Goal: Task Accomplishment & Management: Manage account settings

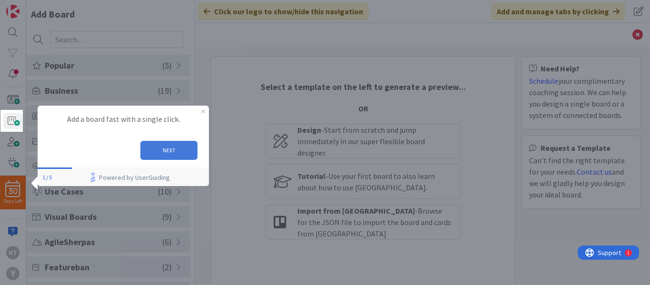
click at [188, 144] on button "NEXT" at bounding box center [168, 149] width 57 height 19
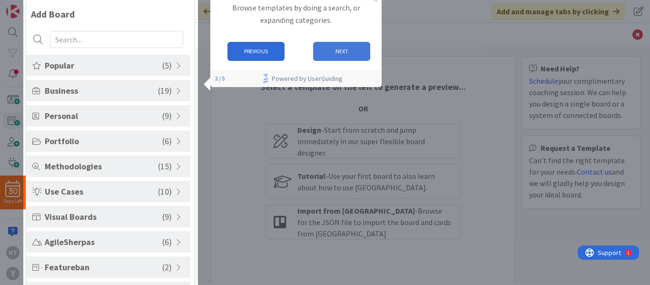
click at [350, 49] on button "NEXT" at bounding box center [341, 51] width 57 height 19
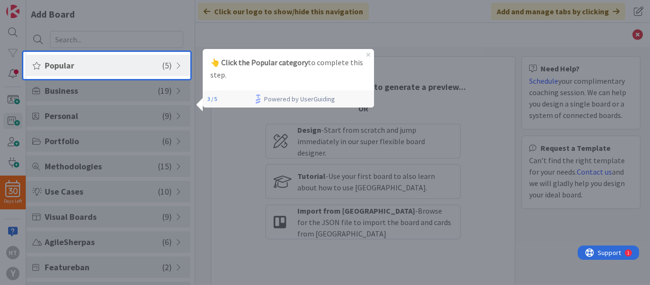
click at [86, 68] on span "Popular" at bounding box center [104, 65] width 118 height 13
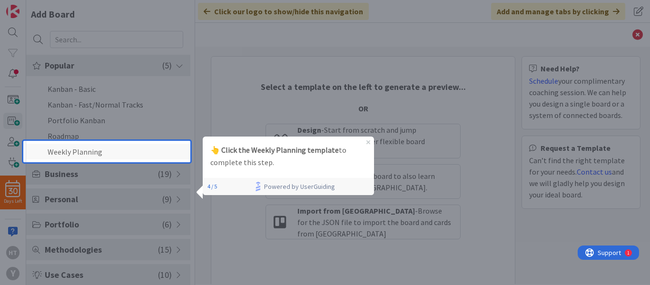
click at [106, 151] on li "Weekly Planning" at bounding box center [108, 152] width 164 height 16
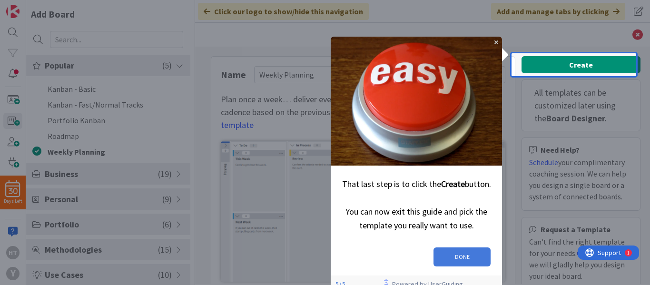
click at [464, 254] on button "DONE" at bounding box center [461, 256] width 57 height 19
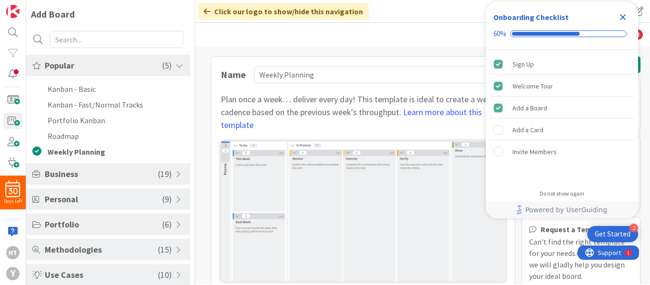
click at [620, 16] on icon "Close Checklist" at bounding box center [622, 16] width 11 height 11
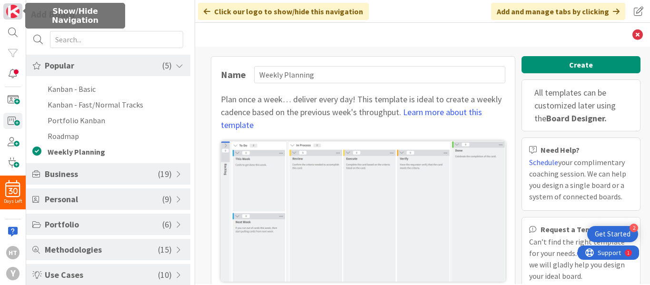
click at [14, 13] on img at bounding box center [12, 11] width 13 height 13
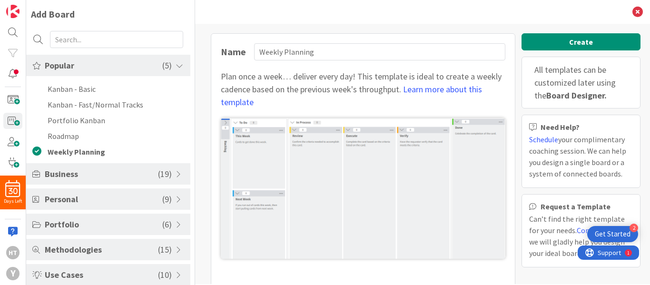
click at [274, 9] on div "Back" at bounding box center [422, 12] width 455 height 24
click at [637, 11] on icon at bounding box center [637, 12] width 10 height 10
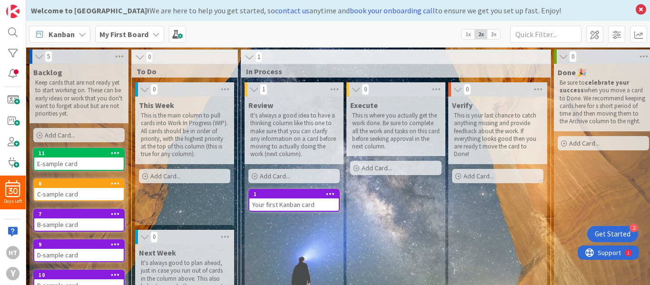
click at [138, 33] on b "My First Board" at bounding box center [123, 34] width 49 height 10
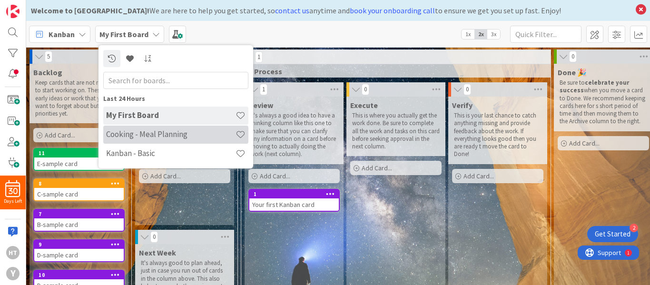
click at [152, 131] on h4 "Cooking - Meal Planning" at bounding box center [170, 134] width 129 height 10
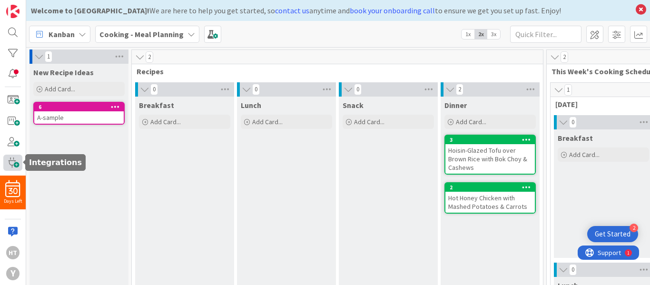
click at [13, 165] on span at bounding box center [12, 163] width 19 height 16
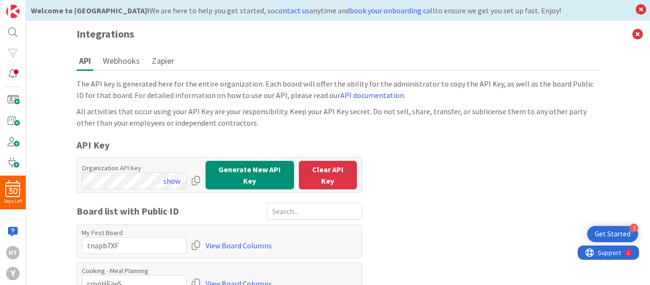
scroll to position [46, 0]
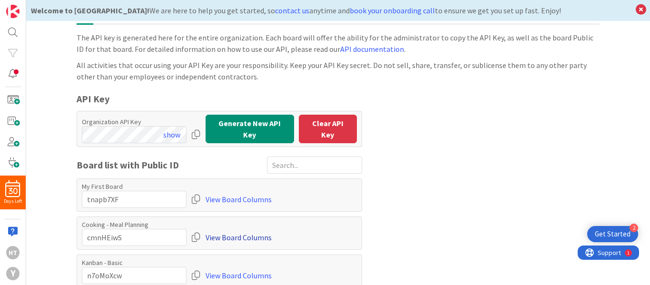
click at [255, 235] on link "View Board Columns" at bounding box center [239, 237] width 66 height 17
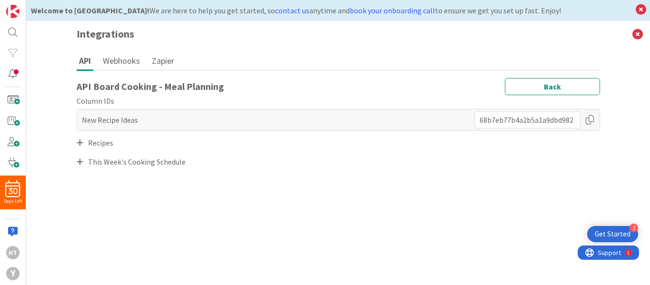
scroll to position [0, 0]
click at [79, 144] on icon at bounding box center [80, 143] width 7 height 8
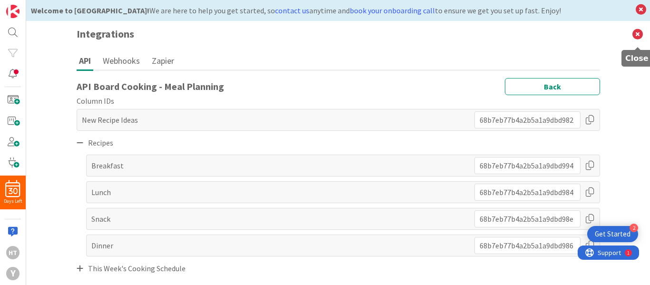
click at [636, 32] on icon at bounding box center [637, 34] width 25 height 26
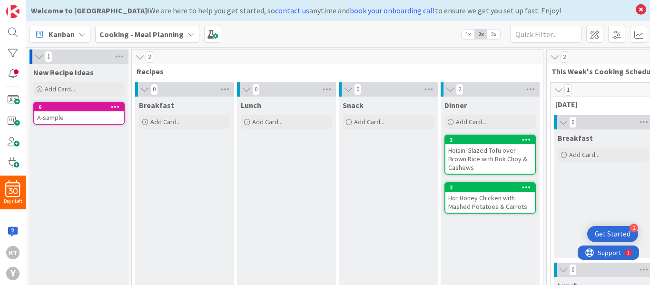
click at [156, 33] on b "Cooking - Meal Planning" at bounding box center [141, 34] width 84 height 10
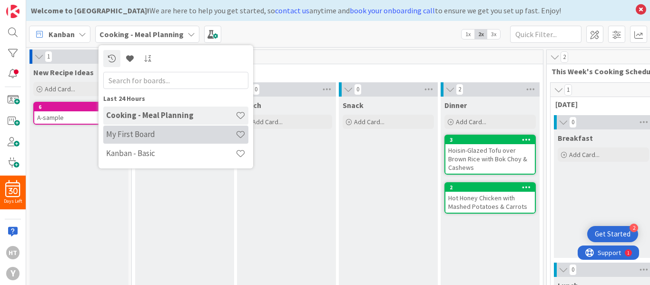
click at [122, 139] on h4 "My First Board" at bounding box center [170, 134] width 129 height 10
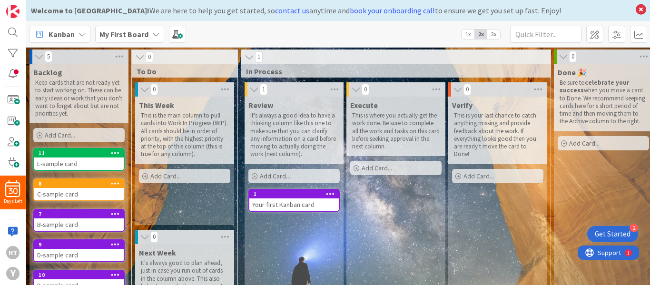
click at [81, 162] on div "E-sample card" at bounding box center [78, 163] width 89 height 12
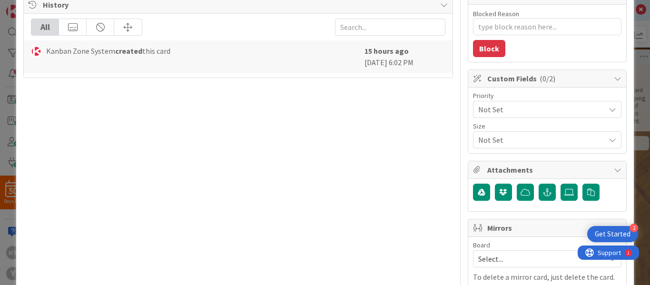
scroll to position [198, 0]
click at [519, 142] on span "Not Set" at bounding box center [539, 139] width 122 height 13
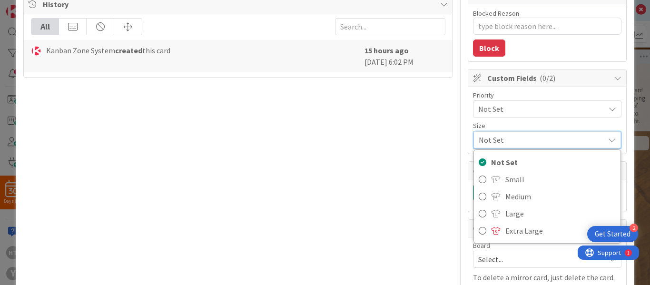
click at [408, 201] on div "Title 13 / 128 E-sample card Description HT haruka taki just joined Owner Watch…" at bounding box center [238, 168] width 430 height 659
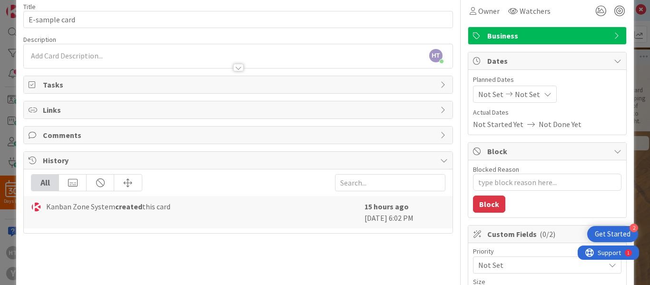
scroll to position [0, 0]
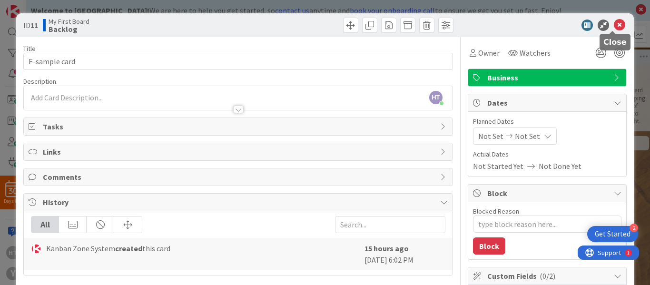
click at [617, 23] on icon at bounding box center [619, 25] width 11 height 11
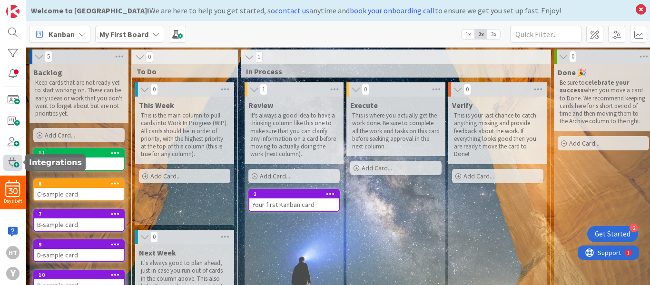
click at [10, 162] on span at bounding box center [12, 163] width 19 height 16
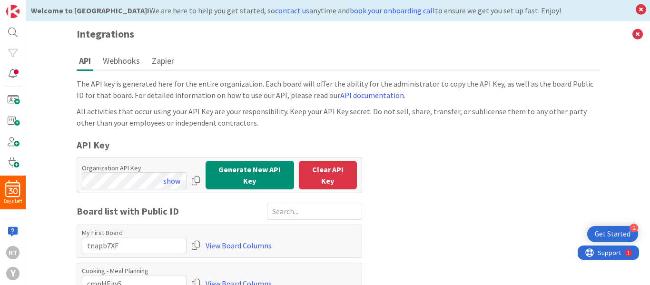
scroll to position [46, 0]
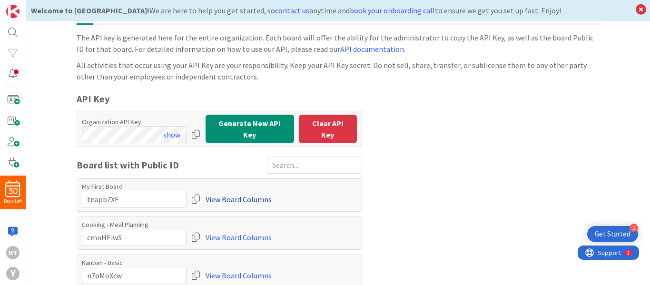
click at [235, 196] on link "View Board Columns" at bounding box center [239, 199] width 66 height 17
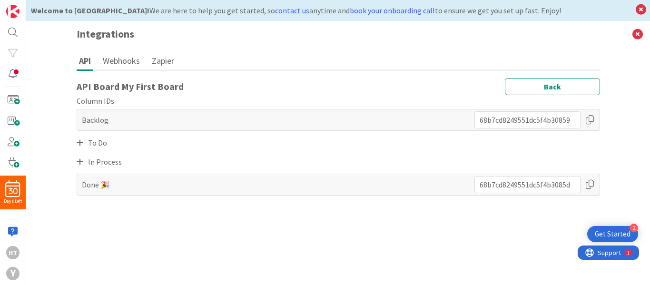
click at [81, 142] on icon at bounding box center [80, 143] width 7 height 8
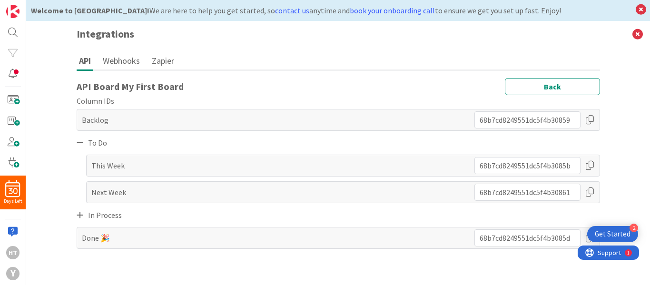
click at [588, 164] on div at bounding box center [590, 165] width 10 height 17
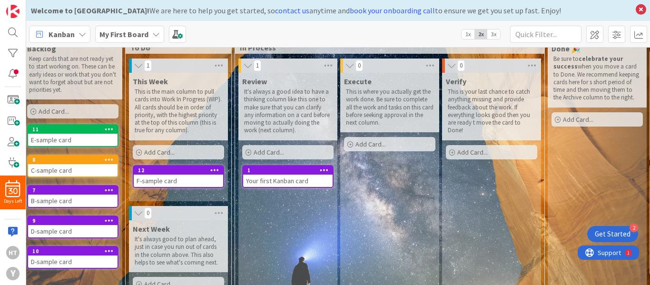
scroll to position [24, 0]
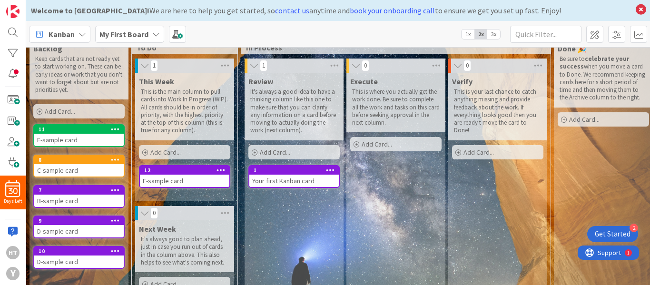
click at [171, 179] on div "F-sample card" at bounding box center [184, 181] width 89 height 12
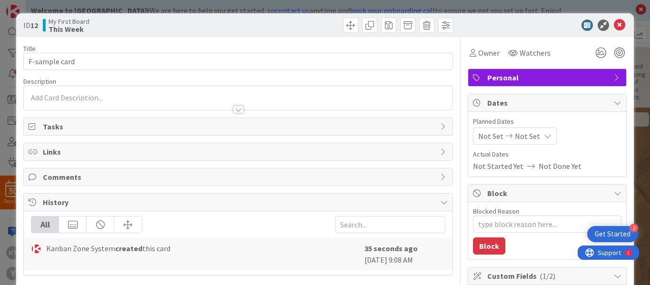
type textarea "x"
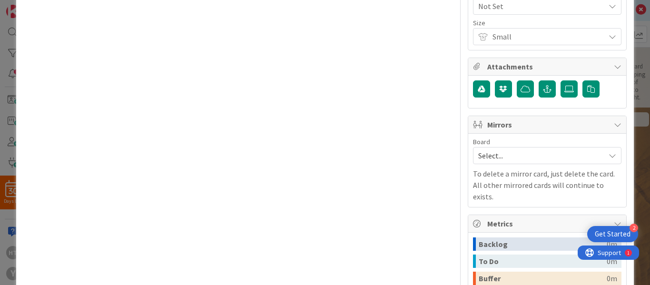
scroll to position [302, 0]
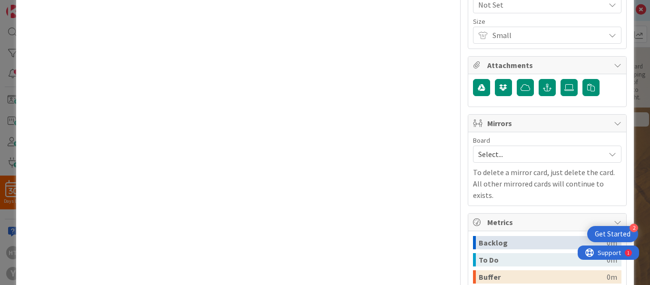
click at [595, 154] on div "Select..." at bounding box center [547, 154] width 148 height 17
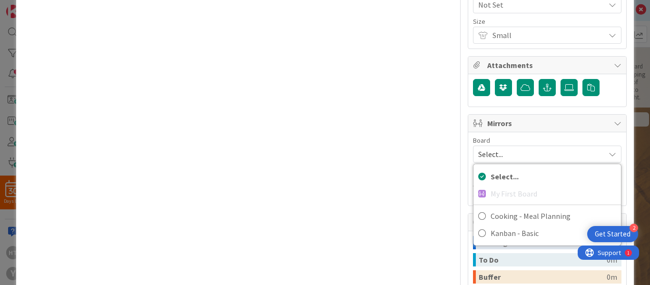
click at [364, 240] on div "Title 13 / 128 F-sample card Description HT haruka taki joined 2 m ago Owner Wa…" at bounding box center [238, 64] width 430 height 658
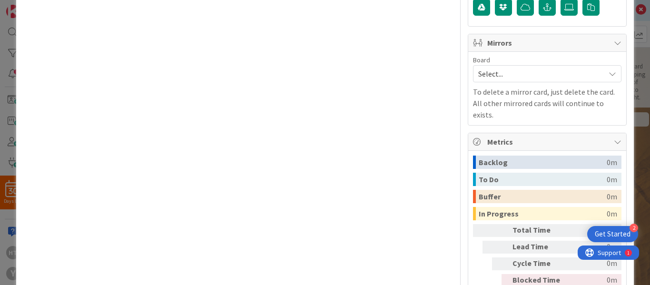
scroll to position [383, 0]
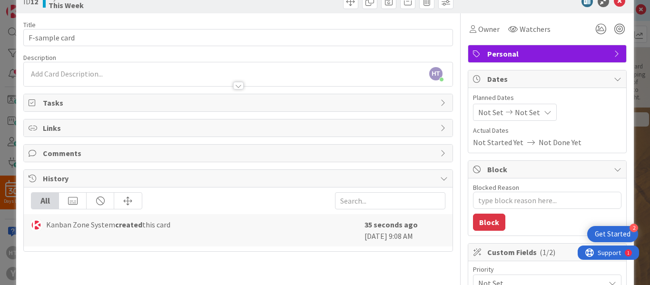
scroll to position [0, 0]
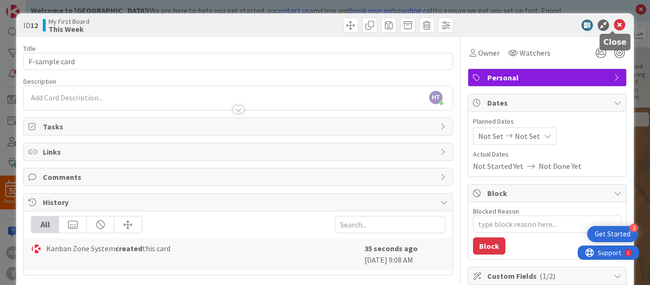
click at [614, 21] on icon at bounding box center [619, 25] width 11 height 11
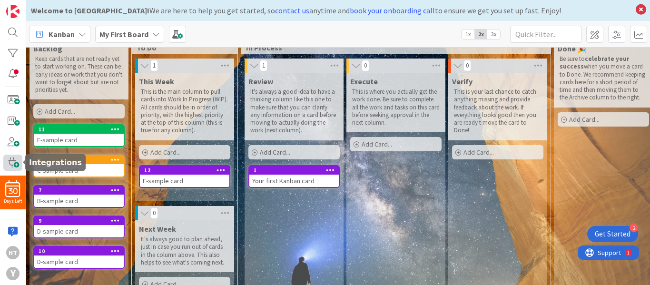
click at [13, 159] on span at bounding box center [12, 163] width 19 height 16
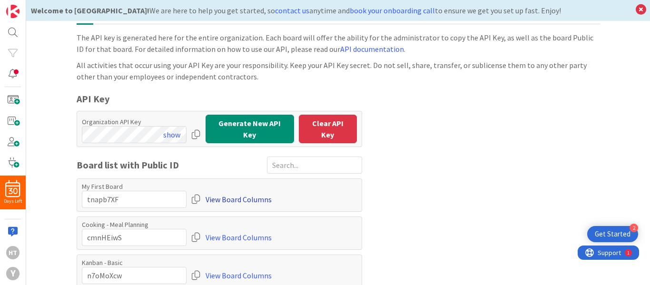
click at [254, 196] on link "View Board Columns" at bounding box center [239, 199] width 66 height 17
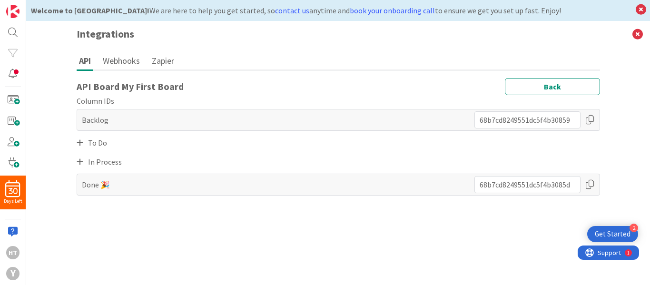
click at [79, 161] on icon at bounding box center [80, 162] width 7 height 8
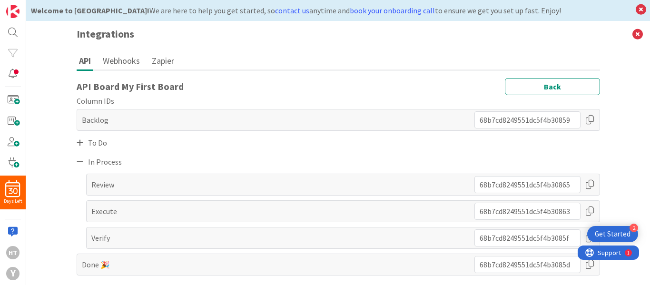
click at [586, 237] on div at bounding box center [590, 237] width 10 height 17
click at [19, 102] on span at bounding box center [12, 100] width 19 height 16
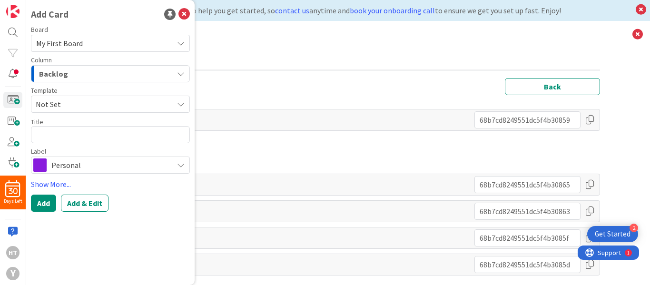
click at [184, 104] on icon at bounding box center [181, 104] width 8 height 8
click at [237, 90] on div "API Board My First Board Back" at bounding box center [338, 86] width 523 height 17
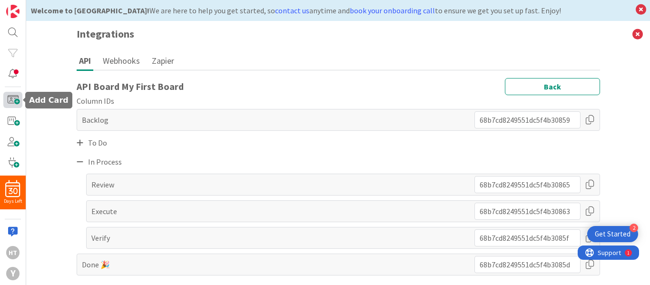
click at [17, 101] on span at bounding box center [12, 100] width 19 height 16
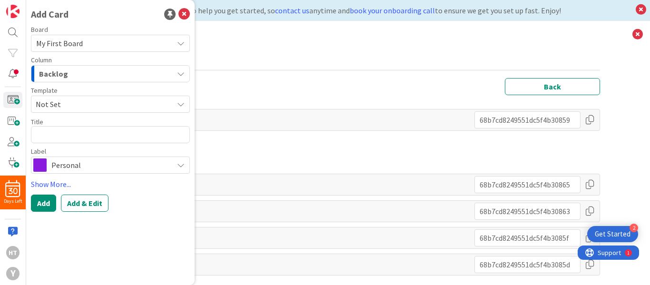
click at [182, 103] on icon at bounding box center [181, 104] width 8 height 8
click at [241, 90] on div "API Board My First Board Back" at bounding box center [338, 86] width 523 height 17
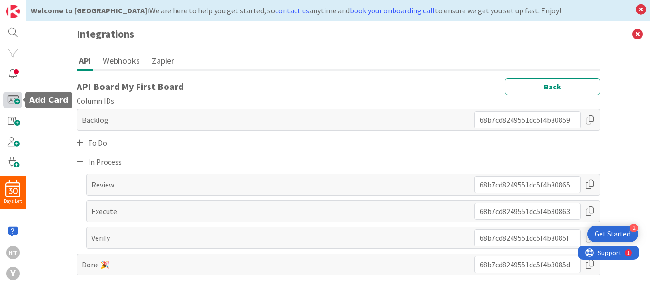
click at [15, 97] on span at bounding box center [12, 100] width 19 height 16
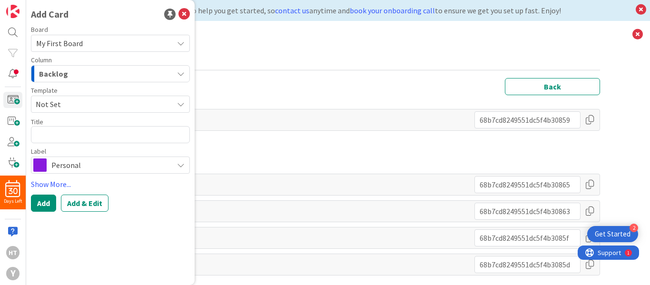
click at [182, 103] on icon at bounding box center [181, 104] width 8 height 8
click at [253, 78] on div "API Board My First Board Back" at bounding box center [338, 86] width 523 height 17
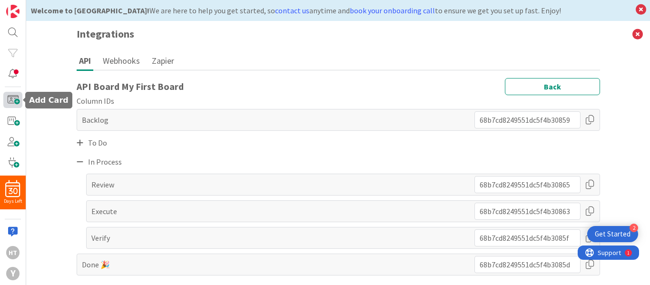
click at [10, 100] on span at bounding box center [12, 100] width 19 height 16
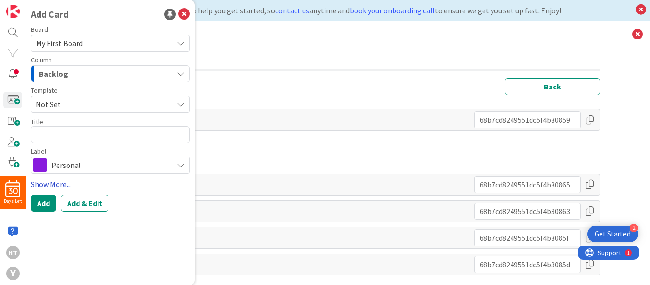
click at [51, 186] on link "Show More..." at bounding box center [110, 183] width 159 height 11
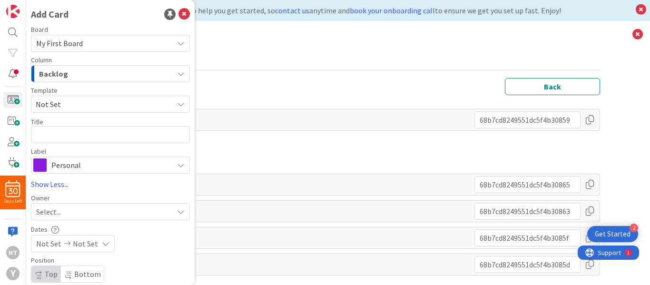
scroll to position [27, 0]
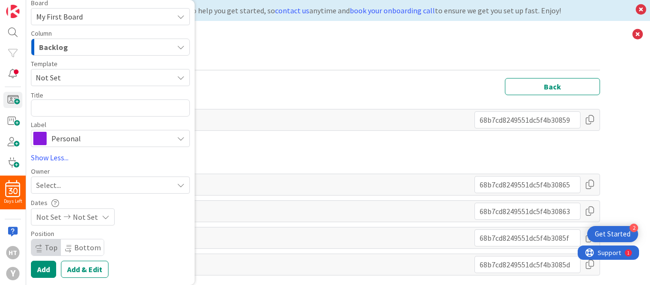
click at [102, 218] on icon at bounding box center [106, 217] width 8 height 8
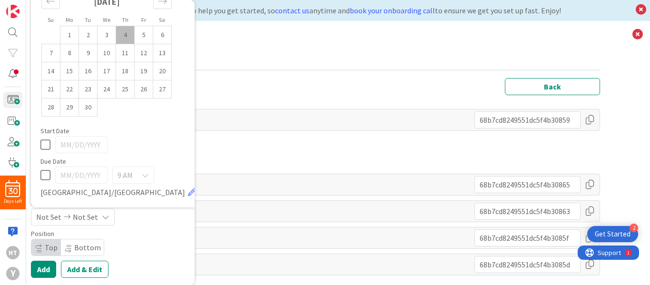
click at [45, 175] on icon at bounding box center [45, 174] width 10 height 11
type input "[DATE]"
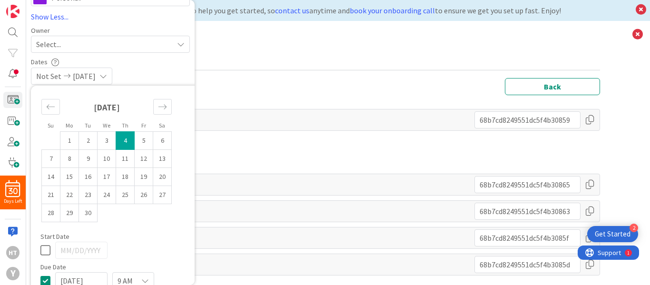
scroll to position [196, 0]
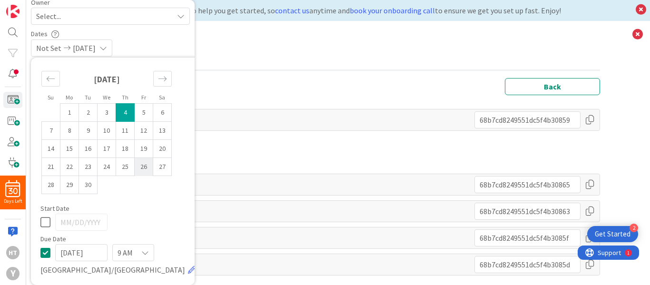
click at [145, 164] on td "26" at bounding box center [144, 167] width 19 height 18
type input "09/26/2025"
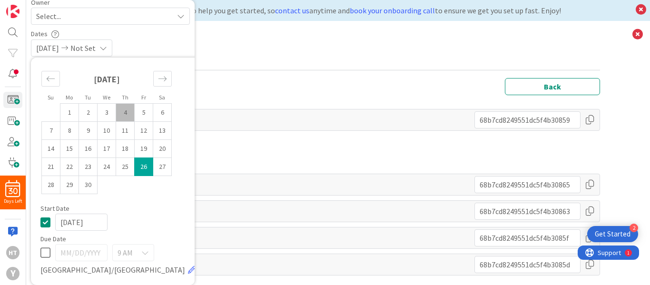
click at [171, 47] on div "09/26/2025 Not Set" at bounding box center [110, 47] width 159 height 17
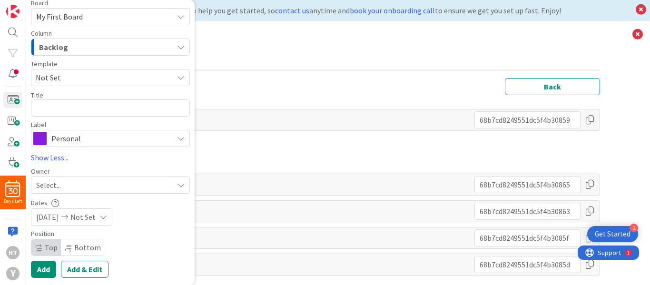
scroll to position [27, 0]
click at [107, 216] on icon at bounding box center [103, 217] width 8 height 8
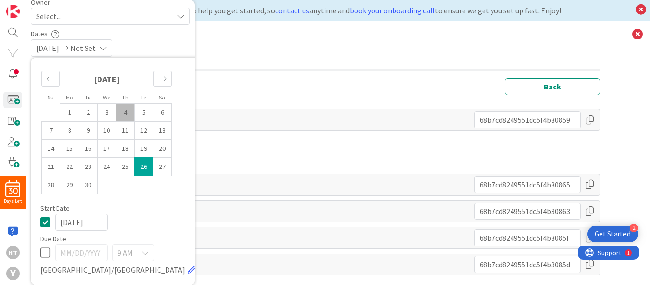
click at [45, 251] on icon at bounding box center [45, 252] width 10 height 11
type input "09/27/2025"
click at [45, 223] on icon at bounding box center [45, 221] width 10 height 11
click at [171, 37] on div "Dates" at bounding box center [110, 33] width 159 height 8
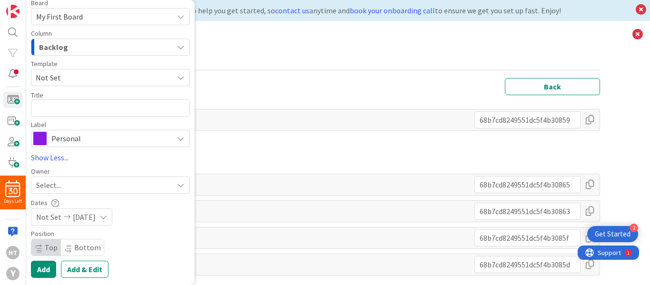
click at [177, 186] on icon at bounding box center [181, 185] width 8 height 8
click at [158, 168] on div "Owner" at bounding box center [110, 171] width 159 height 7
click at [177, 76] on icon at bounding box center [181, 78] width 8 height 8
click at [228, 39] on h3 "Integrations" at bounding box center [338, 34] width 542 height 26
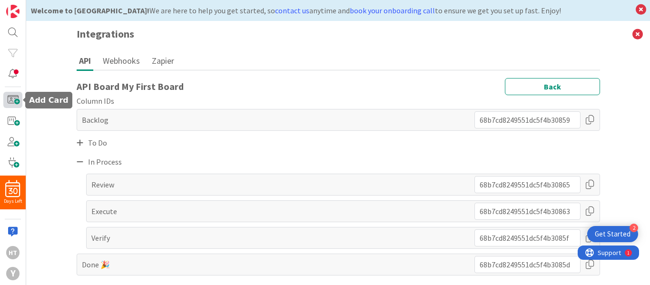
click at [17, 99] on span at bounding box center [12, 100] width 19 height 16
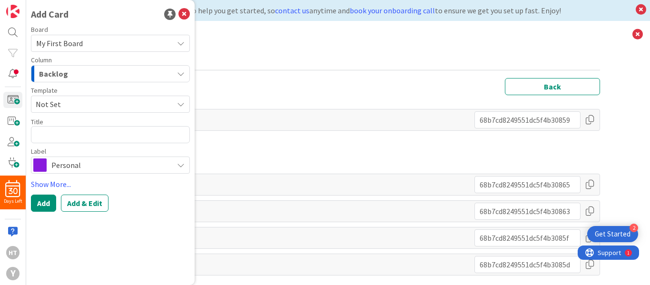
click at [181, 74] on icon "button" at bounding box center [181, 74] width 8 height 8
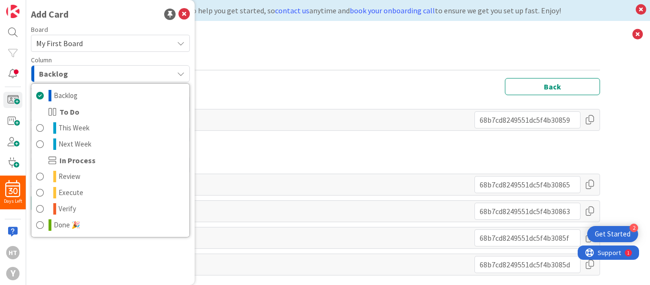
click at [125, 255] on div "Add Card Board My First Board Column Backlog Backlog To Do This Week Next Week …" at bounding box center [110, 142] width 168 height 285
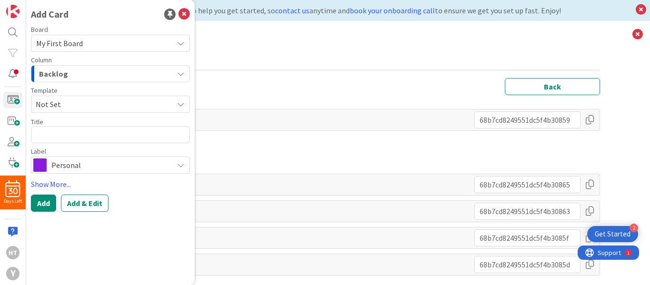
click at [178, 101] on icon at bounding box center [181, 104] width 8 height 8
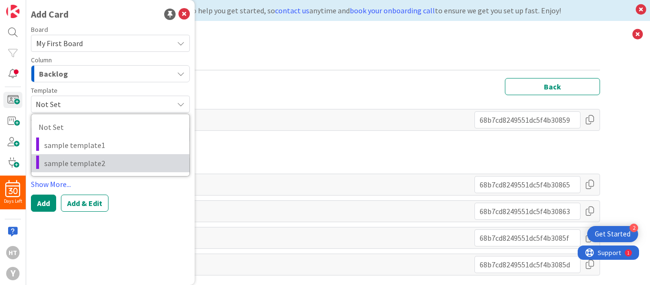
click at [137, 161] on span "sample template2" at bounding box center [113, 163] width 138 height 12
type textarea "x"
type textarea "sample template2"
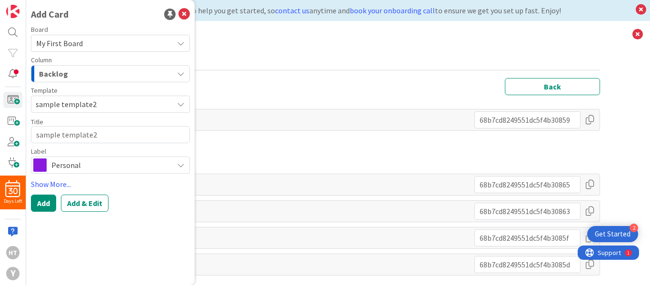
click at [182, 105] on icon at bounding box center [181, 104] width 8 height 8
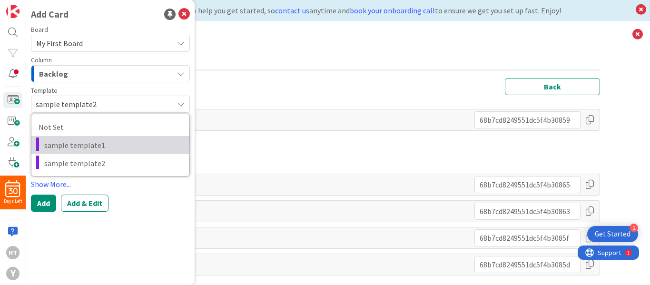
click at [144, 143] on span "sample template1" at bounding box center [113, 145] width 138 height 12
type textarea "x"
type textarea "sample template1"
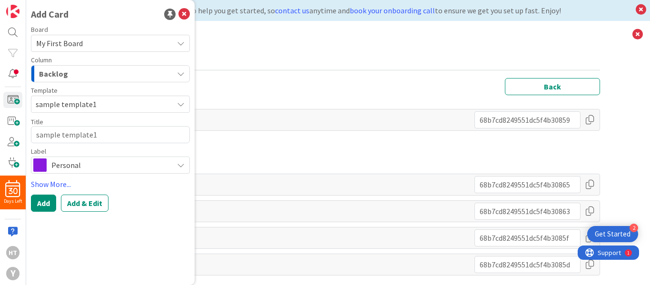
click at [181, 162] on icon at bounding box center [181, 165] width 8 height 8
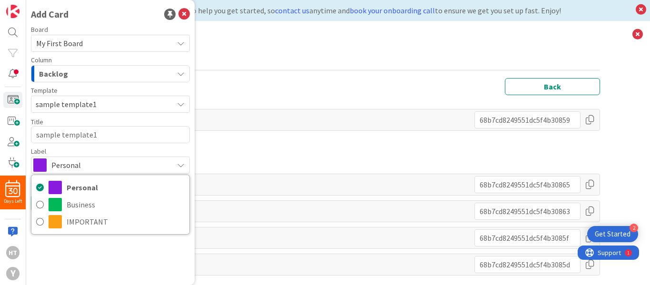
click at [192, 147] on div "Add Card Board My First Board Column Backlog Backlog To Do This Week Next Week …" at bounding box center [110, 142] width 168 height 285
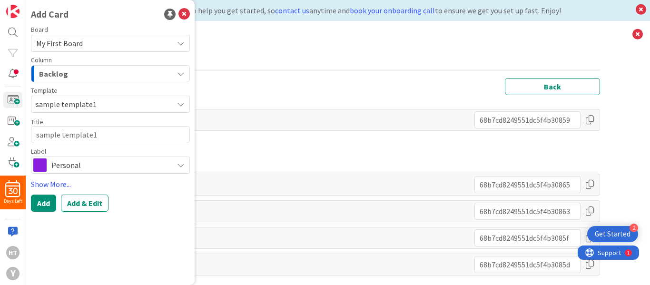
click at [181, 107] on icon at bounding box center [181, 104] width 8 height 8
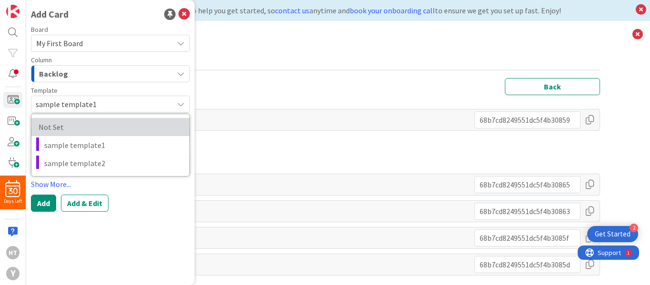
click at [138, 125] on span "Not Set" at bounding box center [108, 127] width 139 height 12
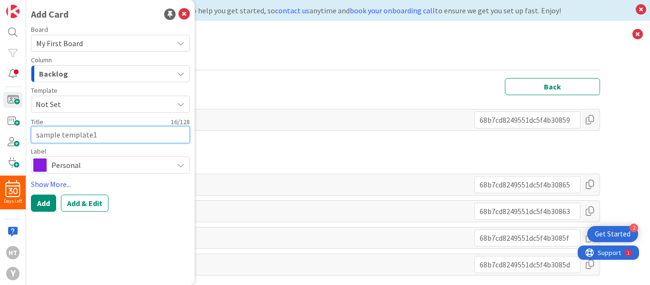
click at [118, 138] on textarea "sample template1" at bounding box center [110, 134] width 159 height 17
type textarea "x"
type textarea "sample template"
type textarea "x"
type textarea "sample templat"
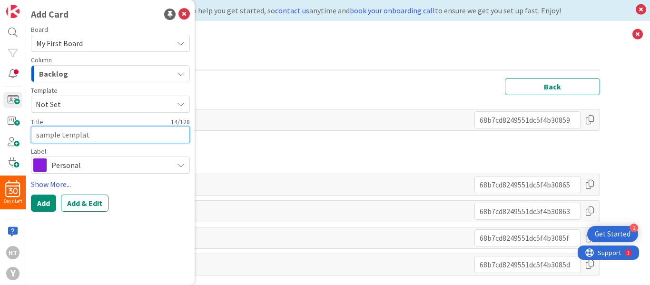
type textarea "x"
type textarea "sample templa"
type textarea "x"
type textarea "sample templ"
type textarea "x"
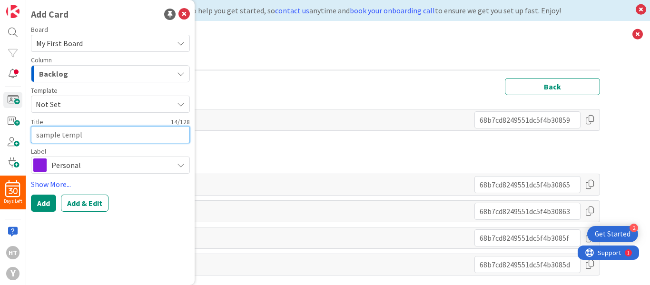
type textarea "sample temp"
type textarea "x"
type textarea "sample tem"
type textarea "x"
type textarea "sample te"
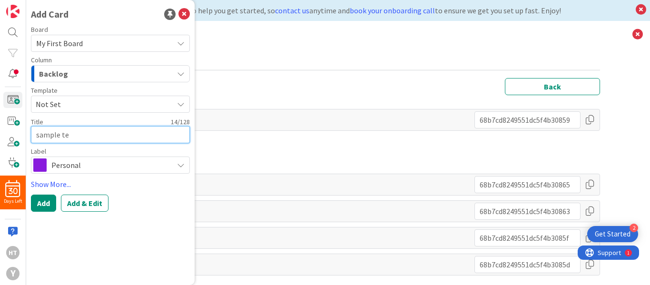
type textarea "x"
type textarea "sample t"
type textarea "x"
type textarea "sample"
type textarea "x"
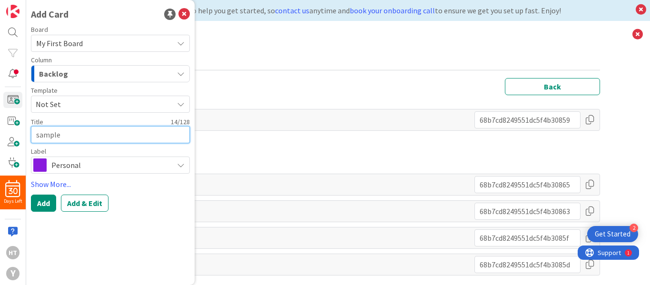
type textarea "sample"
type textarea "x"
type textarea "sampl"
type textarea "x"
type textarea "samp"
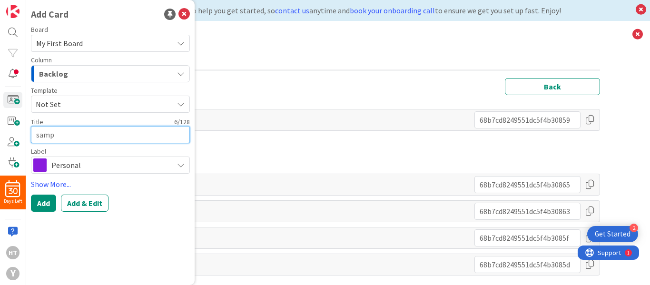
type textarea "x"
type textarea "sam"
type textarea "x"
type textarea "sa"
type textarea "x"
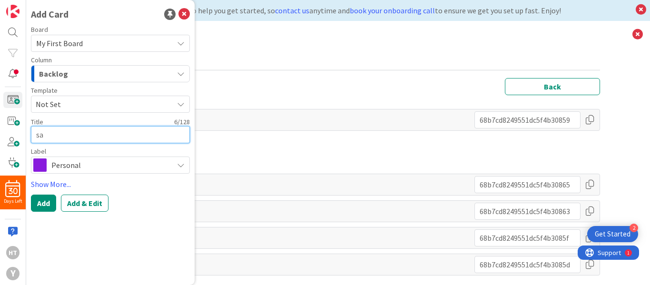
type textarea "s"
click at [184, 105] on icon at bounding box center [181, 104] width 8 height 8
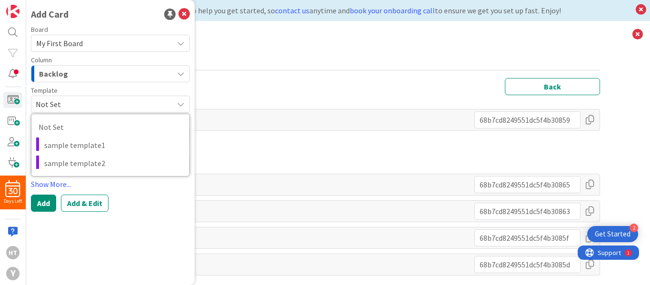
click at [291, 151] on div "Column IDs Backlog To Do In Process Review Execute Verify Done 🎉" at bounding box center [338, 185] width 523 height 180
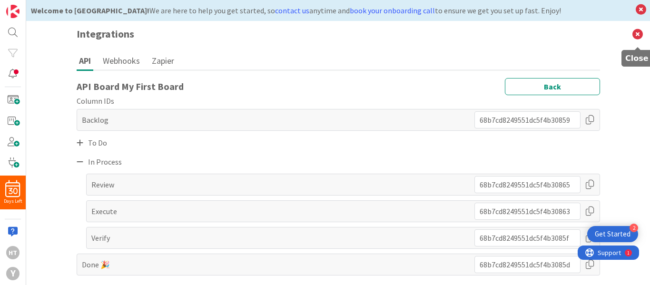
click at [637, 35] on icon at bounding box center [637, 34] width 25 height 26
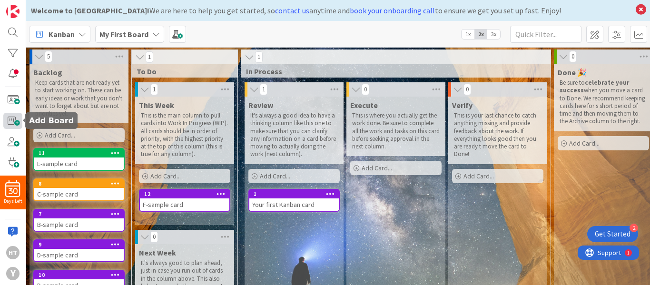
click at [13, 125] on span at bounding box center [12, 121] width 19 height 16
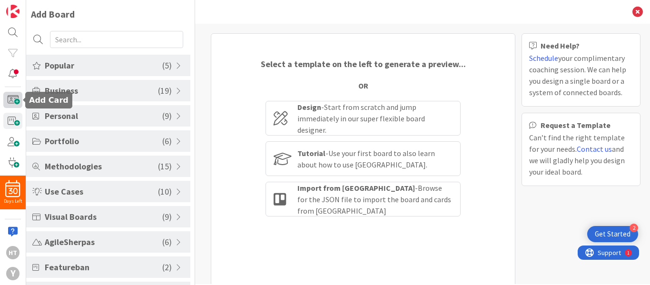
click at [7, 99] on span at bounding box center [12, 100] width 19 height 16
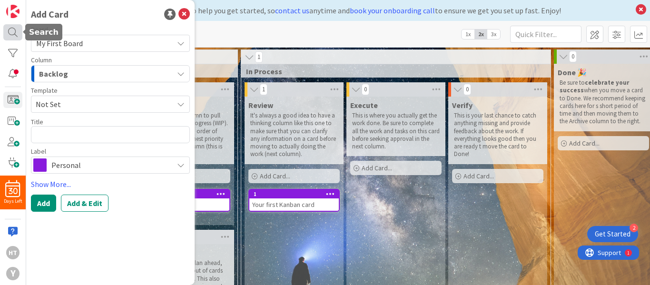
click at [10, 30] on div at bounding box center [12, 32] width 19 height 16
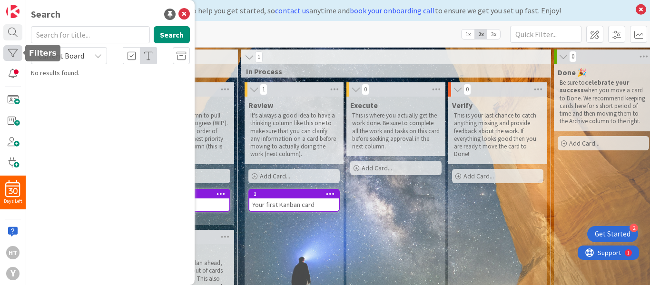
click at [12, 55] on div at bounding box center [12, 53] width 19 height 16
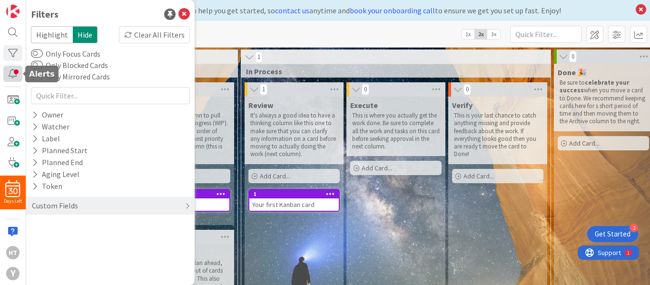
click at [15, 75] on div at bounding box center [12, 74] width 19 height 16
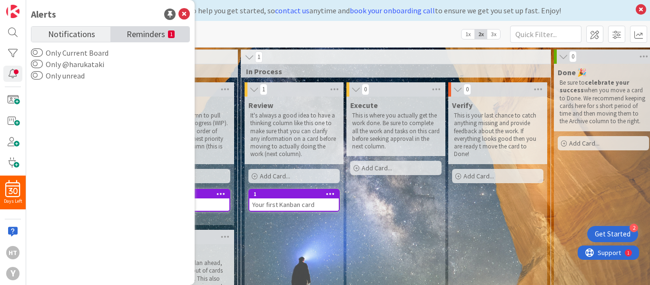
click at [140, 34] on span "Reminders" at bounding box center [146, 33] width 39 height 13
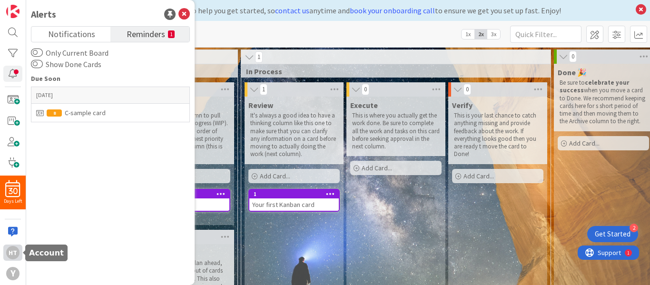
click at [11, 254] on div "ht" at bounding box center [12, 252] width 13 height 13
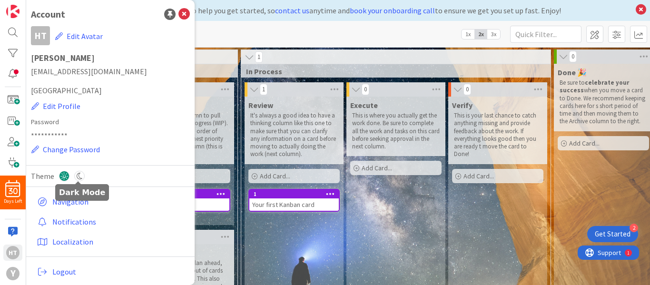
click at [76, 174] on icon at bounding box center [79, 176] width 10 height 10
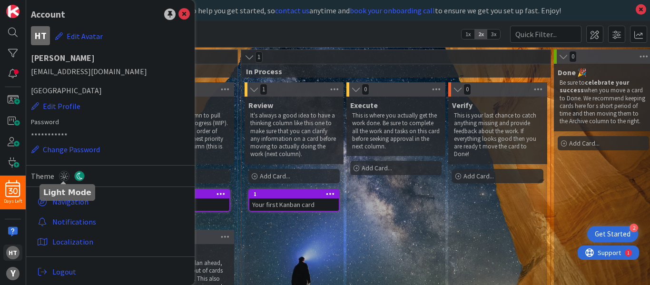
click at [65, 176] on icon at bounding box center [64, 176] width 10 height 10
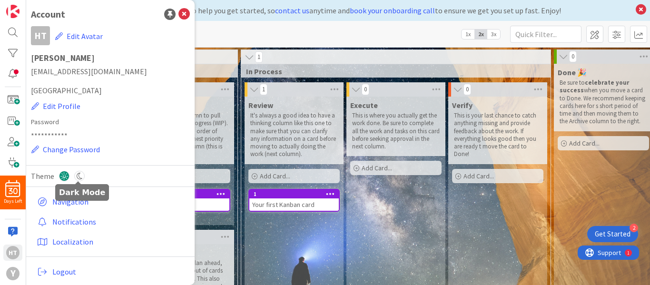
click at [77, 176] on icon at bounding box center [79, 176] width 10 height 10
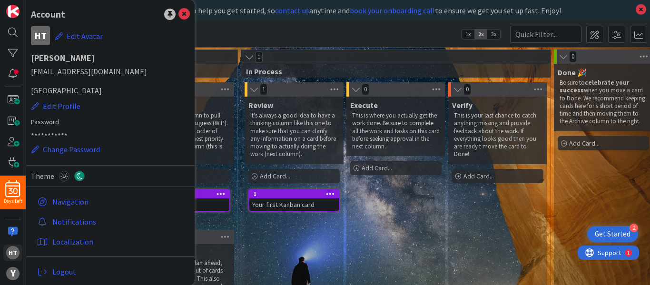
scroll to position [105, 0]
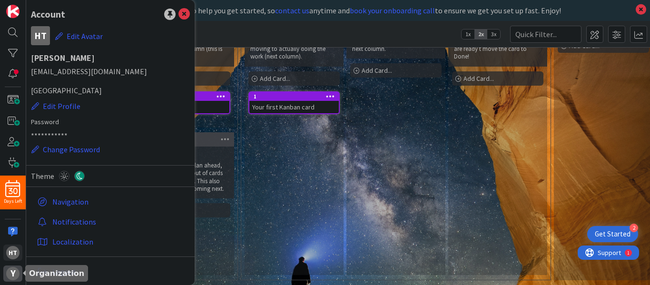
click at [10, 272] on div "y" at bounding box center [12, 273] width 13 height 13
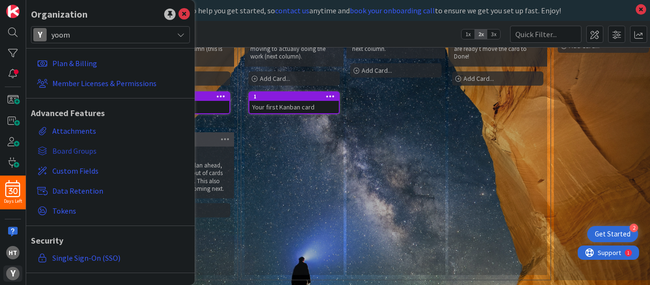
click at [88, 155] on span "Board Groups" at bounding box center [119, 150] width 134 height 11
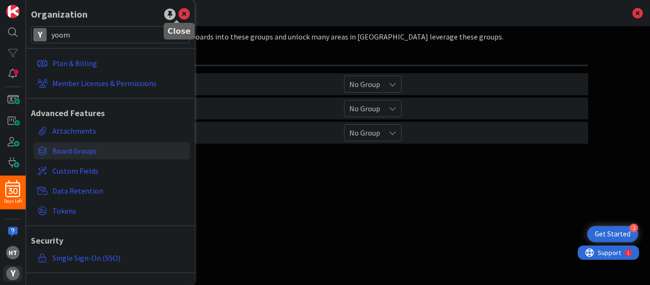
click at [178, 12] on icon at bounding box center [183, 14] width 11 height 11
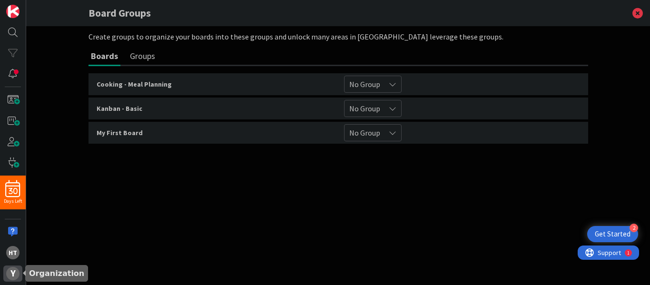
click at [11, 275] on div "y" at bounding box center [12, 273] width 13 height 13
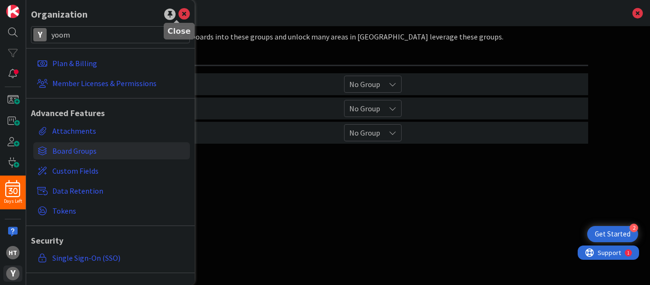
click at [178, 12] on icon at bounding box center [183, 14] width 11 height 11
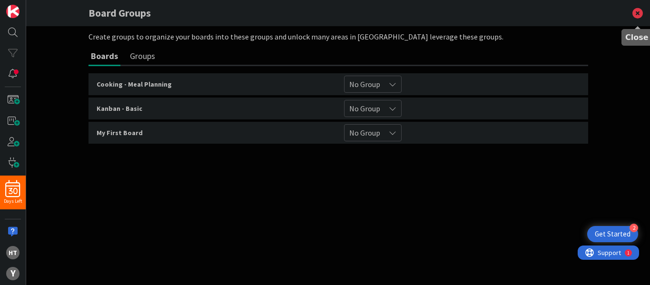
click at [635, 14] on icon at bounding box center [637, 13] width 25 height 26
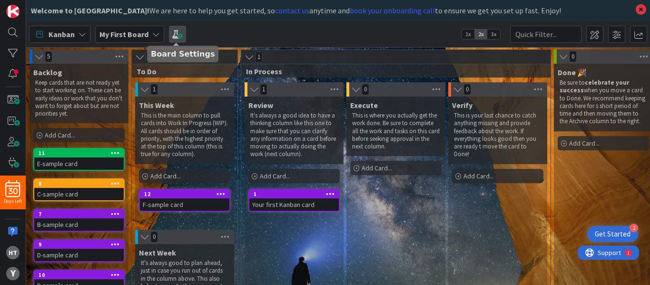
click at [176, 32] on span at bounding box center [177, 34] width 17 height 17
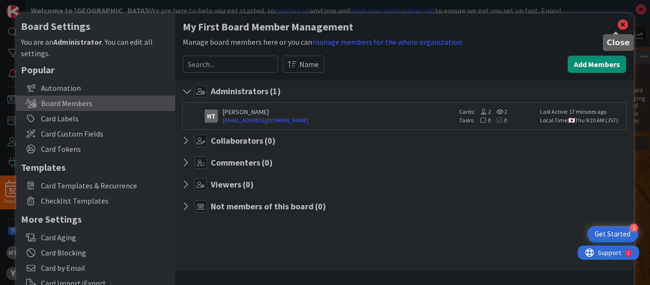
click at [617, 26] on icon at bounding box center [623, 24] width 12 height 13
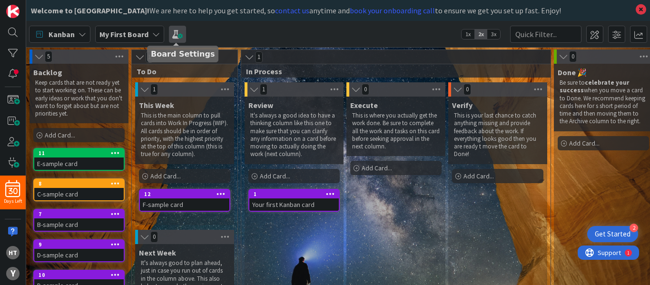
click at [177, 34] on span at bounding box center [177, 34] width 17 height 17
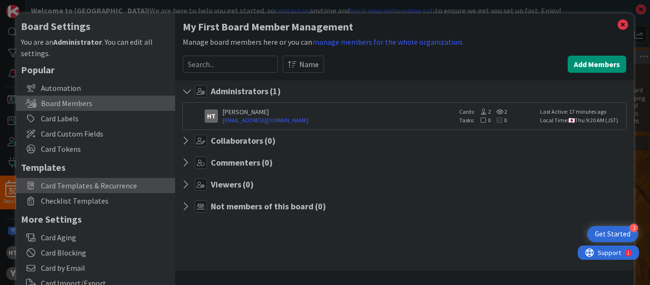
click at [74, 190] on span "Card Templates & Recurrence" at bounding box center [105, 185] width 129 height 11
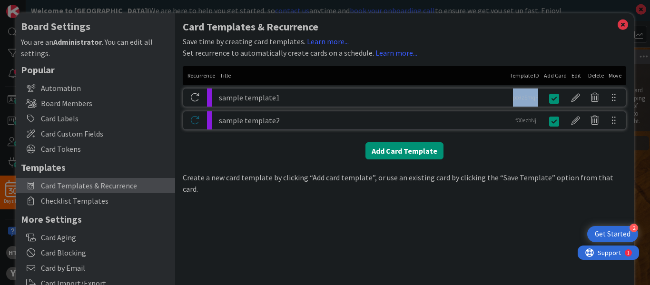
drag, startPoint x: 503, startPoint y: 99, endPoint x: 534, endPoint y: 100, distance: 30.5
click at [534, 100] on div "sample template1 po9zSmqF po9zSmqF" at bounding box center [404, 97] width 443 height 19
copy div "po9zSmqF"
click at [617, 24] on icon at bounding box center [623, 24] width 12 height 13
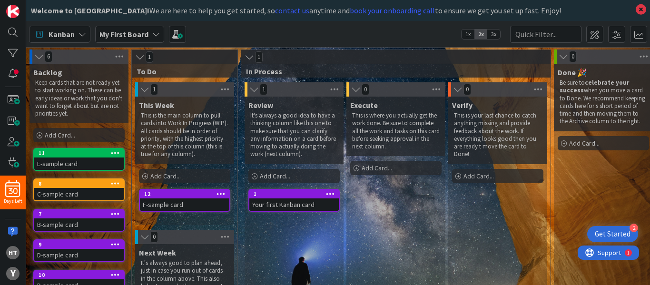
click at [355, 168] on icon at bounding box center [356, 169] width 6 height 6
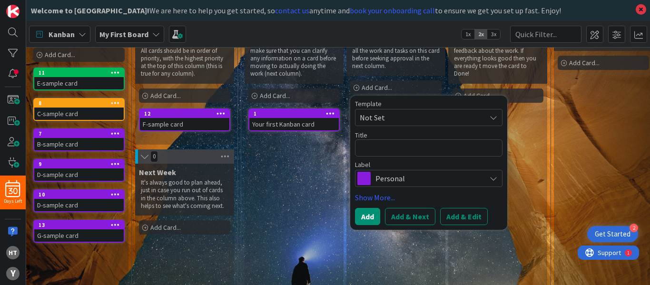
scroll to position [81, 0]
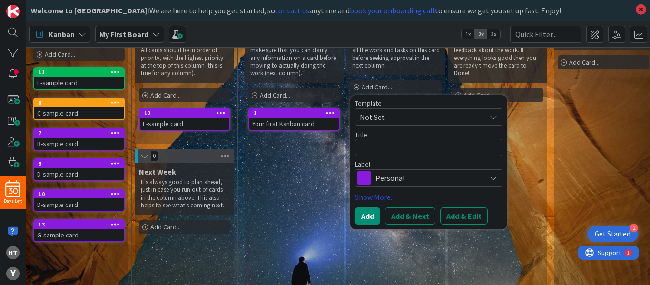
click at [377, 196] on link "Show More..." at bounding box center [428, 196] width 147 height 11
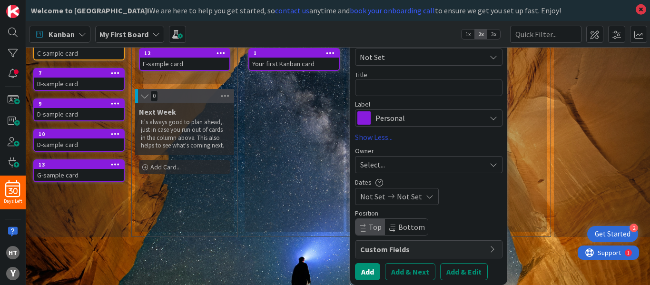
scroll to position [148, 0]
click at [490, 245] on icon at bounding box center [494, 249] width 8 height 8
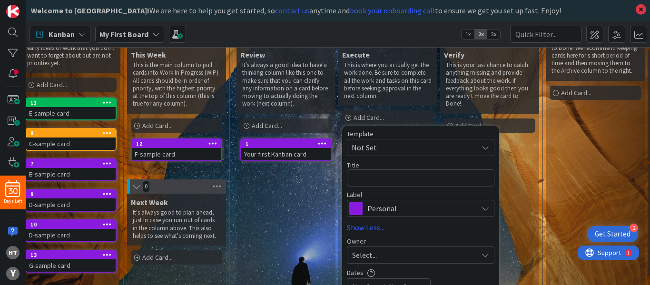
scroll to position [45, 8]
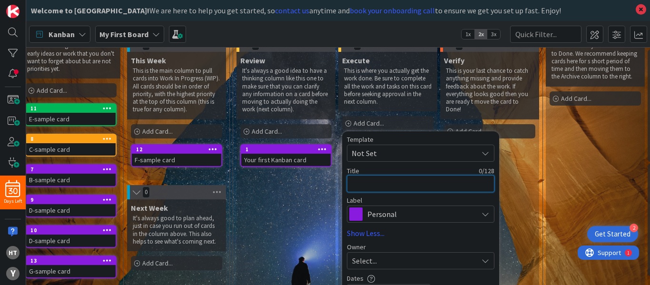
click at [356, 183] on textarea at bounding box center [420, 183] width 147 height 17
type textarea "x"
type textarea "H"
type textarea "x"
type textarea "H-"
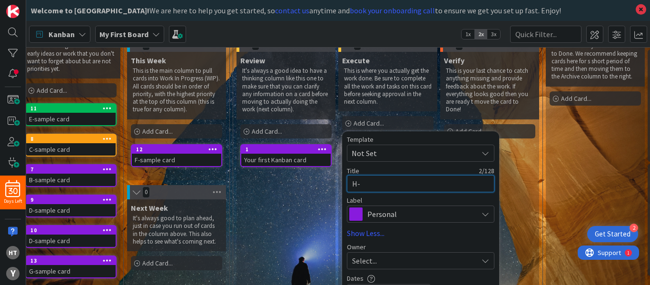
type textarea "x"
type textarea "H-s"
type textarea "x"
type textarea "H-sa"
type textarea "x"
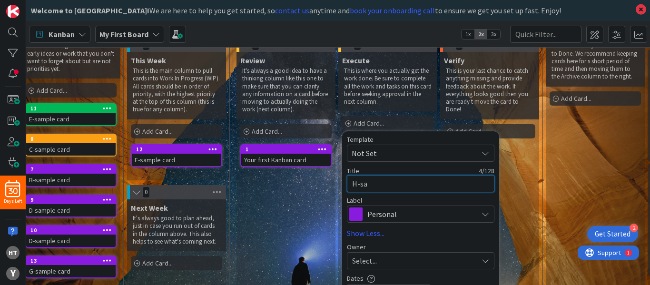
type textarea "H-[PERSON_NAME]"
type textarea "x"
type textarea "H-samp"
type textarea "x"
type textarea "H-sampl"
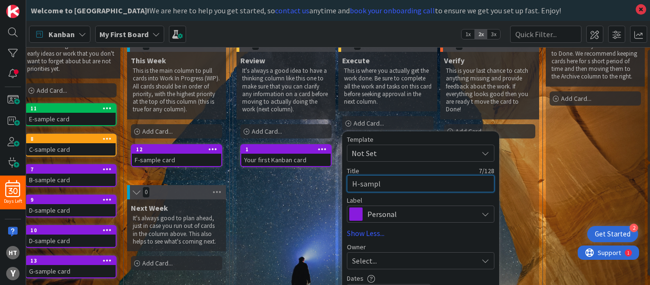
type textarea "x"
type textarea "H-sample"
type textarea "x"
type textarea "H-sample"
type textarea "x"
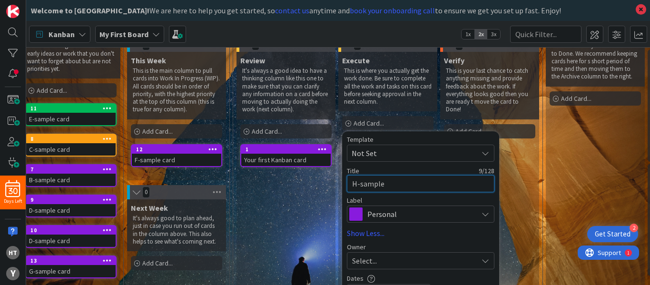
type textarea "H-sample c"
type textarea "x"
type textarea "H-sample ca"
type textarea "x"
type textarea "H-sample car"
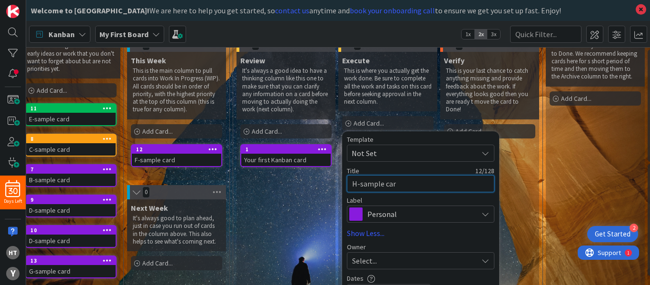
type textarea "x"
type textarea "H-sample card"
click at [487, 153] on icon at bounding box center [485, 153] width 8 height 8
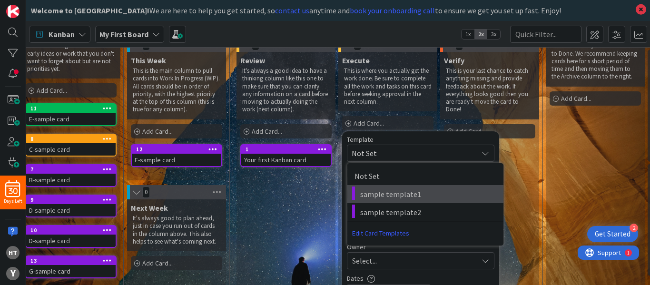
click at [406, 195] on span "sample template1" at bounding box center [428, 194] width 136 height 12
type textarea "x"
type textarea "sample template1"
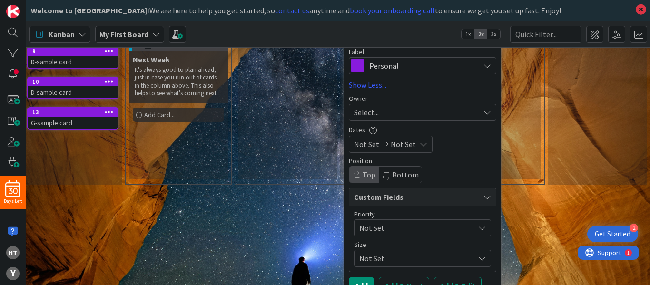
scroll to position [214, 6]
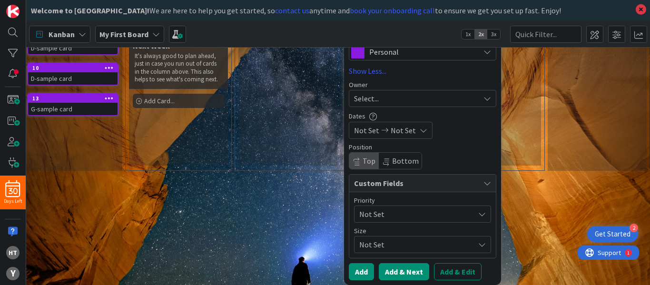
click at [401, 265] on button "Add & Next" at bounding box center [404, 271] width 50 height 17
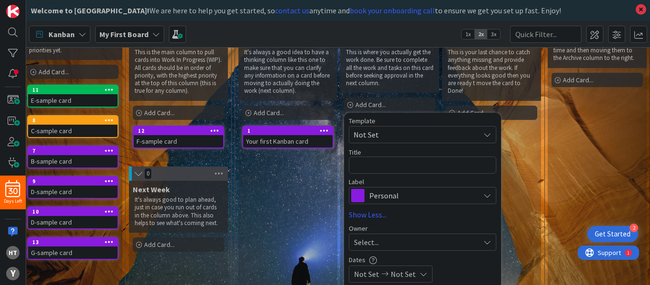
scroll to position [63, 6]
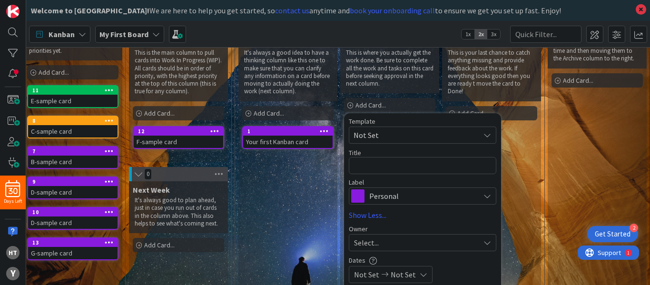
click at [297, 235] on div "Review It's always a good idea to have a thinking column like this one to make …" at bounding box center [287, 172] width 99 height 276
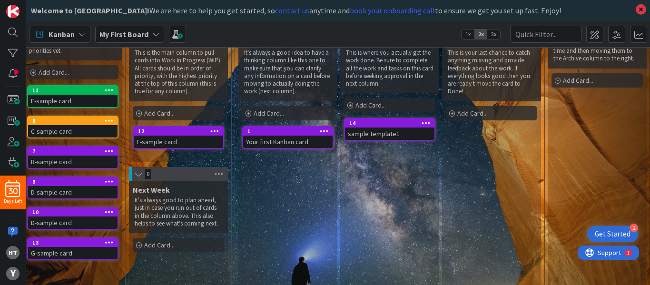
scroll to position [105, 0]
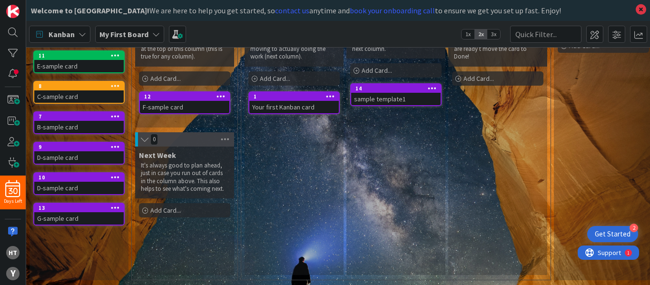
click at [83, 212] on div "G-sample card" at bounding box center [78, 218] width 89 height 12
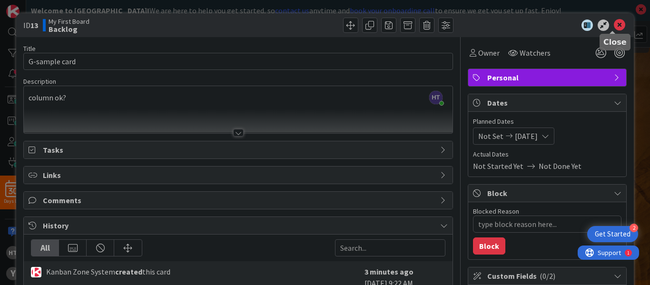
click at [615, 26] on icon at bounding box center [619, 25] width 11 height 11
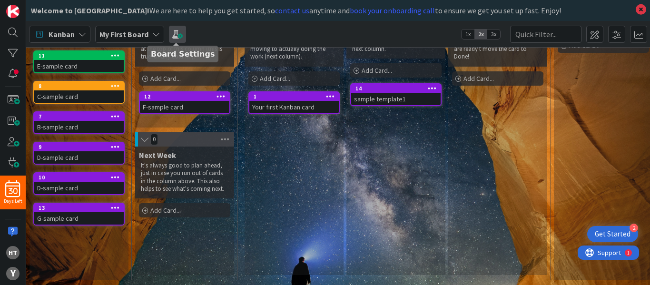
click at [176, 34] on span at bounding box center [177, 34] width 17 height 17
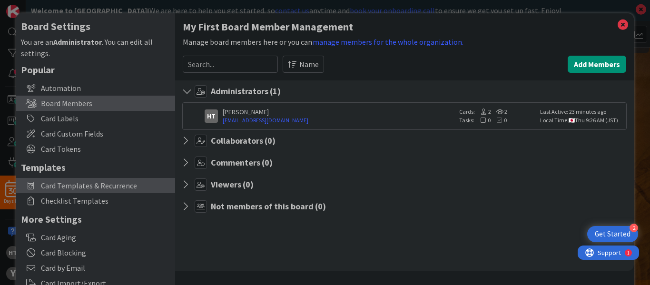
click at [69, 186] on span "Card Templates & Recurrence" at bounding box center [105, 185] width 129 height 11
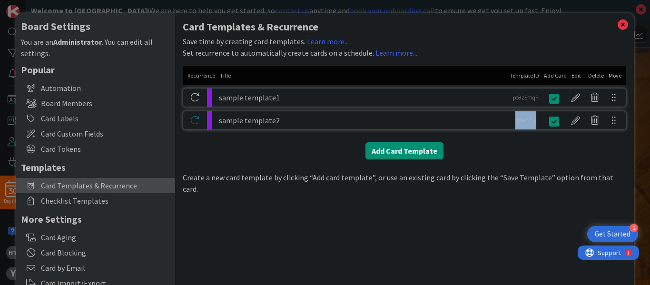
drag, startPoint x: 512, startPoint y: 118, endPoint x: 535, endPoint y: 117, distance: 22.4
click at [535, 117] on div "fO0ezbNj" at bounding box center [525, 120] width 33 height 18
copy div "fO0ezbNj"
click at [617, 21] on icon at bounding box center [623, 24] width 12 height 13
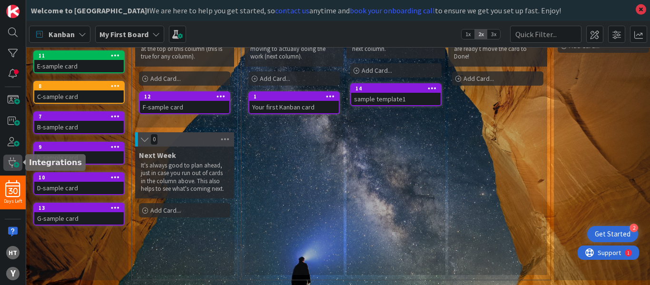
click at [15, 161] on span at bounding box center [12, 163] width 19 height 16
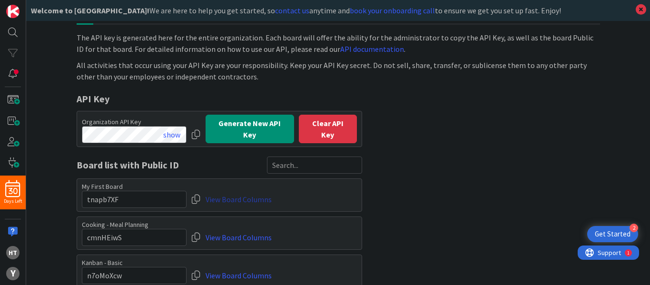
click at [255, 197] on link "View Board Columns" at bounding box center [239, 199] width 66 height 17
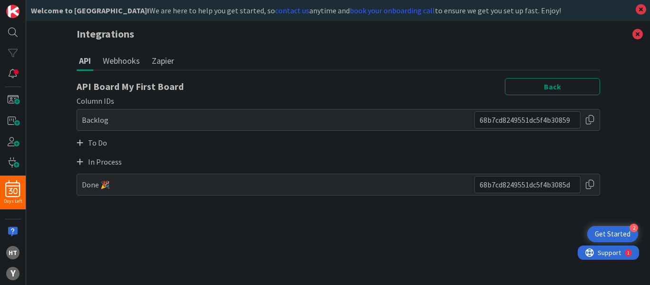
click at [589, 185] on div at bounding box center [590, 184] width 10 height 17
click at [636, 35] on icon at bounding box center [637, 34] width 25 height 26
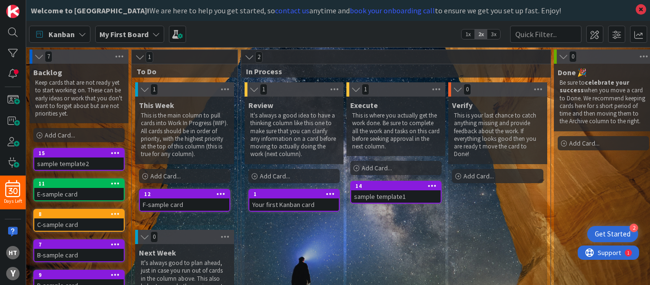
click at [75, 161] on div "sample template2" at bounding box center [78, 163] width 89 height 12
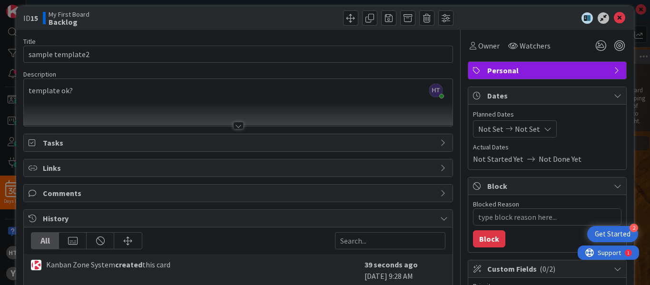
scroll to position [7, 0]
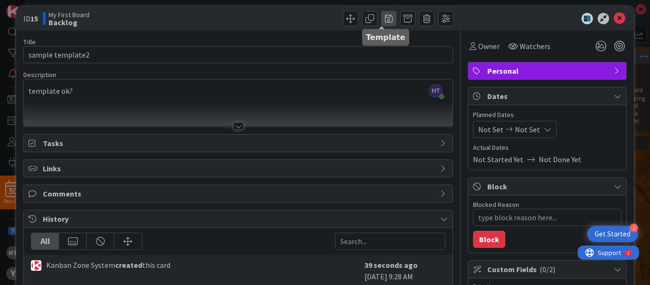
click at [381, 20] on span at bounding box center [388, 18] width 15 height 15
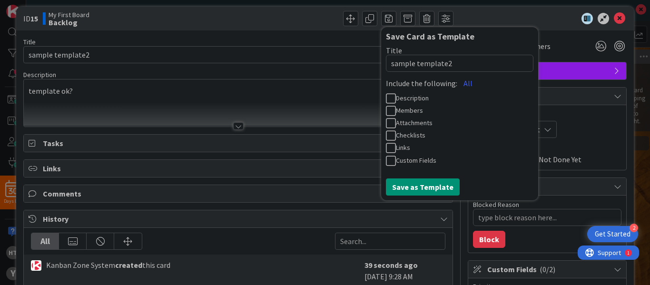
click at [195, 21] on div "My First Board Backlog" at bounding box center [139, 18] width 193 height 15
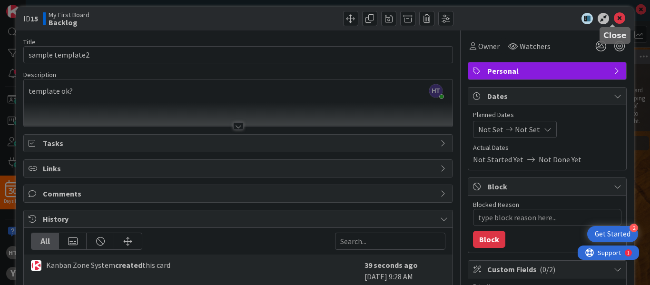
click at [614, 16] on icon at bounding box center [619, 18] width 11 height 11
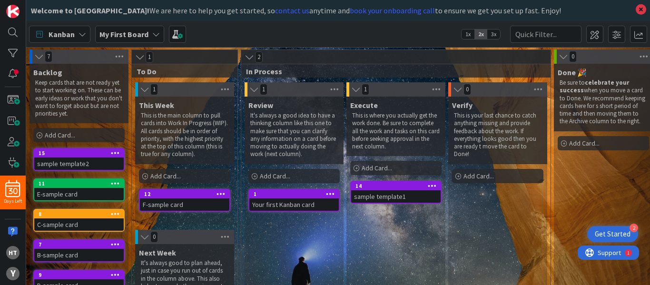
click at [379, 199] on div "sample template1" at bounding box center [395, 196] width 89 height 12
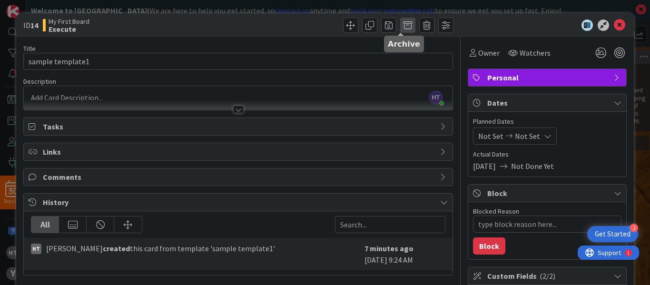
click at [402, 23] on span at bounding box center [407, 25] width 15 height 15
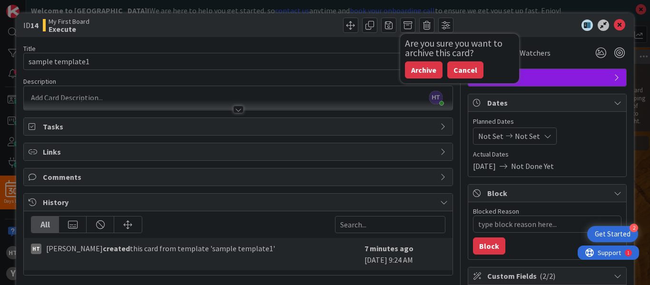
click at [451, 72] on button "Cancel" at bounding box center [465, 69] width 36 height 17
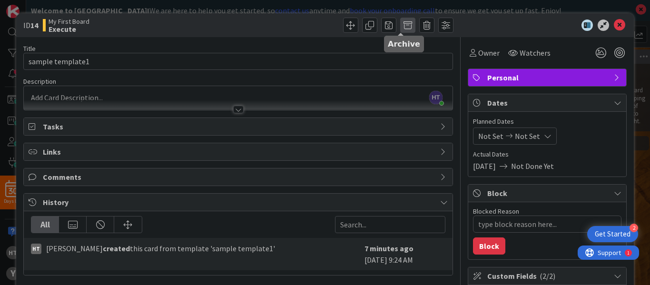
click at [400, 27] on span at bounding box center [407, 25] width 15 height 15
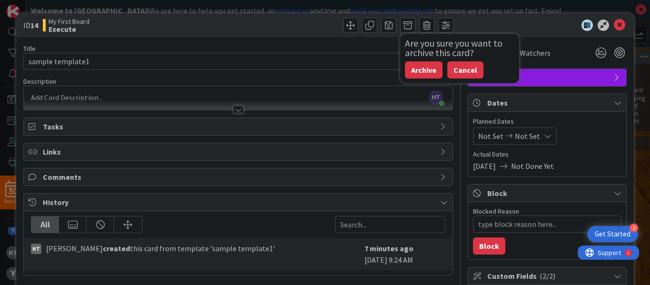
click at [451, 69] on button "Cancel" at bounding box center [465, 69] width 36 height 17
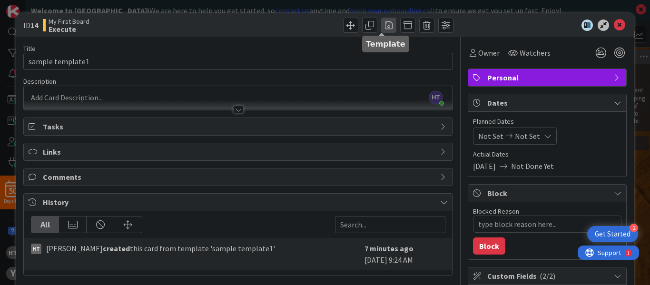
click at [381, 26] on span at bounding box center [388, 25] width 15 height 15
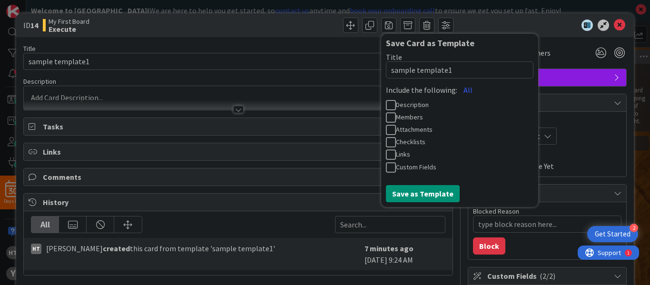
click at [286, 24] on div "Save Card as Template Title 16 / 128 sample template1 Include the following: Al…" at bounding box center [347, 25] width 213 height 15
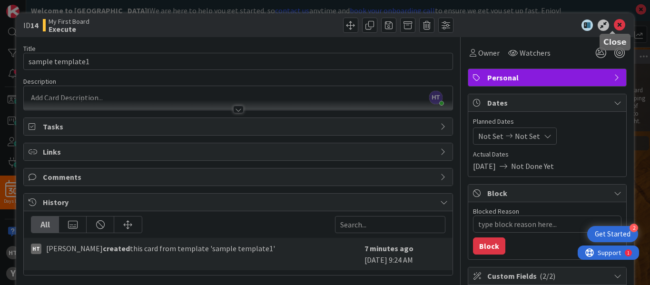
click at [614, 26] on icon at bounding box center [619, 25] width 11 height 11
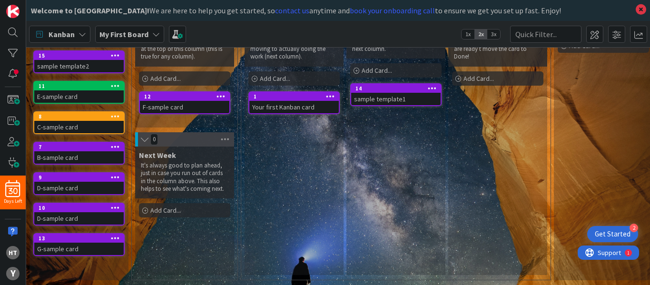
click at [89, 243] on div "G-sample card" at bounding box center [78, 249] width 89 height 12
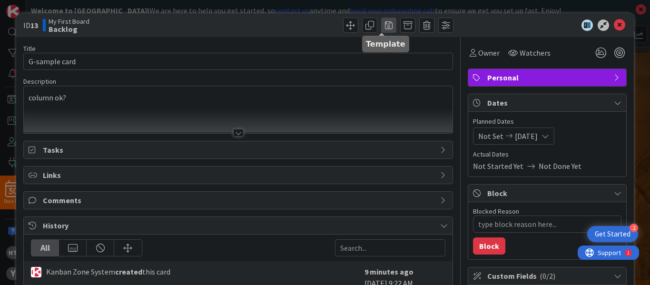
click at [381, 23] on span at bounding box center [388, 25] width 15 height 15
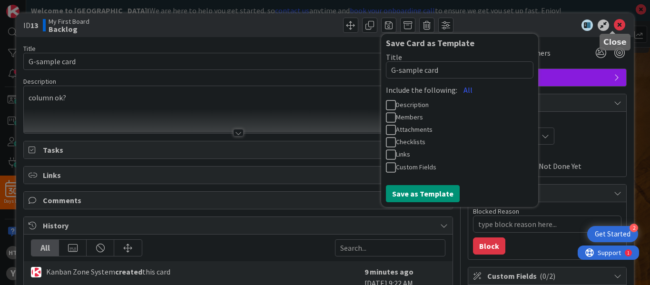
click at [614, 20] on icon at bounding box center [619, 25] width 11 height 11
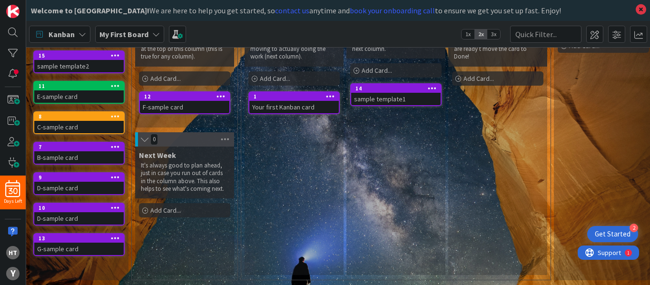
click at [98, 212] on div "D-sample card" at bounding box center [78, 218] width 89 height 12
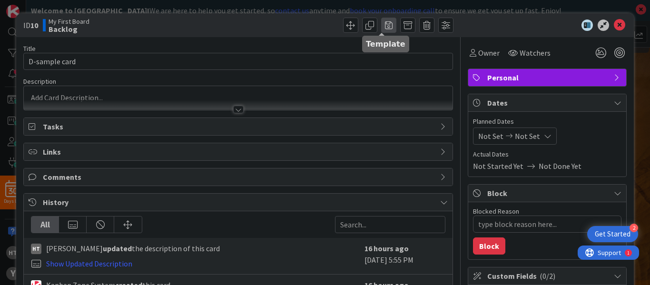
click at [382, 25] on span at bounding box center [388, 25] width 15 height 15
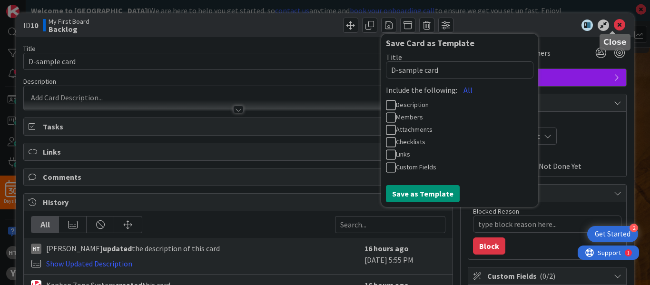
click at [614, 27] on icon at bounding box center [619, 25] width 11 height 11
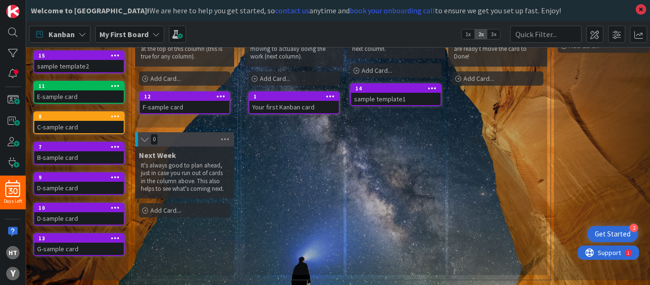
click at [84, 151] on div "B-sample card" at bounding box center [78, 157] width 89 height 12
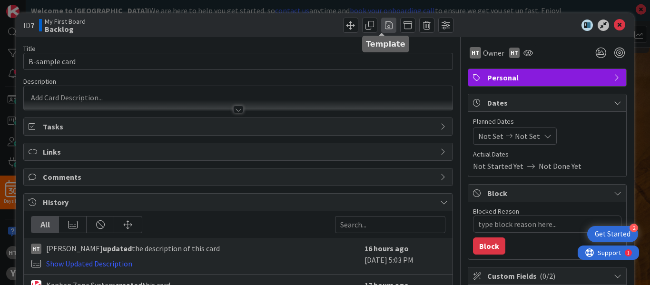
click at [381, 22] on span at bounding box center [388, 25] width 15 height 15
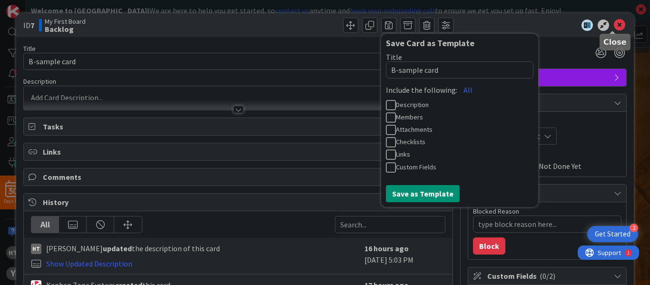
click at [614, 27] on icon at bounding box center [619, 25] width 11 height 11
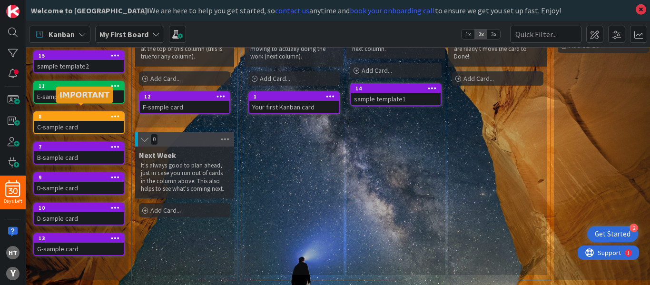
click at [72, 113] on div "8" at bounding box center [81, 116] width 85 height 7
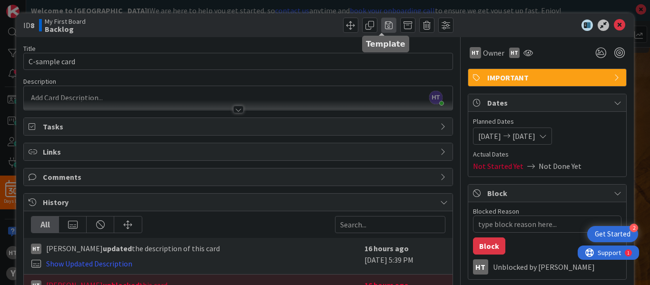
click at [381, 24] on span at bounding box center [388, 25] width 15 height 15
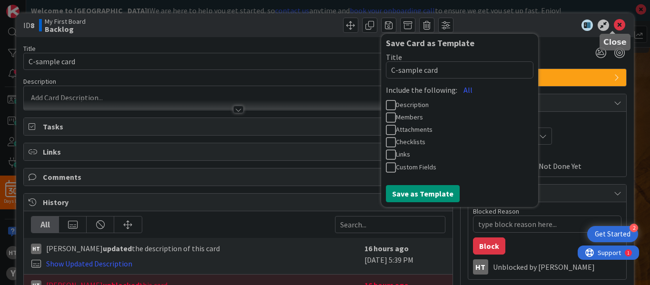
click at [614, 21] on icon at bounding box center [619, 25] width 11 height 11
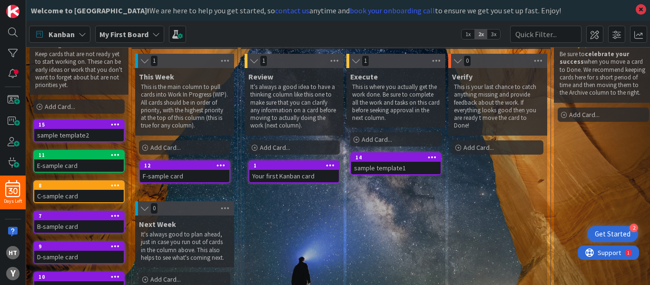
scroll to position [28, 0]
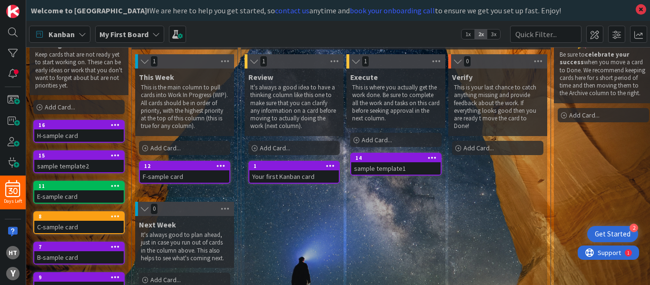
click at [80, 135] on div "H-sample card" at bounding box center [78, 135] width 89 height 12
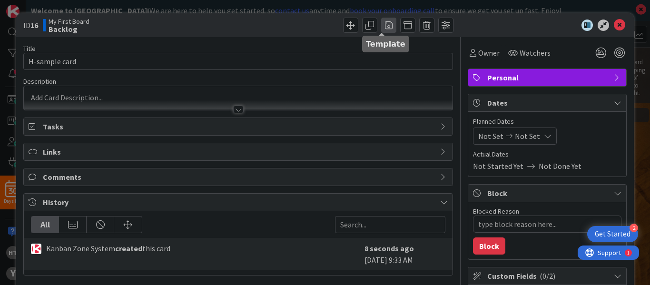
click at [382, 26] on span at bounding box center [388, 25] width 15 height 15
type textarea "x"
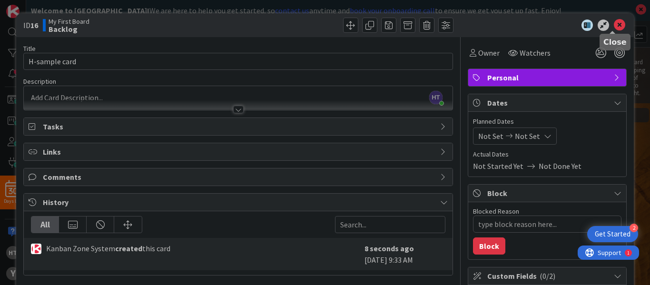
click at [614, 24] on icon at bounding box center [619, 25] width 11 height 11
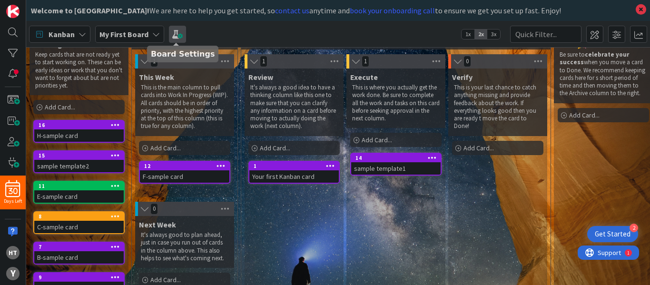
click at [178, 32] on span at bounding box center [177, 34] width 17 height 17
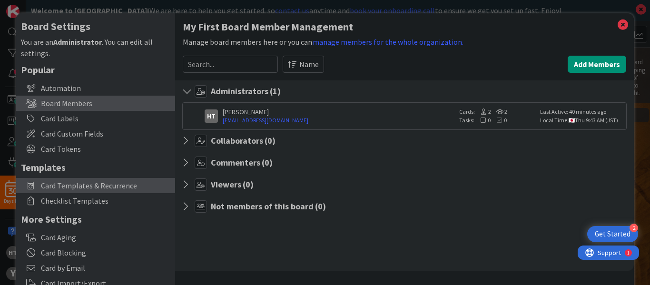
click at [50, 190] on span "Card Templates & Recurrence" at bounding box center [105, 185] width 129 height 11
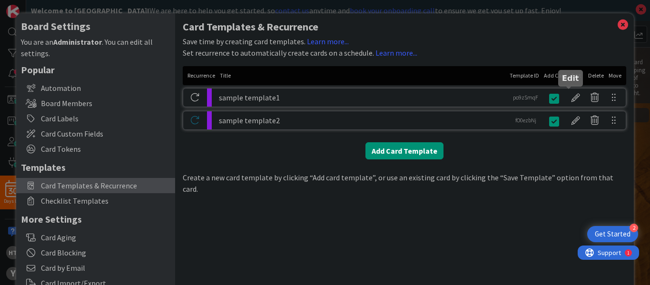
click at [569, 96] on div at bounding box center [575, 97] width 19 height 16
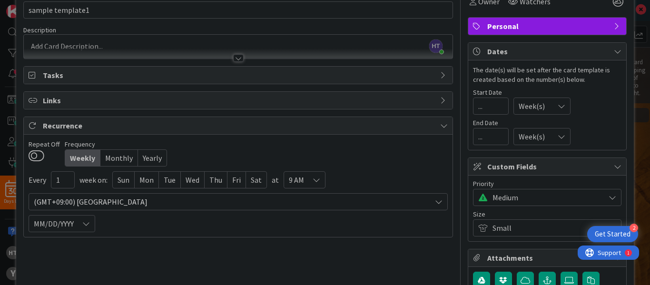
scroll to position [54, 0]
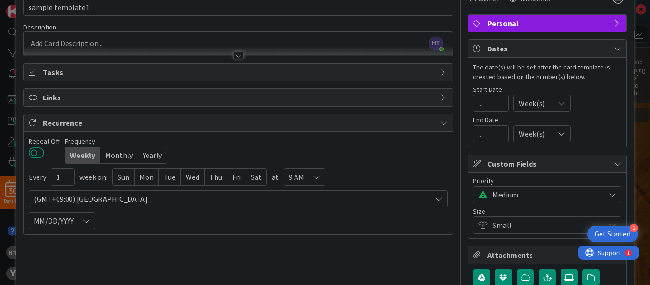
click at [32, 153] on button at bounding box center [37, 153] width 16 height 12
click at [147, 179] on div "Mon" at bounding box center [147, 177] width 24 height 16
click at [89, 219] on icon at bounding box center [86, 221] width 8 height 8
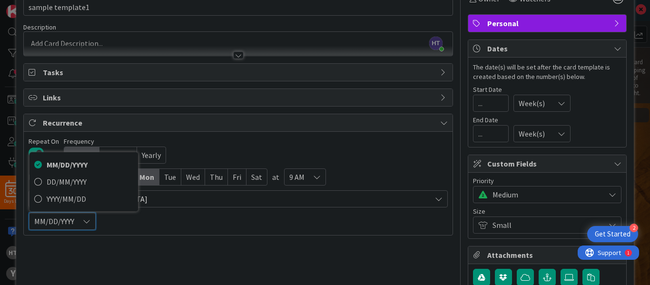
click at [89, 219] on icon at bounding box center [87, 221] width 8 height 8
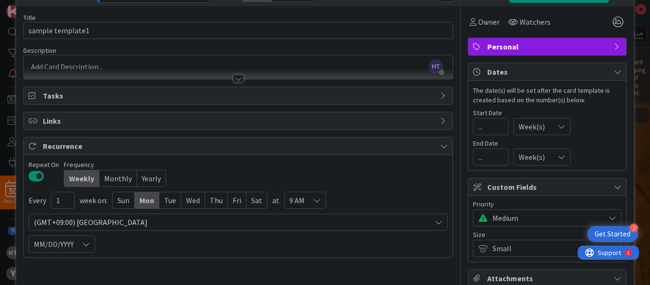
scroll to position [29, 0]
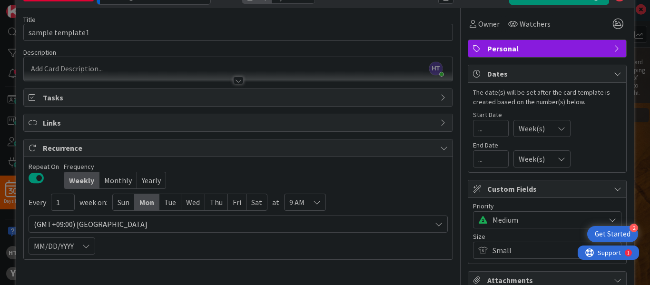
click at [86, 97] on span "Tasks" at bounding box center [239, 97] width 392 height 11
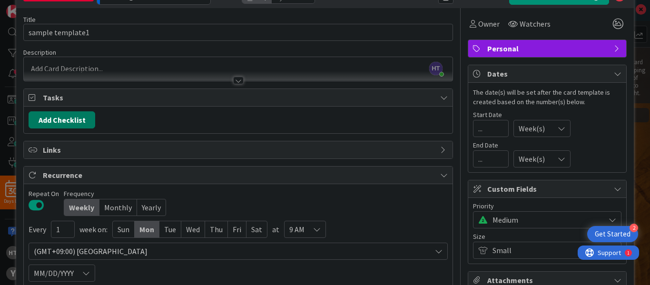
click at [73, 121] on button "Add Checklist" at bounding box center [62, 119] width 67 height 17
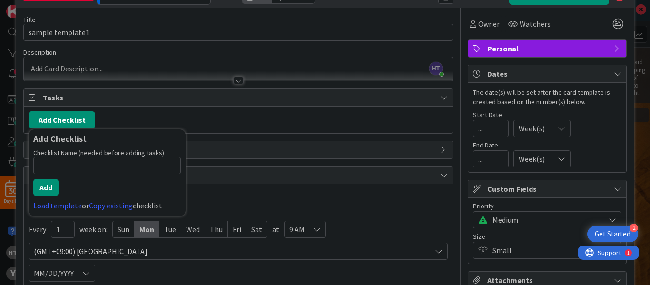
click at [55, 167] on input at bounding box center [106, 165] width 147 height 17
click at [139, 116] on div "Add Checklist Add Checklist Checklist Name (needed before adding tasks) 0 / 64 …" at bounding box center [238, 119] width 419 height 17
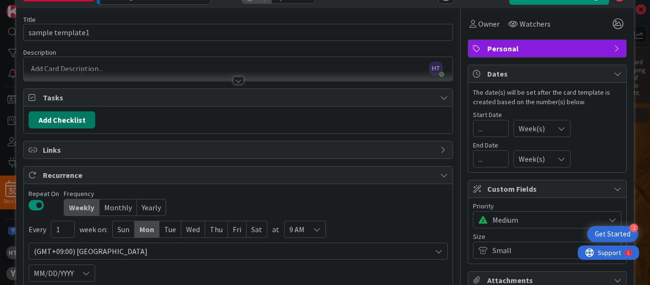
click at [72, 121] on button "Add Checklist" at bounding box center [62, 119] width 67 height 17
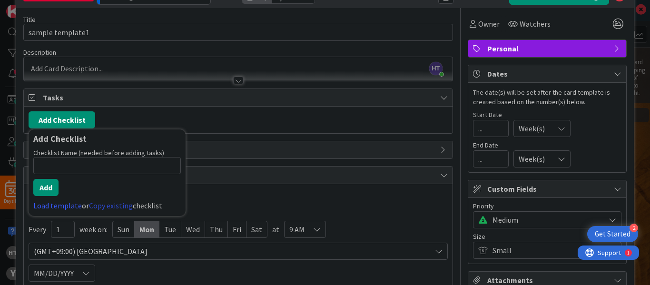
click at [112, 205] on link "Copy existing" at bounding box center [111, 206] width 44 height 10
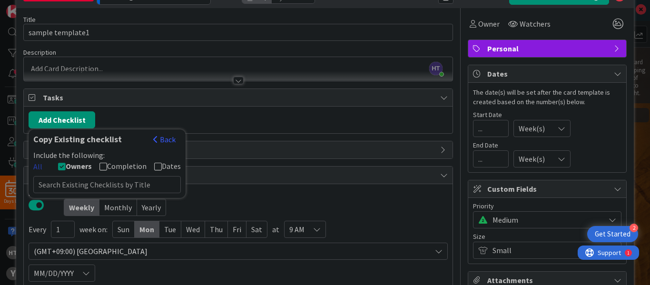
click at [40, 168] on link "All" at bounding box center [41, 166] width 17 height 11
click at [170, 136] on button "Back" at bounding box center [164, 139] width 23 height 10
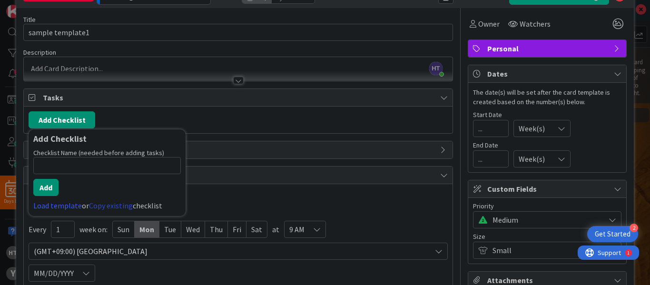
click at [112, 203] on link "Copy existing" at bounding box center [111, 206] width 44 height 10
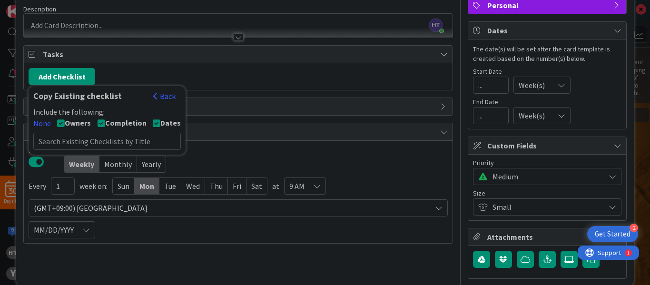
scroll to position [49, 0]
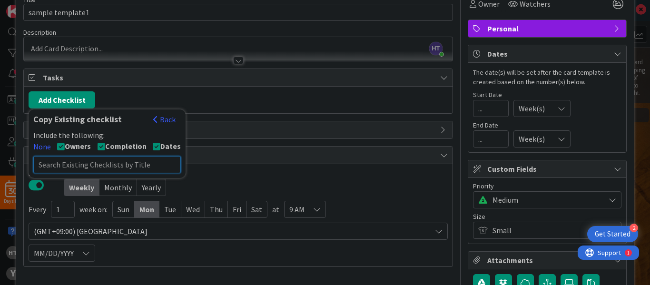
click at [58, 165] on input "text" at bounding box center [106, 164] width 147 height 17
click at [156, 120] on span "button" at bounding box center [155, 120] width 5 height 8
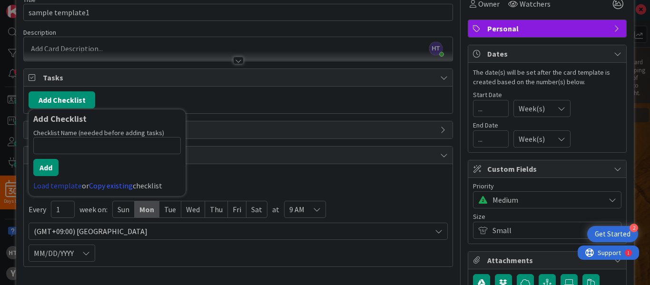
click at [51, 185] on link "Load template" at bounding box center [57, 186] width 49 height 10
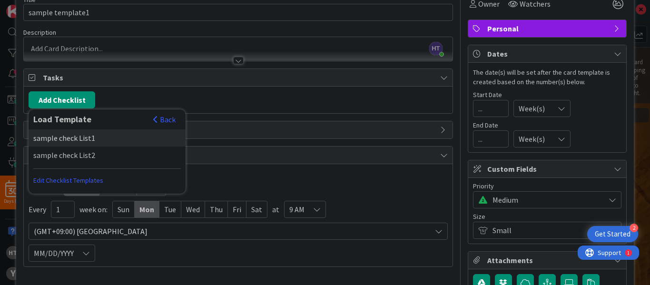
click at [78, 139] on div "sample check List1" at bounding box center [107, 137] width 157 height 17
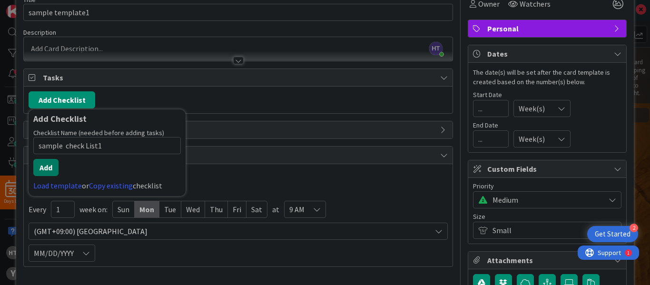
click at [47, 170] on button "Add" at bounding box center [45, 167] width 25 height 17
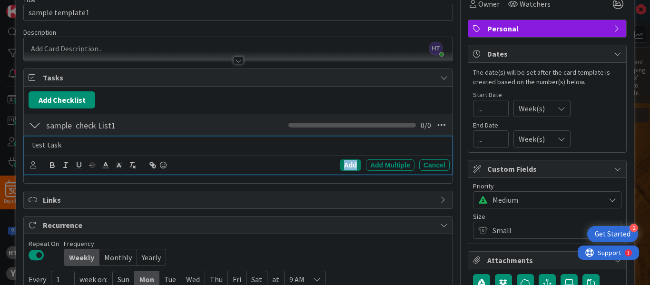
click at [343, 165] on div "Add" at bounding box center [350, 164] width 21 height 11
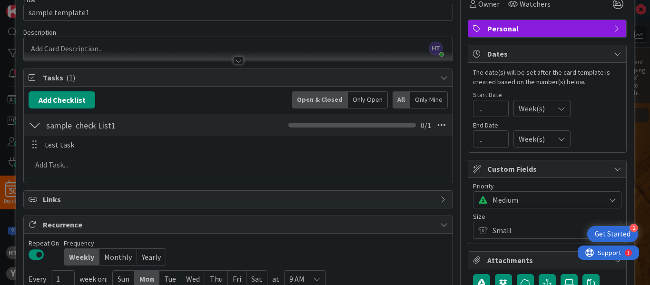
scroll to position [76, 0]
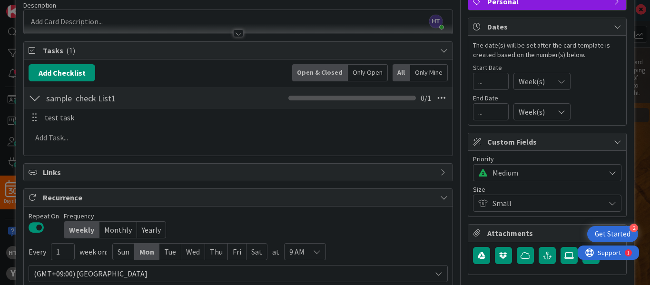
click at [240, 173] on span "Links" at bounding box center [239, 172] width 392 height 11
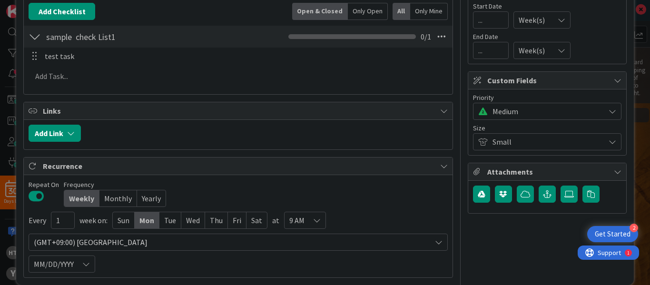
scroll to position [138, 0]
click at [70, 130] on icon "button" at bounding box center [71, 133] width 8 height 8
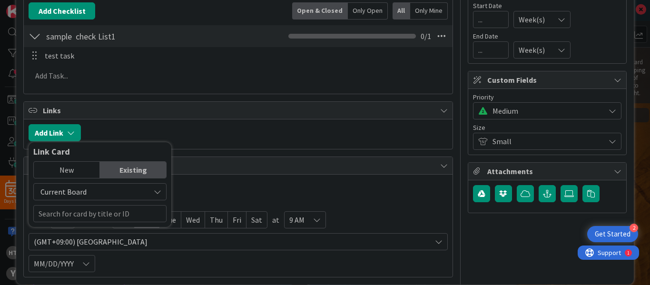
click at [142, 187] on span "Current Board" at bounding box center [92, 191] width 107 height 13
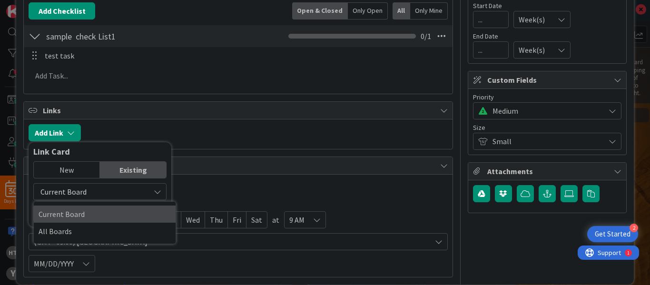
click at [100, 215] on span "Current Board" at bounding box center [105, 214] width 132 height 14
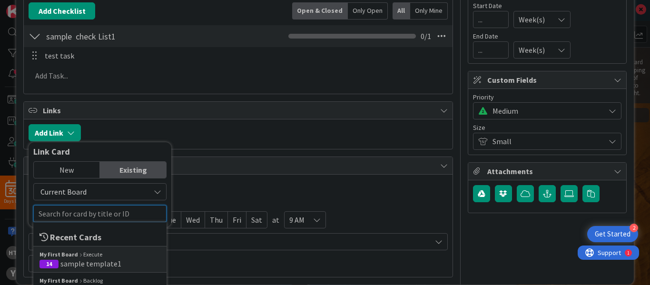
click at [52, 214] on input "text" at bounding box center [99, 213] width 133 height 17
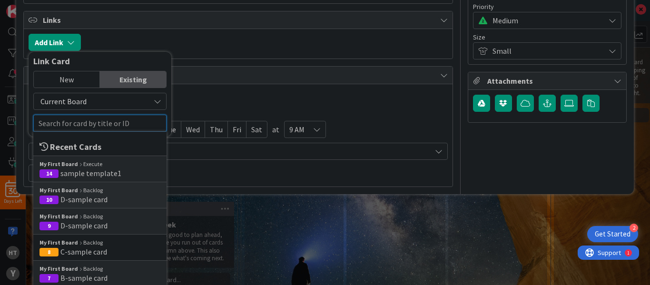
scroll to position [230, 0]
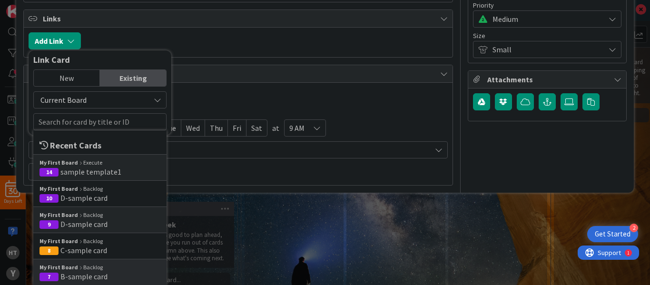
click at [71, 274] on span "B-sample card" at bounding box center [83, 277] width 47 height 10
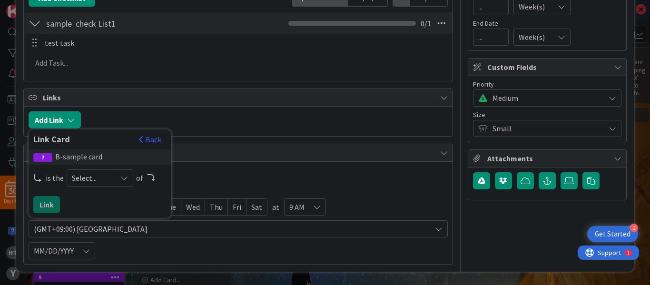
scroll to position [151, 0]
click at [122, 179] on icon at bounding box center [124, 178] width 8 height 8
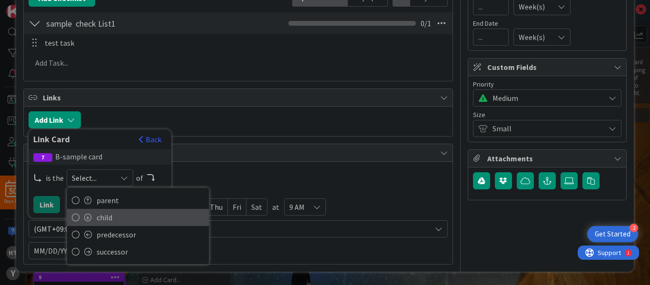
click at [105, 215] on span "child" at bounding box center [151, 217] width 108 height 14
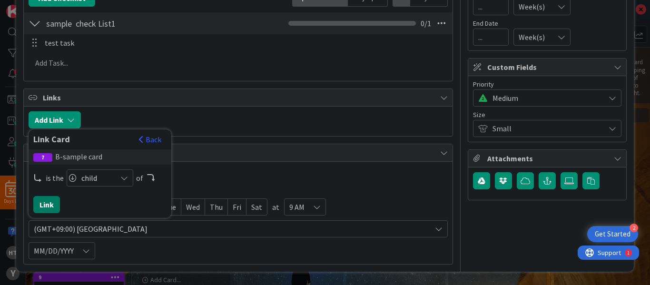
click at [46, 207] on button "Link" at bounding box center [46, 204] width 27 height 17
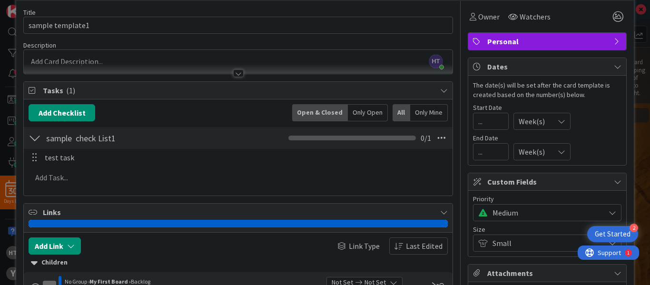
scroll to position [0, 0]
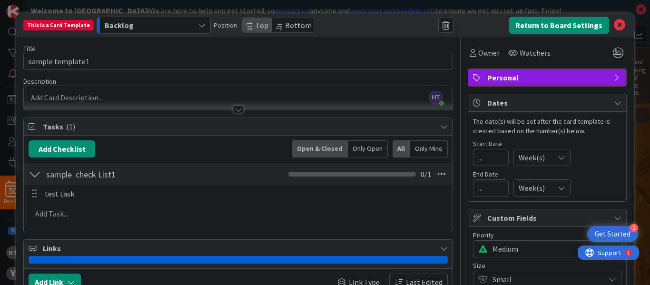
click at [574, 75] on span "Personal" at bounding box center [548, 77] width 122 height 11
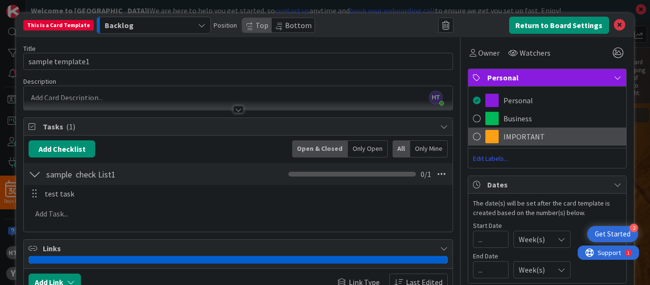
click at [508, 130] on div "IMPORTANT" at bounding box center [547, 136] width 158 height 18
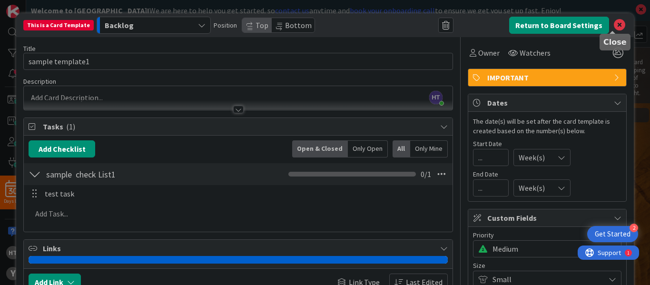
click at [614, 25] on icon at bounding box center [619, 25] width 11 height 11
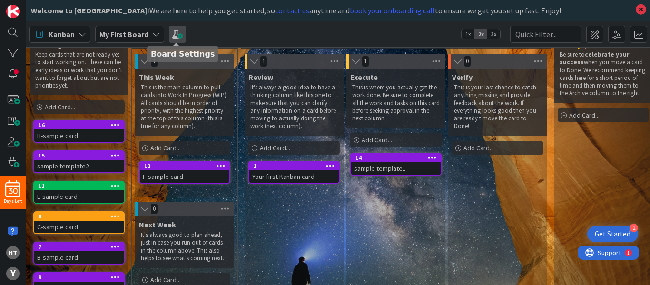
click at [177, 34] on span at bounding box center [177, 34] width 17 height 17
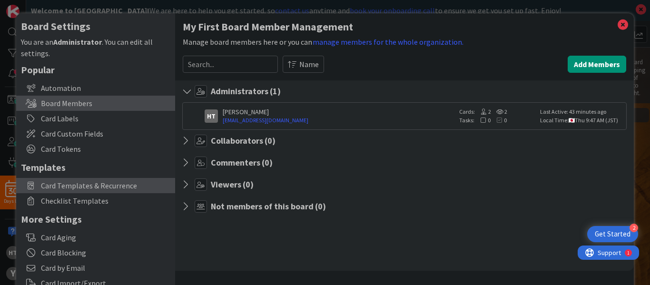
click at [78, 186] on span "Card Templates & Recurrence" at bounding box center [105, 185] width 129 height 11
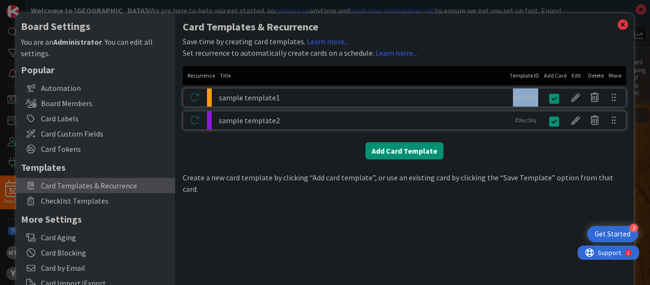
drag, startPoint x: 503, startPoint y: 98, endPoint x: 538, endPoint y: 97, distance: 34.8
click at [538, 97] on div "sample template1 po9zSmqF po9zSmqF" at bounding box center [404, 97] width 443 height 19
copy div "po9zSmqF"
click at [617, 26] on icon at bounding box center [623, 24] width 12 height 13
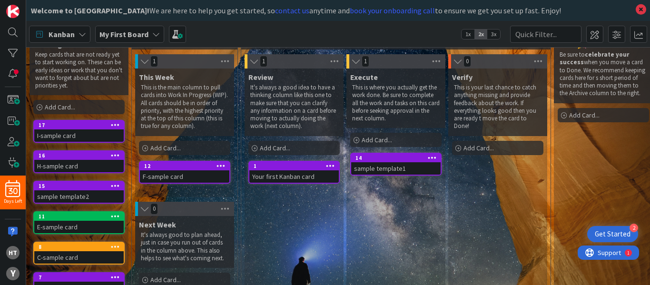
click at [78, 132] on div "I-sample card" at bounding box center [78, 135] width 89 height 12
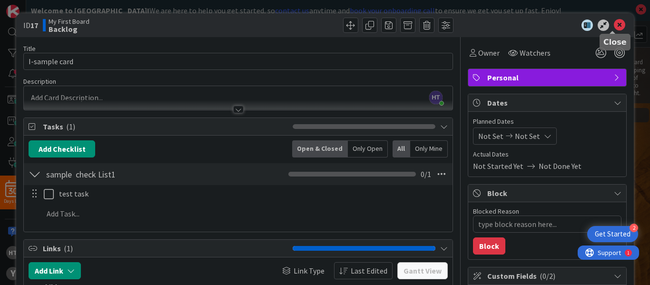
click at [614, 27] on icon at bounding box center [619, 25] width 11 height 11
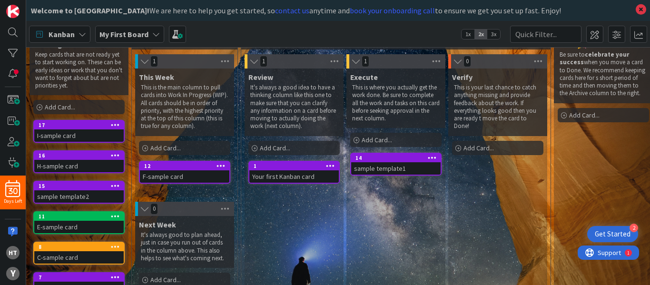
click at [121, 31] on b "My First Board" at bounding box center [123, 34] width 49 height 10
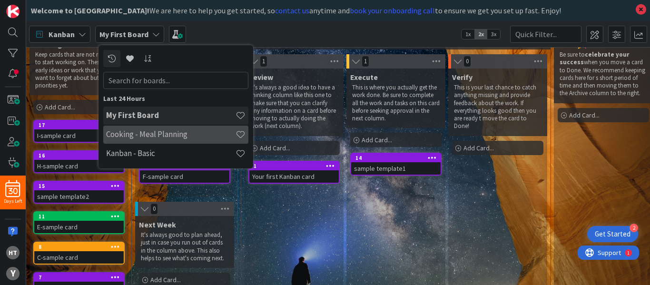
click at [128, 130] on h4 "Cooking - Meal Planning" at bounding box center [170, 134] width 129 height 10
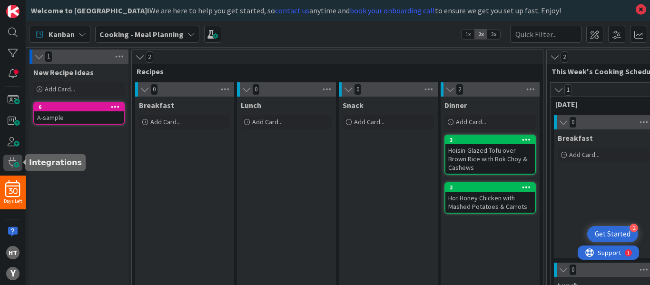
click at [16, 162] on span at bounding box center [12, 163] width 19 height 16
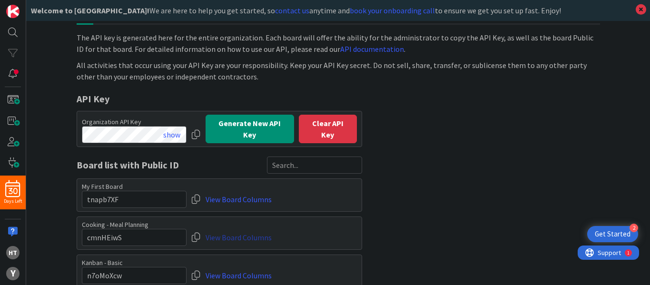
click at [248, 234] on link "View Board Columns" at bounding box center [239, 237] width 66 height 17
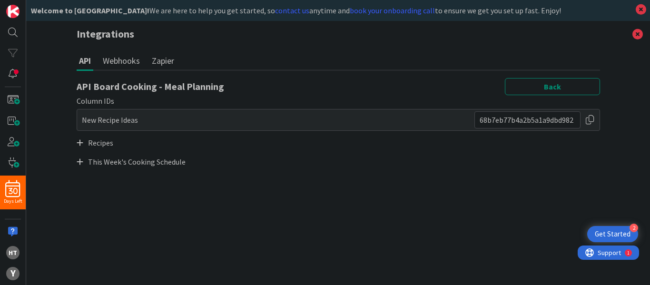
click at [80, 142] on icon at bounding box center [80, 143] width 7 height 8
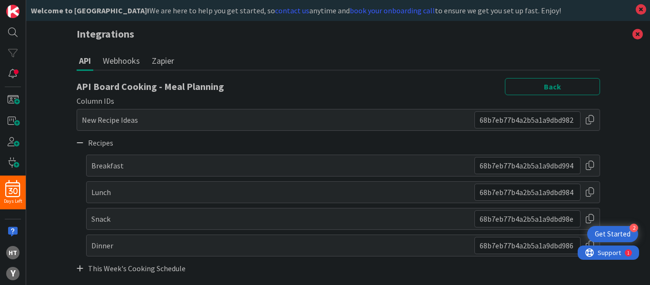
click at [591, 166] on div at bounding box center [590, 165] width 10 height 17
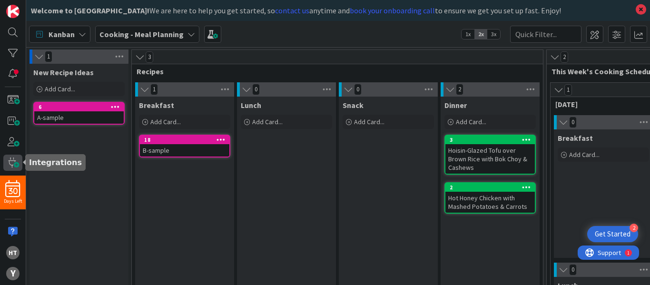
click at [16, 160] on span at bounding box center [12, 163] width 19 height 16
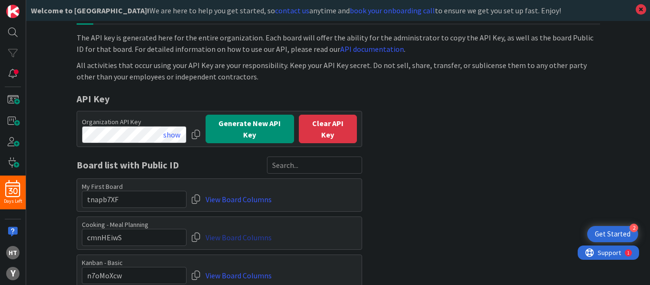
click at [235, 238] on link "View Board Columns" at bounding box center [239, 237] width 66 height 17
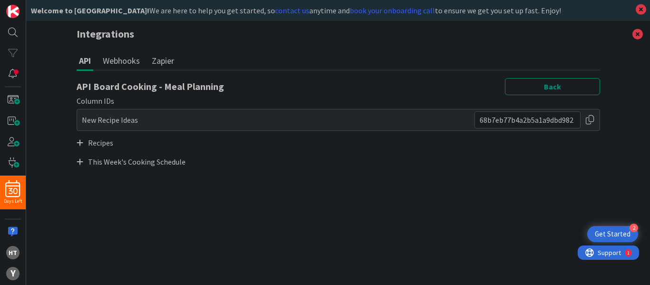
click at [82, 142] on icon at bounding box center [80, 143] width 7 height 8
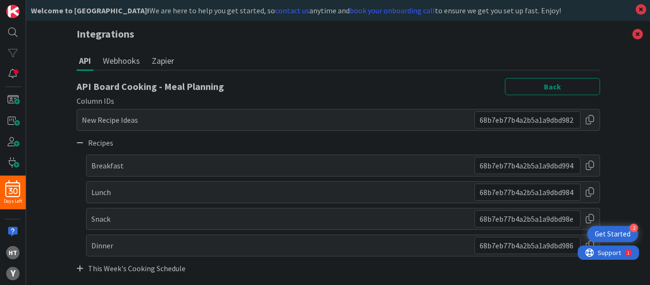
click at [591, 215] on div at bounding box center [590, 218] width 10 height 17
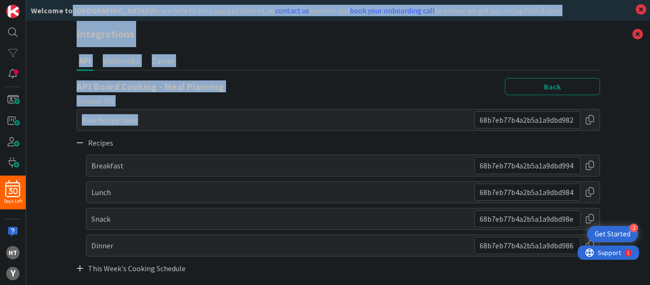
drag, startPoint x: 357, startPoint y: 109, endPoint x: 46, endPoint y: 8, distance: 327.5
click at [46, 8] on div "Welcome to [GEOGRAPHIC_DATA]! We are here to help you get started, so contact u…" at bounding box center [338, 142] width 624 height 285
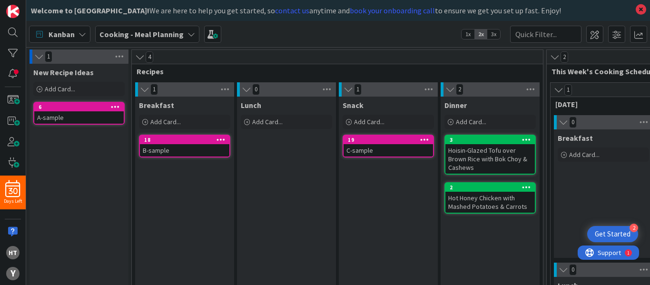
click at [14, 158] on span at bounding box center [12, 163] width 19 height 16
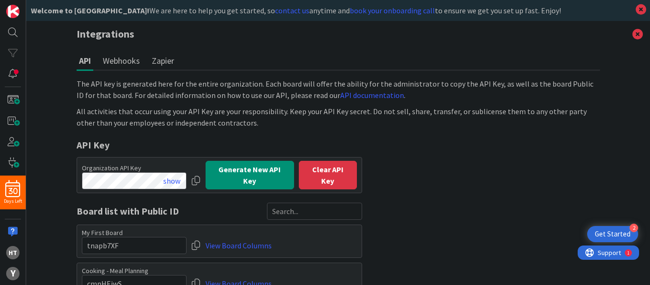
scroll to position [46, 0]
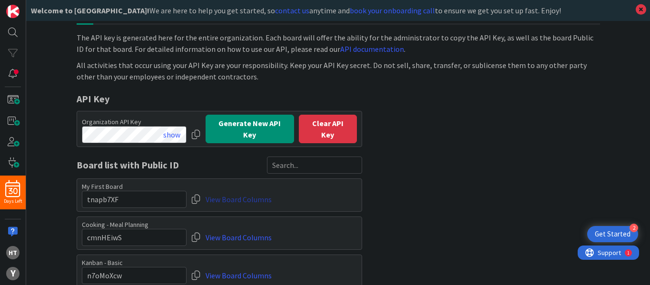
click at [234, 196] on link "View Board Columns" at bounding box center [239, 199] width 66 height 17
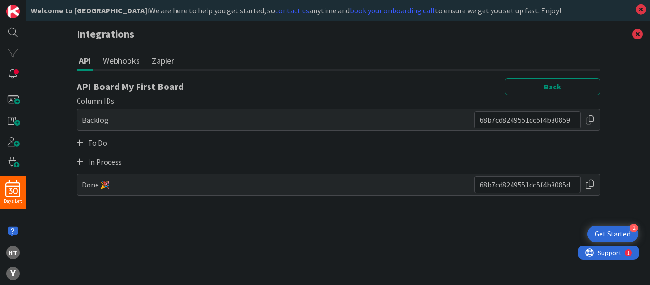
click at [79, 144] on icon at bounding box center [80, 143] width 7 height 8
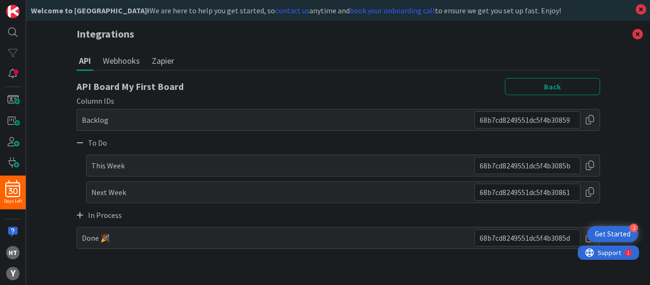
click at [79, 215] on icon at bounding box center [80, 215] width 7 height 8
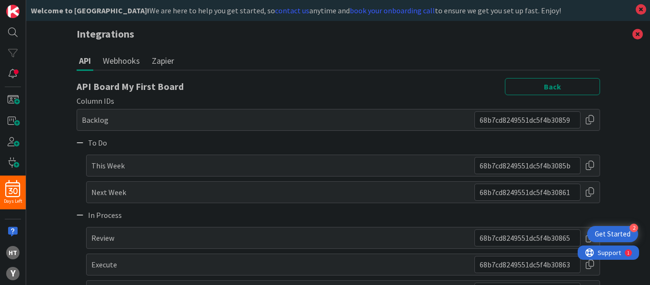
scroll to position [44, 0]
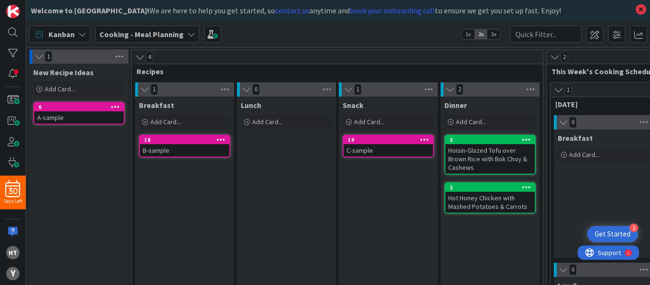
click at [148, 29] on b "Cooking - Meal Planning" at bounding box center [141, 34] width 84 height 10
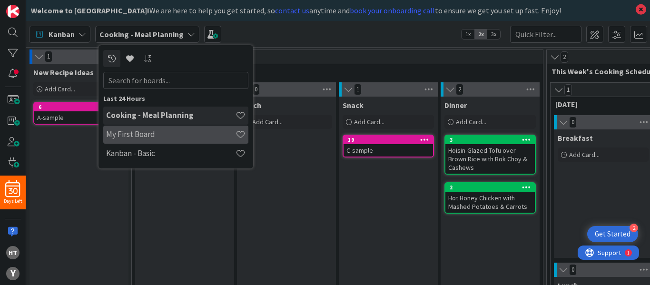
click at [137, 136] on h4 "My First Board" at bounding box center [170, 134] width 129 height 10
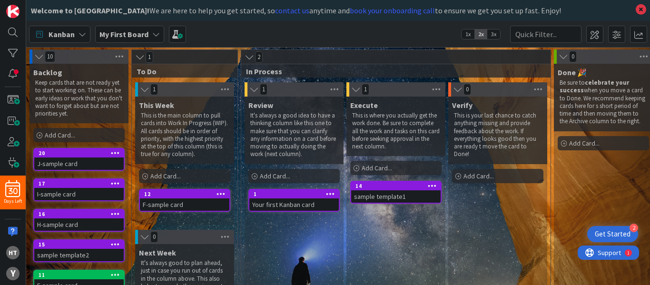
click at [83, 159] on div "J-sample card" at bounding box center [78, 163] width 89 height 12
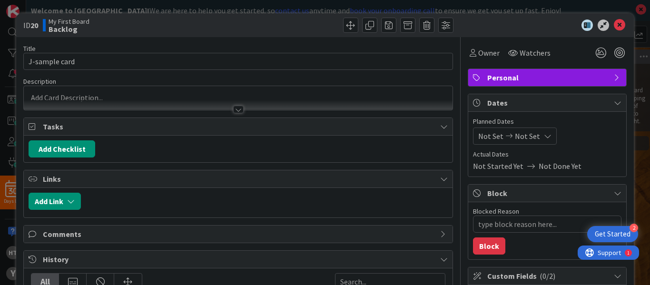
type textarea "x"
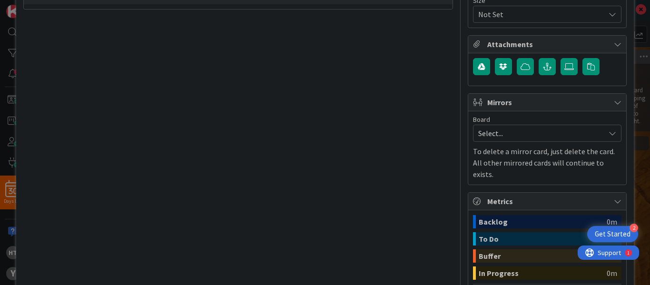
scroll to position [323, 0]
click at [515, 133] on span "Select..." at bounding box center [539, 133] width 122 height 13
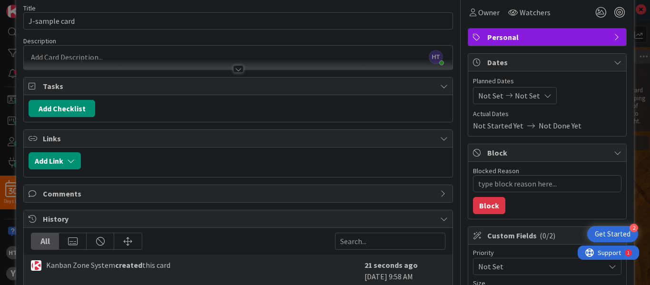
scroll to position [0, 0]
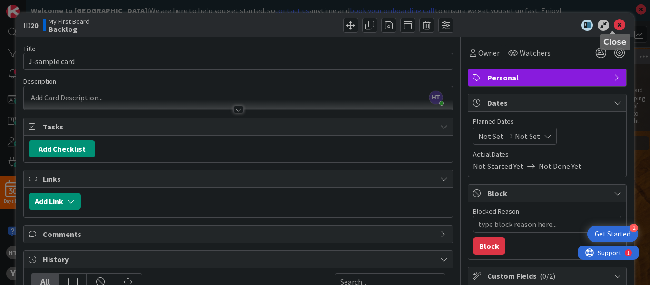
click at [614, 24] on icon at bounding box center [619, 25] width 11 height 11
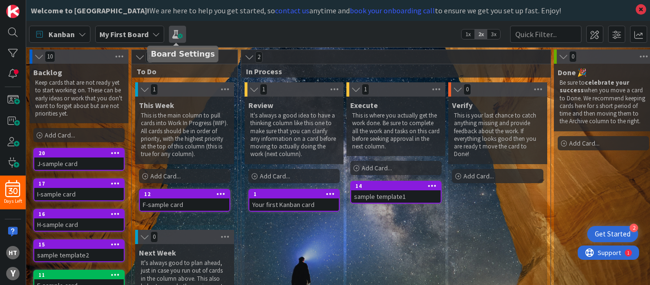
click at [174, 38] on span at bounding box center [177, 34] width 17 height 17
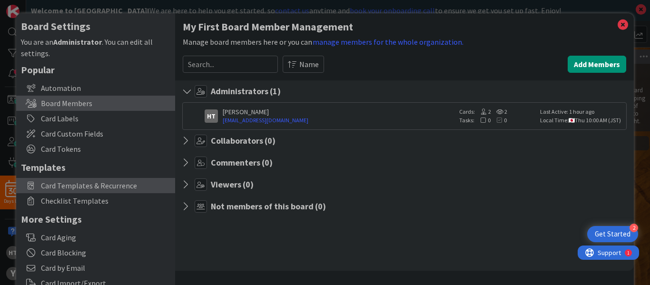
click at [67, 192] on div "Card Templates & Recurrence" at bounding box center [95, 185] width 159 height 15
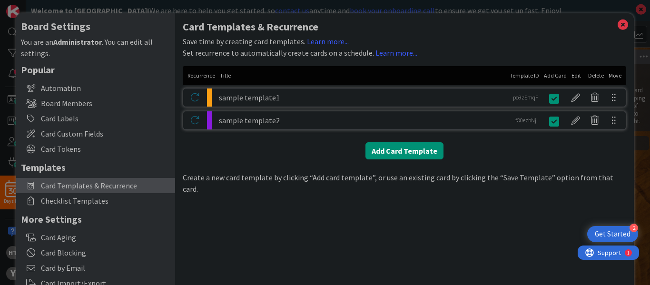
drag, startPoint x: 97, startPoint y: 25, endPoint x: 20, endPoint y: 32, distance: 76.9
click at [21, 32] on div "Board Settings You are an Administrator . You can edit all settings. Popular Au…" at bounding box center [95, 195] width 149 height 351
drag, startPoint x: 20, startPoint y: 28, endPoint x: 92, endPoint y: 28, distance: 71.8
click at [92, 28] on div "Board Settings You are an Administrator . You can edit all settings. Popular Au…" at bounding box center [95, 195] width 159 height 365
copy h4 "Board Settings"
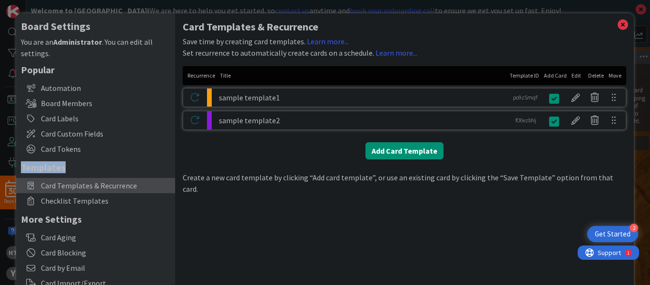
drag, startPoint x: 73, startPoint y: 167, endPoint x: 19, endPoint y: 170, distance: 54.8
click at [19, 170] on div "Board Settings You are an Administrator . You can edit all settings. Popular Au…" at bounding box center [95, 195] width 159 height 365
copy h5 "Templates"
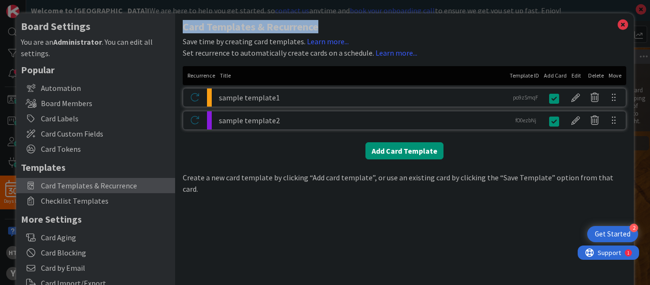
drag, startPoint x: 325, startPoint y: 24, endPoint x: 181, endPoint y: 32, distance: 143.9
click at [181, 32] on div "Card Templates & Recurrence Save time by creating card templates. Learn more...…" at bounding box center [404, 195] width 459 height 365
copy h1 "Card Templates & Recurrence"
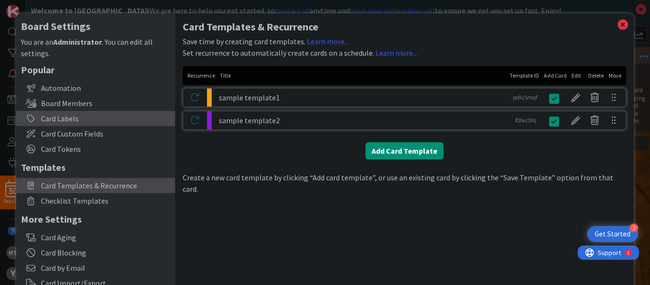
click at [59, 118] on div "Card Labels" at bounding box center [95, 118] width 159 height 15
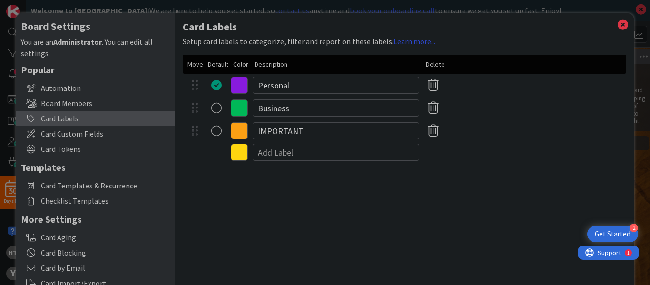
click at [405, 42] on link "Learn more..." at bounding box center [414, 42] width 42 height 10
drag, startPoint x: 244, startPoint y: 27, endPoint x: 176, endPoint y: 32, distance: 67.7
click at [176, 32] on div "Card Labels Setup card labels to categorize, filter and report on these labels.…" at bounding box center [404, 195] width 459 height 365
copy h1 "Card Labels"
click at [209, 156] on div at bounding box center [404, 152] width 443 height 20
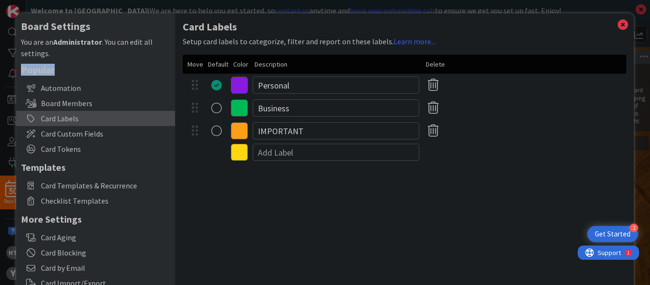
drag, startPoint x: 62, startPoint y: 67, endPoint x: 10, endPoint y: 70, distance: 51.9
click at [10, 70] on div "Board Settings You are an Administrator . You can edit all settings. Popular Au…" at bounding box center [325, 142] width 650 height 285
copy h5 "Popular"
click at [96, 116] on div "Card Labels" at bounding box center [95, 118] width 159 height 15
drag, startPoint x: 241, startPoint y: 27, endPoint x: 183, endPoint y: 33, distance: 57.9
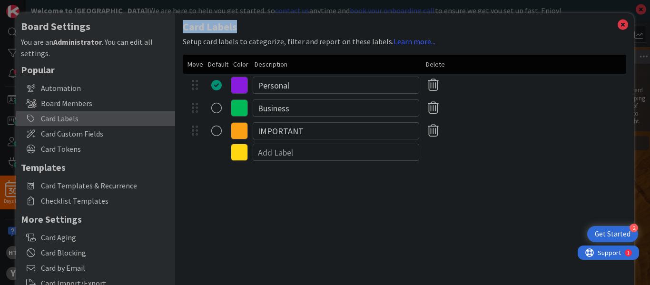
click at [183, 33] on div "Card Labels Setup card labels to categorize, filter and report on these labels.…" at bounding box center [404, 91] width 443 height 141
copy h1 "Card Labels"
click at [216, 81] on div "radio" at bounding box center [216, 85] width 10 height 10
drag, startPoint x: 297, startPoint y: 107, endPoint x: 252, endPoint y: 114, distance: 45.8
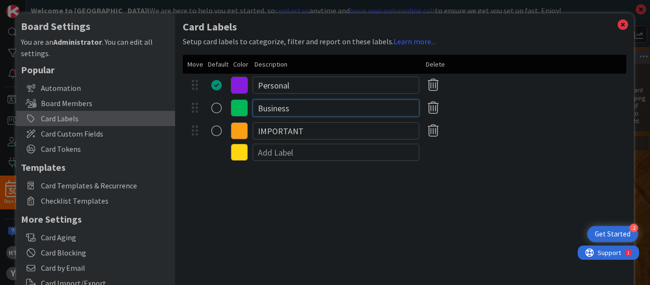
click at [252, 114] on div "Business" at bounding box center [404, 108] width 443 height 23
drag, startPoint x: 59, startPoint y: 69, endPoint x: 20, endPoint y: 69, distance: 39.5
click at [20, 69] on div "Board Settings You are an Administrator . You can edit all settings. Popular Au…" at bounding box center [95, 195] width 159 height 365
copy h5 "Popular"
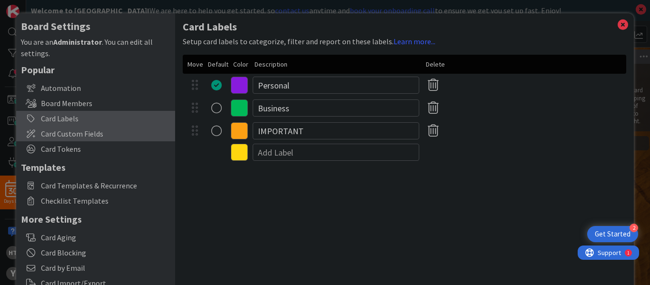
click at [83, 134] on span "Card Custom Fields" at bounding box center [105, 133] width 129 height 11
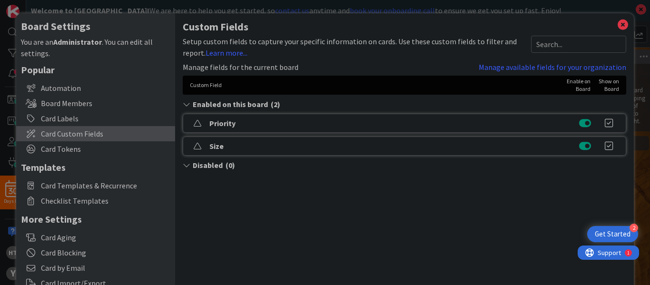
drag, startPoint x: 235, startPoint y: 28, endPoint x: 181, endPoint y: 34, distance: 54.6
click at [181, 34] on div "Custom Fields Setup custom fields to capture your specific information on cards…" at bounding box center [404, 195] width 459 height 365
drag, startPoint x: 179, startPoint y: 26, endPoint x: 248, endPoint y: 30, distance: 69.6
click at [248, 30] on div "Custom Fields Setup custom fields to capture your specific information on cards…" at bounding box center [404, 195] width 459 height 365
copy h1 "Custom Fields"
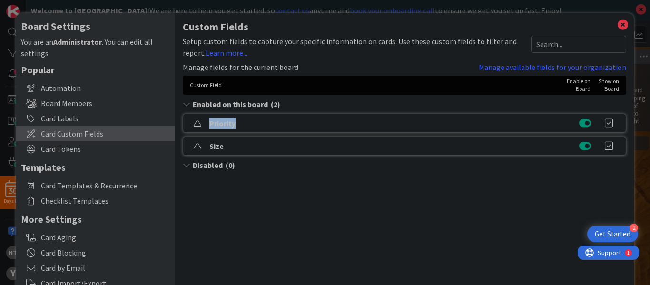
drag, startPoint x: 244, startPoint y: 125, endPoint x: 208, endPoint y: 125, distance: 35.7
click at [208, 125] on div "Priority" at bounding box center [404, 123] width 443 height 19
drag, startPoint x: 248, startPoint y: 181, endPoint x: 207, endPoint y: 146, distance: 54.0
click at [207, 146] on div "Custom Fields Setup custom fields to capture your specific information on cards…" at bounding box center [404, 195] width 459 height 365
click at [223, 207] on div "Custom Fields Setup custom fields to capture your specific information on cards…" at bounding box center [404, 195] width 459 height 365
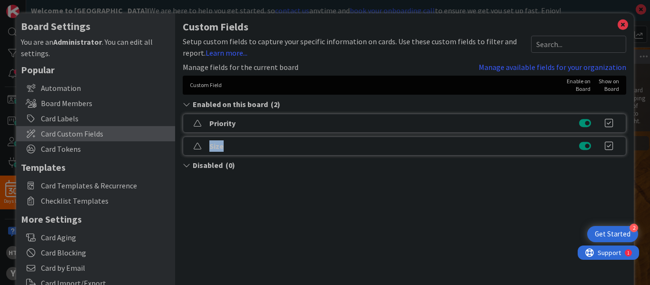
drag, startPoint x: 221, startPoint y: 144, endPoint x: 209, endPoint y: 147, distance: 12.7
click at [209, 147] on div "Size" at bounding box center [404, 146] width 443 height 19
click at [524, 66] on link "Manage available fields for your organization" at bounding box center [552, 66] width 147 height 11
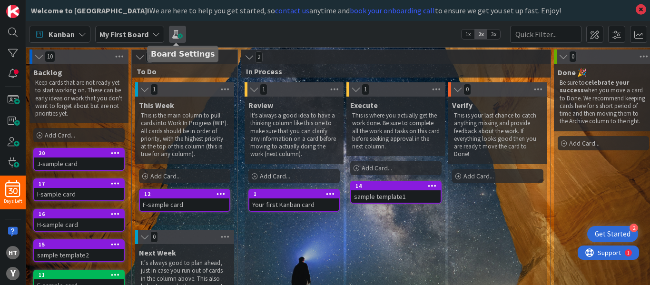
click at [181, 31] on span at bounding box center [177, 34] width 17 height 17
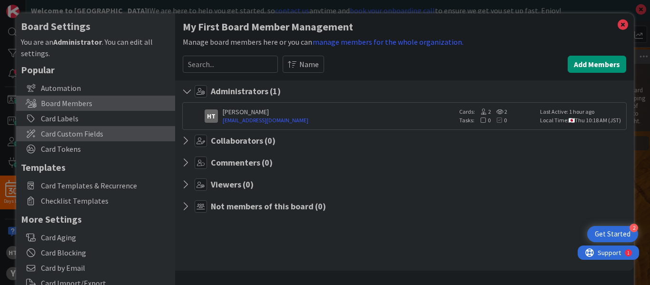
click at [82, 133] on span "Card Custom Fields" at bounding box center [105, 133] width 129 height 11
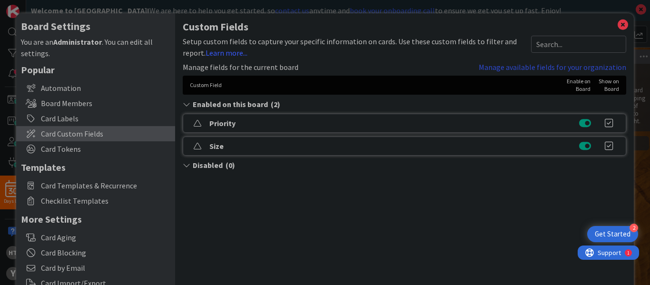
click at [518, 66] on link "Manage available fields for your organization" at bounding box center [552, 66] width 147 height 11
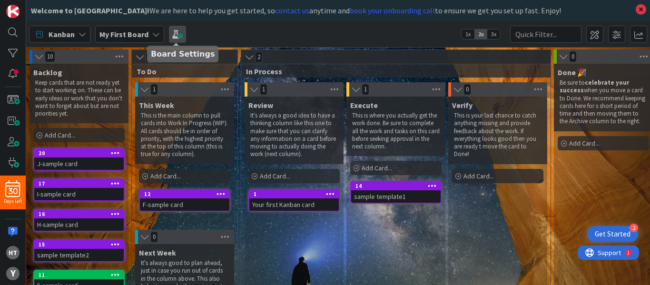
click at [172, 30] on span at bounding box center [177, 34] width 17 height 17
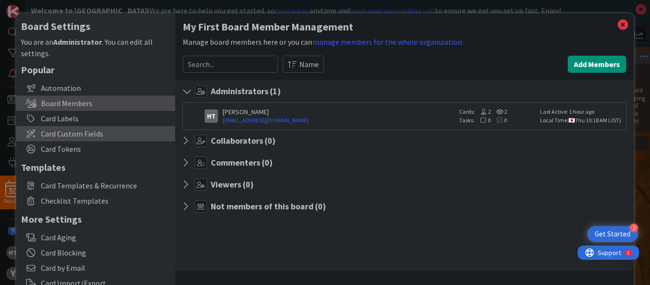
click at [86, 134] on span "Card Custom Fields" at bounding box center [105, 133] width 129 height 11
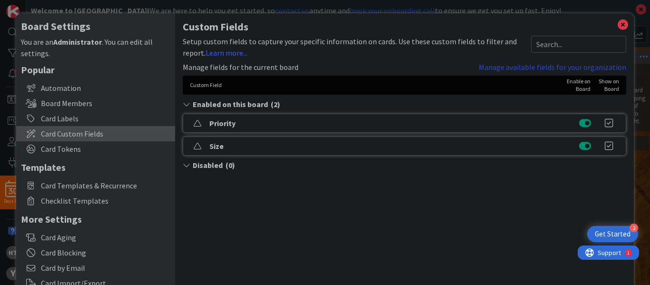
click at [551, 69] on link "Manage available fields for your organization" at bounding box center [552, 66] width 147 height 11
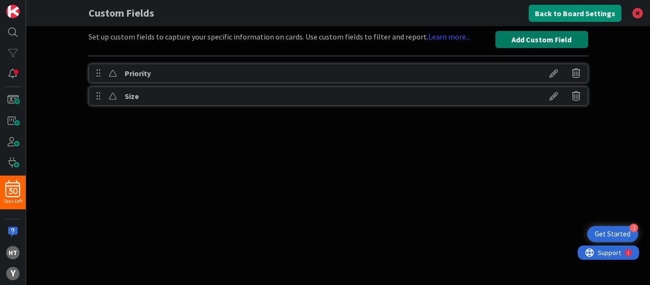
click at [528, 35] on button "Add Custom Field" at bounding box center [541, 39] width 93 height 17
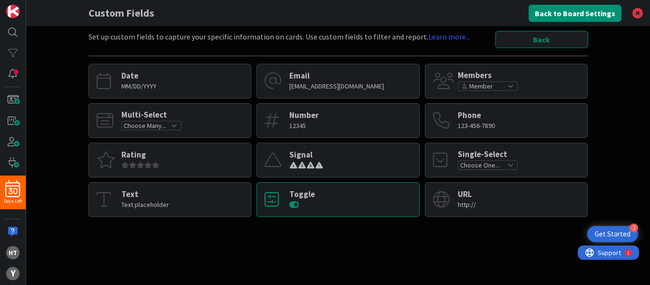
click at [294, 195] on div "Toggle" at bounding box center [302, 194] width 26 height 8
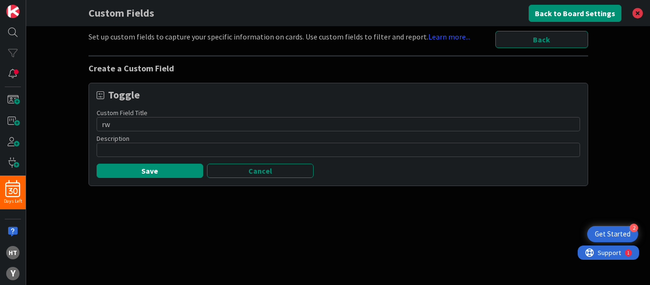
type input "r"
type input "test custom"
click at [149, 173] on button "Save" at bounding box center [150, 171] width 107 height 14
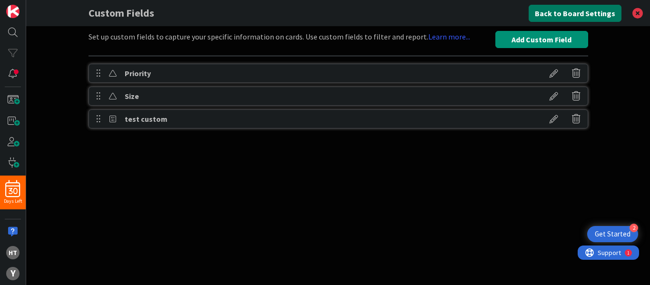
click at [555, 11] on button "Back to Board Settings" at bounding box center [575, 13] width 93 height 17
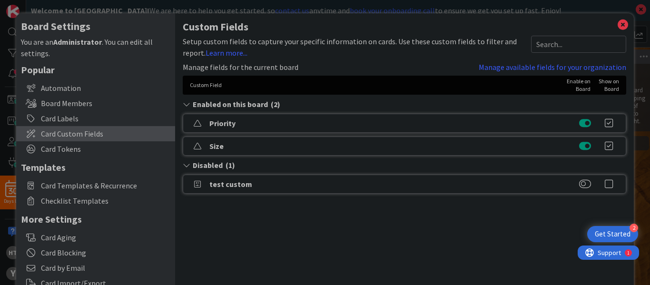
click at [260, 185] on div "test custom" at bounding box center [404, 184] width 443 height 19
click at [579, 185] on button at bounding box center [585, 184] width 12 height 10
click at [578, 185] on div "Disabled ( 0 )" at bounding box center [404, 187] width 443 height 11
click at [600, 169] on icon at bounding box center [608, 169] width 19 height 10
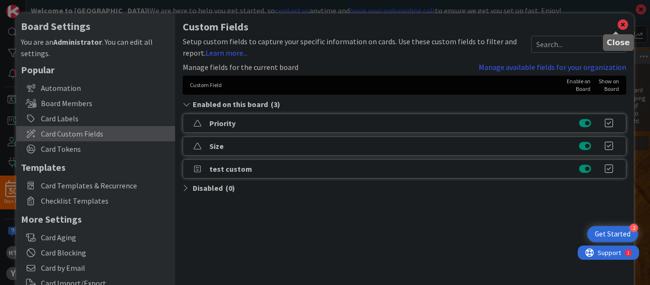
click at [617, 25] on icon at bounding box center [623, 24] width 12 height 13
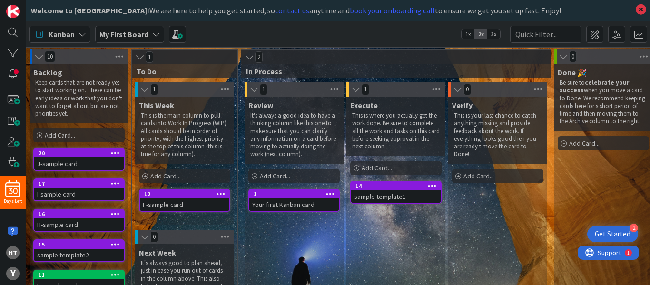
click at [72, 160] on div "J-sample card" at bounding box center [78, 163] width 89 height 12
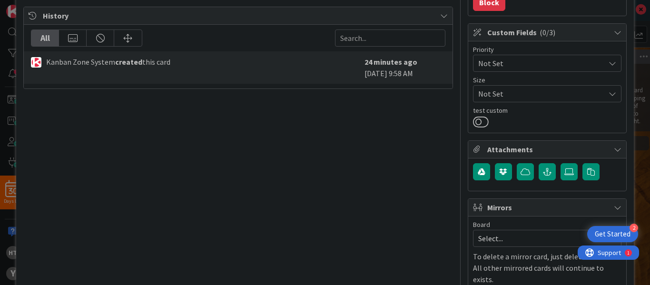
scroll to position [217, 0]
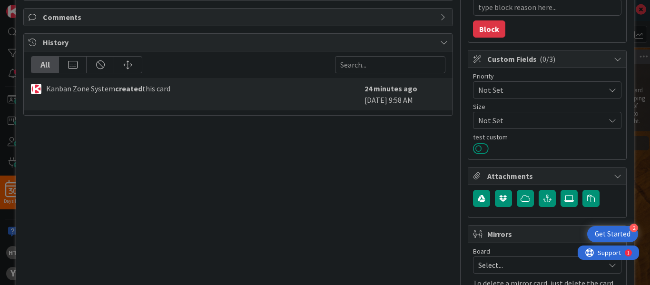
click at [473, 147] on button at bounding box center [481, 148] width 16 height 12
click at [477, 149] on button at bounding box center [481, 148] width 16 height 12
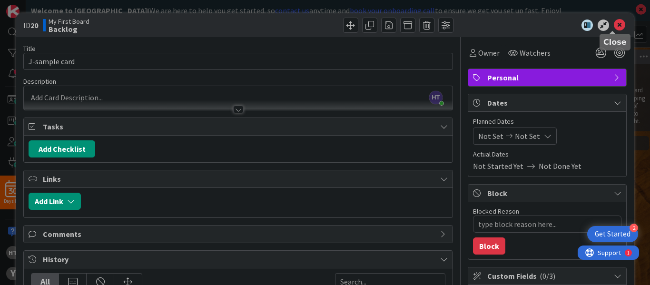
click at [614, 25] on icon at bounding box center [619, 25] width 11 height 11
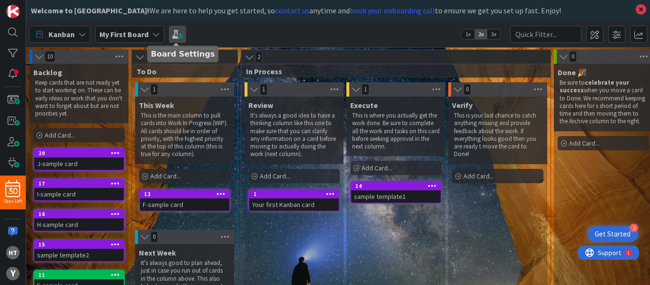
click at [178, 32] on span at bounding box center [177, 34] width 17 height 17
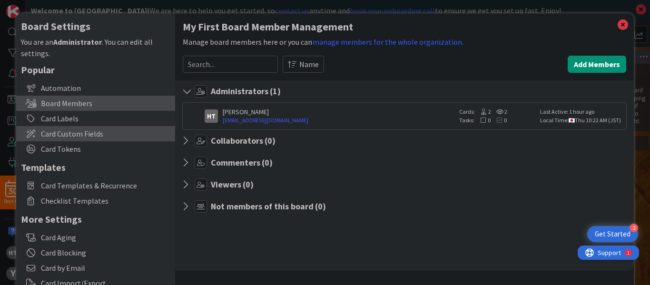
click at [61, 135] on span "Card Custom Fields" at bounding box center [105, 133] width 129 height 11
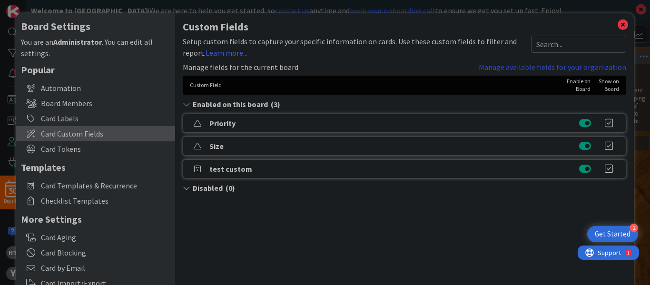
click at [528, 67] on link "Manage available fields for your organization" at bounding box center [552, 66] width 147 height 11
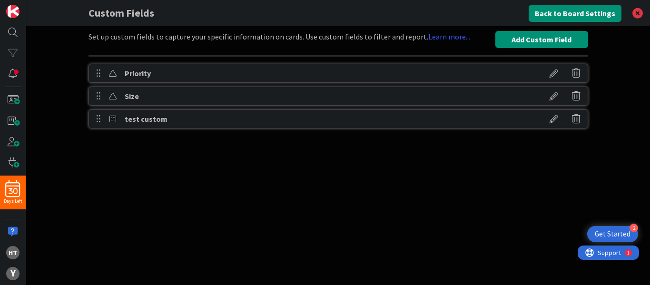
click at [574, 118] on icon at bounding box center [576, 119] width 9 height 16
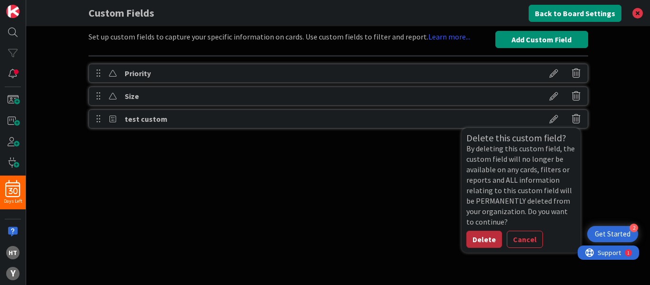
click at [480, 238] on button "Delete" at bounding box center [484, 239] width 36 height 17
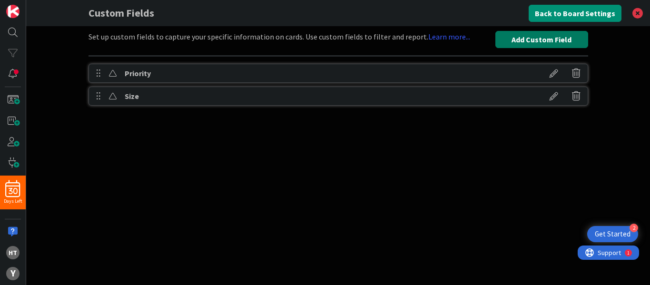
click at [531, 39] on button "Add Custom Field" at bounding box center [541, 39] width 93 height 17
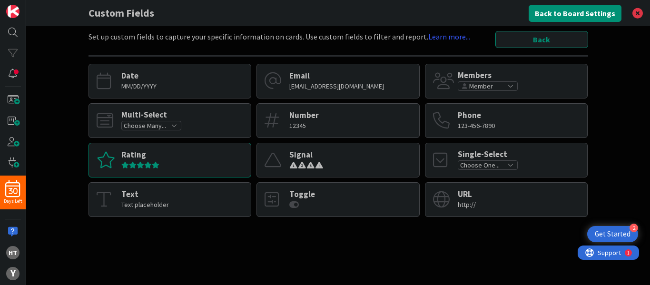
click at [190, 152] on div "Rating" at bounding box center [169, 160] width 163 height 35
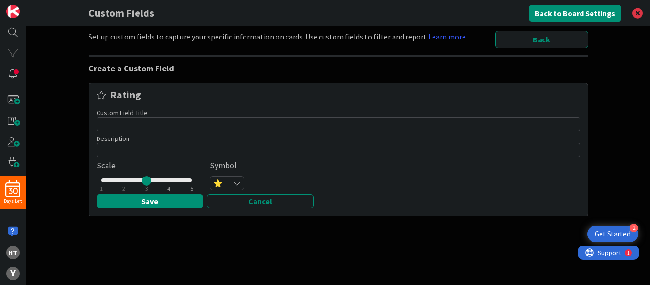
drag, startPoint x: 170, startPoint y: 183, endPoint x: 147, endPoint y: 184, distance: 22.9
click at [147, 184] on div at bounding box center [147, 181] width 10 height 10
click at [524, 40] on button "Back" at bounding box center [541, 39] width 93 height 17
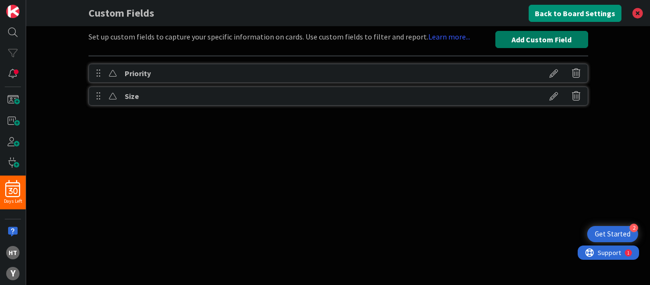
click at [540, 43] on button "Add Custom Field" at bounding box center [541, 39] width 93 height 17
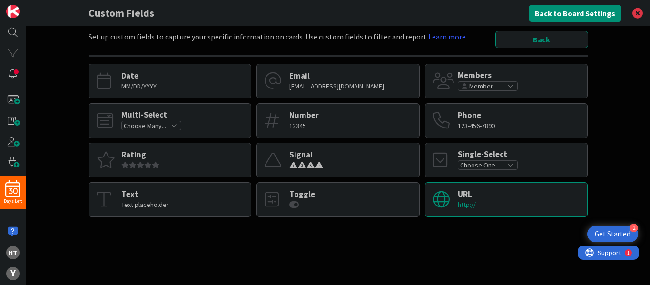
click at [472, 192] on div "URL" at bounding box center [467, 194] width 18 height 8
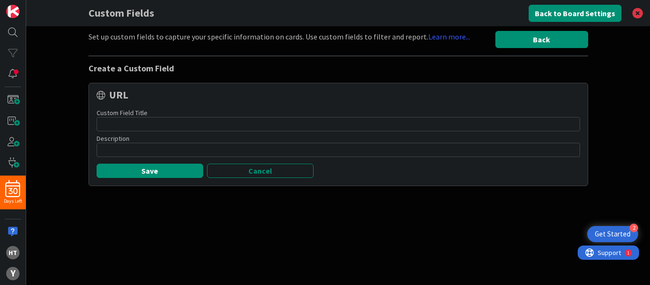
click at [550, 41] on button "Back" at bounding box center [541, 39] width 93 height 17
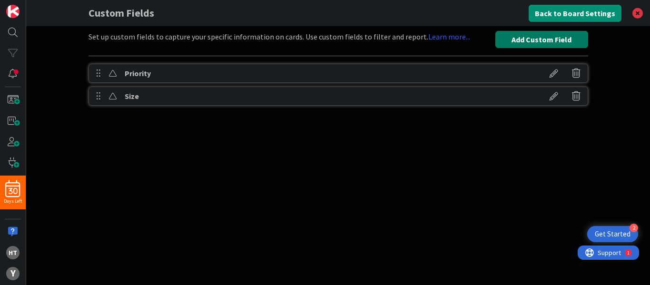
click at [549, 38] on button "Add Custom Field" at bounding box center [541, 39] width 93 height 17
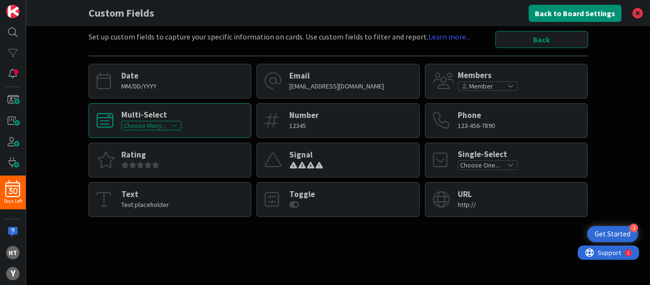
click at [167, 123] on div "Choose Many..." at bounding box center [151, 126] width 60 height 10
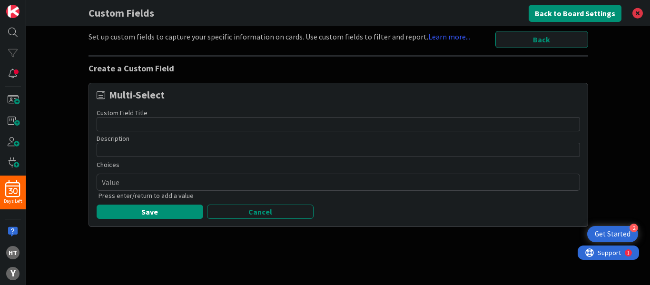
click at [602, 50] on div "Set up custom fields to capture your specific information on cards. Use custom …" at bounding box center [338, 155] width 624 height 259
click at [559, 39] on button "Back" at bounding box center [541, 39] width 93 height 17
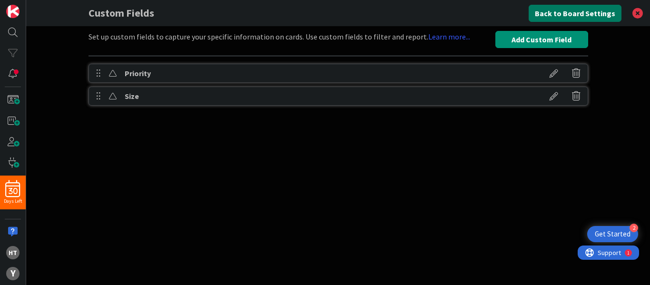
click at [565, 10] on button "Back to Board Settings" at bounding box center [575, 13] width 93 height 17
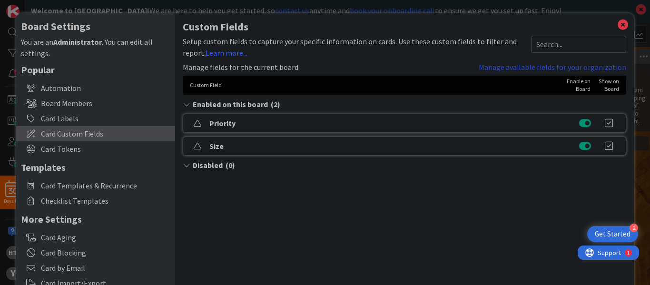
click at [565, 66] on link "Manage available fields for your organization" at bounding box center [552, 66] width 147 height 11
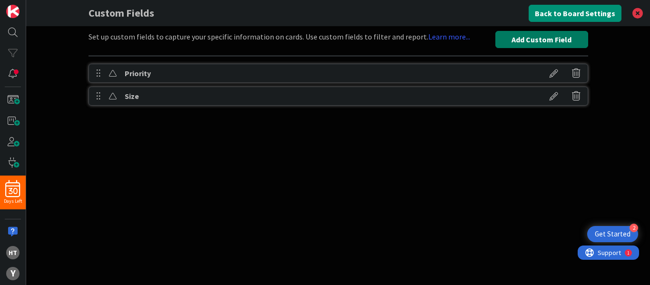
click at [532, 43] on button "Add Custom Field" at bounding box center [541, 39] width 93 height 17
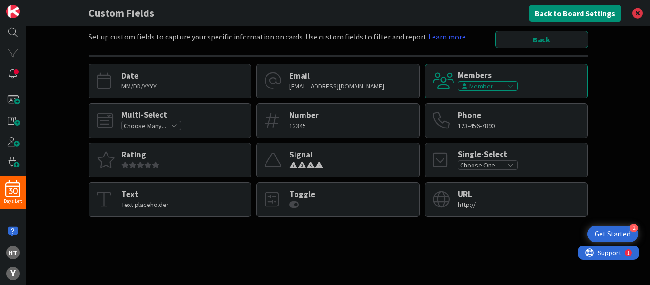
click at [477, 79] on div "Members" at bounding box center [488, 75] width 60 height 8
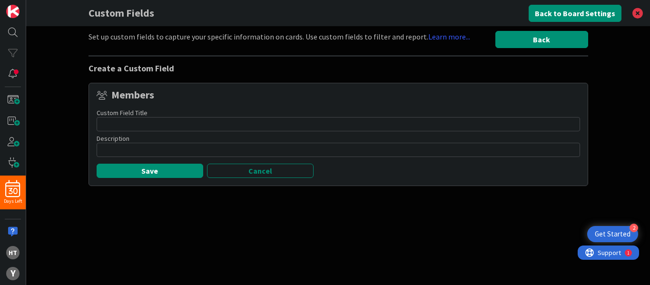
click at [539, 39] on button "Back" at bounding box center [541, 39] width 93 height 17
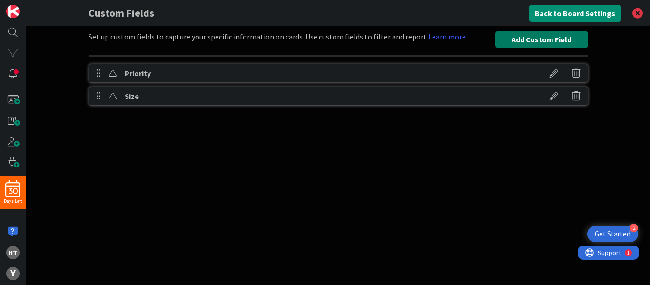
click at [545, 37] on button "Add Custom Field" at bounding box center [541, 39] width 93 height 17
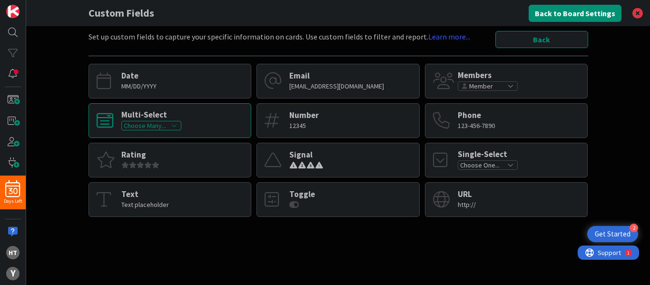
click at [188, 121] on div "Multi-Select Choose Many..." at bounding box center [169, 120] width 163 height 35
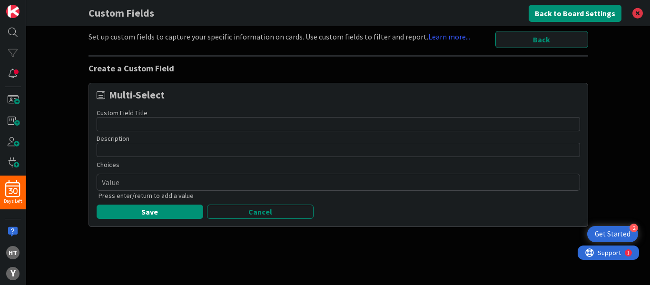
click at [382, 66] on h2 "Create a Custom Field" at bounding box center [338, 69] width 500 height 10
click at [508, 43] on button "Back" at bounding box center [541, 39] width 93 height 17
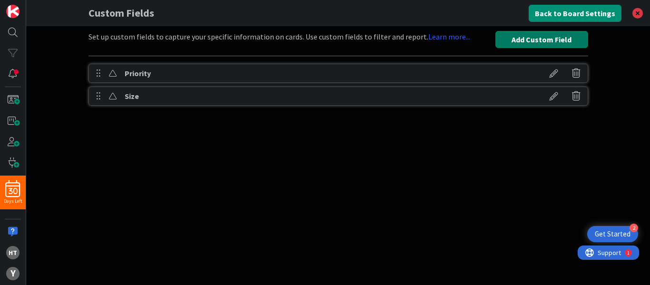
click at [534, 32] on button "Add Custom Field" at bounding box center [541, 39] width 93 height 17
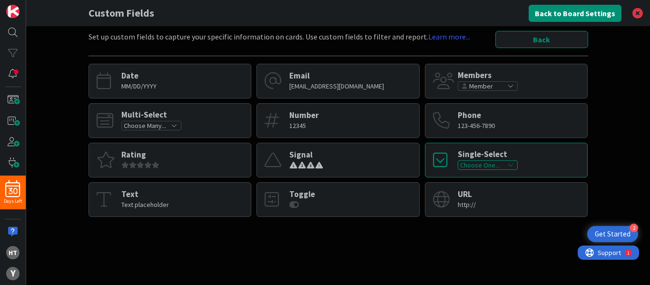
click at [467, 156] on div "Single-Select" at bounding box center [488, 154] width 60 height 8
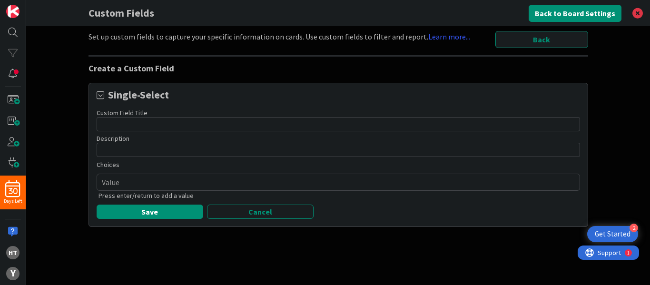
click at [611, 76] on div "Set up custom fields to capture your specific information on cards. Use custom …" at bounding box center [338, 155] width 624 height 259
click at [275, 213] on button "Cancel" at bounding box center [260, 212] width 107 height 14
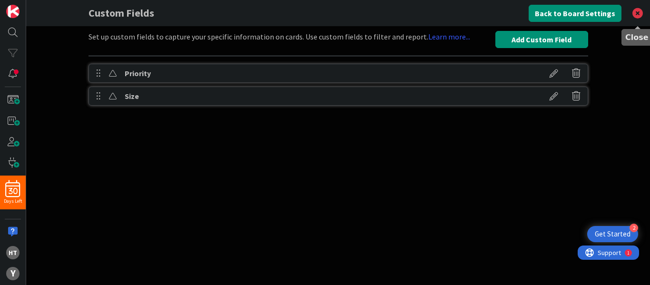
click at [638, 12] on icon at bounding box center [637, 13] width 25 height 26
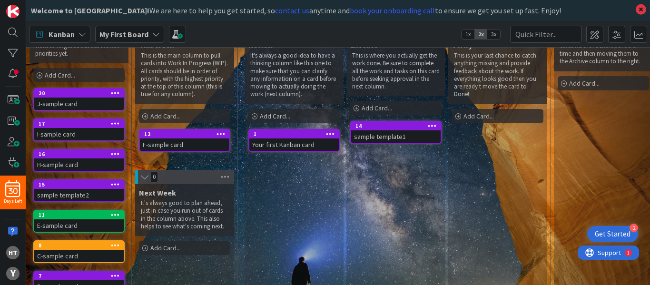
scroll to position [61, 0]
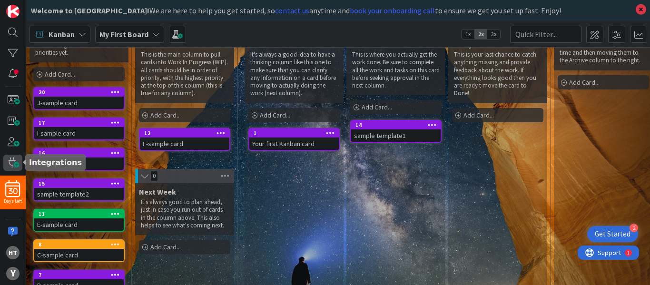
click at [12, 163] on span at bounding box center [12, 163] width 19 height 16
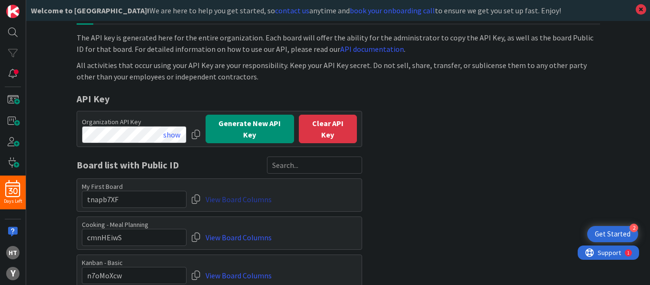
click at [254, 201] on link "View Board Columns" at bounding box center [239, 199] width 66 height 17
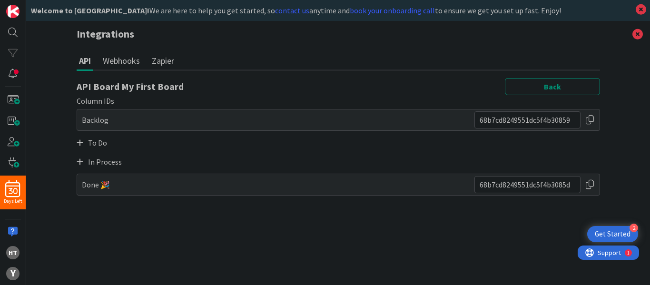
click at [80, 141] on icon at bounding box center [80, 143] width 7 height 8
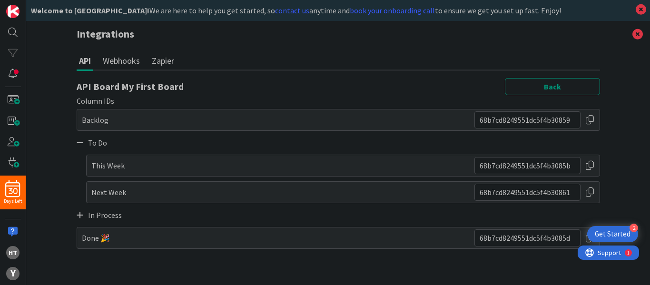
click at [592, 189] on div at bounding box center [590, 192] width 10 height 17
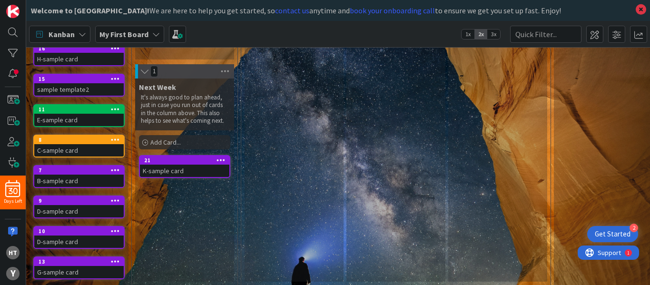
scroll to position [166, 0]
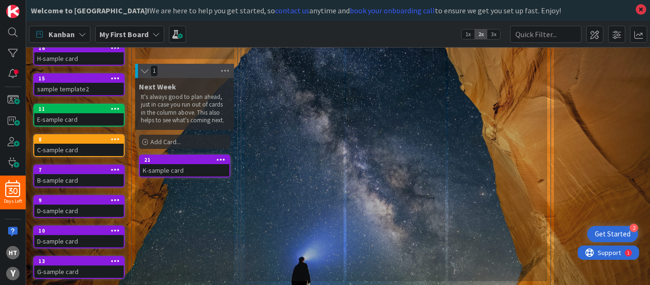
click at [164, 172] on div "K-sample card" at bounding box center [184, 170] width 89 height 12
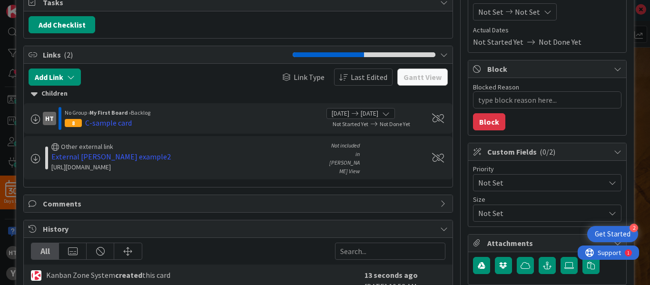
scroll to position [125, 0]
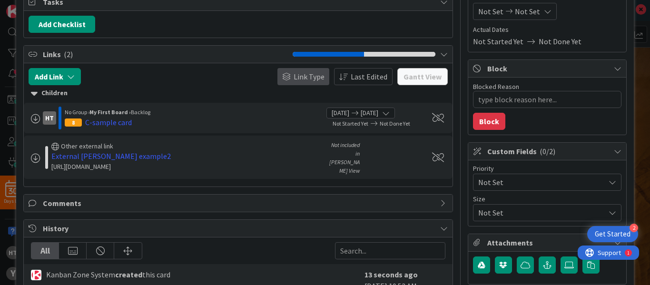
click at [301, 82] on div "Link Type" at bounding box center [303, 76] width 52 height 17
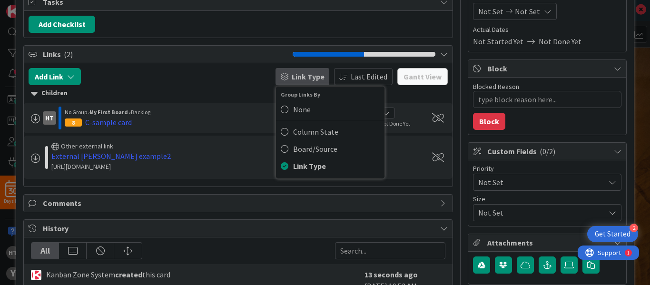
click at [190, 89] on div "Children" at bounding box center [238, 93] width 414 height 10
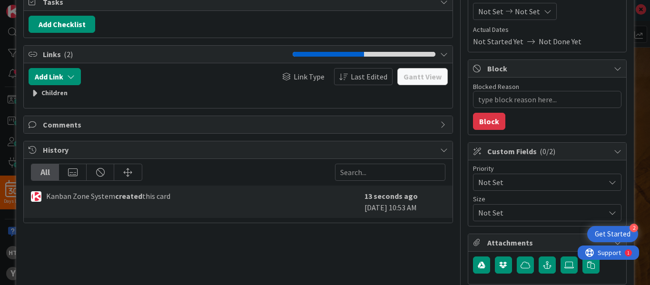
click at [59, 96] on div "Children" at bounding box center [238, 93] width 414 height 10
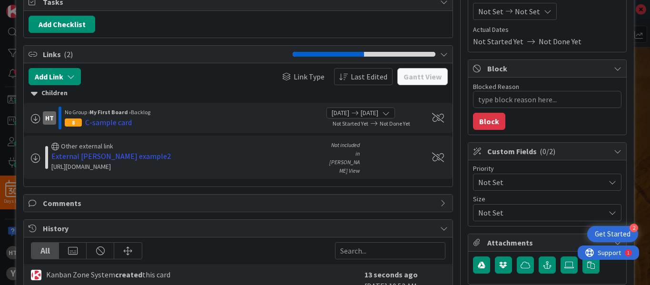
drag, startPoint x: 329, startPoint y: 54, endPoint x: 392, endPoint y: 35, distance: 65.6
click at [391, 36] on div "Title 13 / 128 K-sample card Description HT [PERSON_NAME] just joined Owner Wat…" at bounding box center [238, 241] width 430 height 658
click at [390, 54] on div at bounding box center [399, 54] width 71 height 5
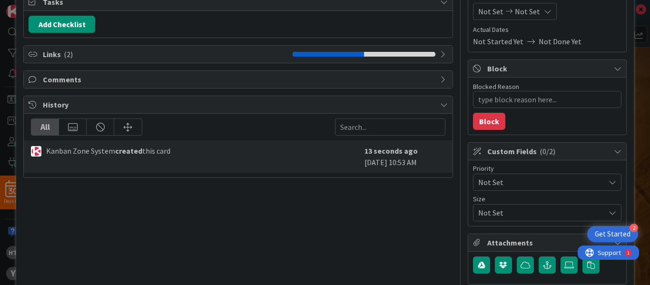
click at [333, 53] on div at bounding box center [328, 54] width 71 height 5
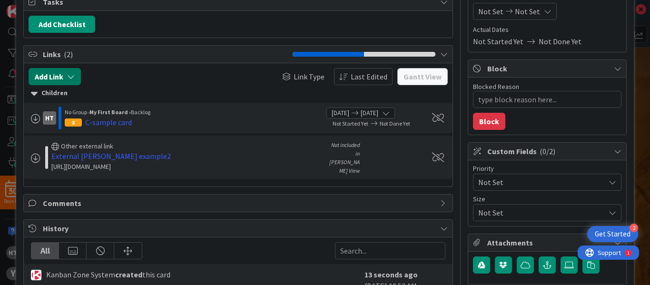
click at [63, 76] on button "Add Link" at bounding box center [55, 76] width 52 height 17
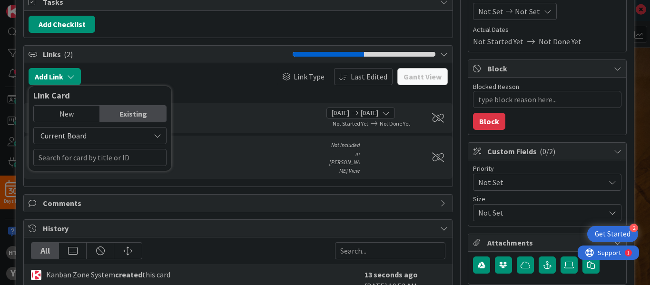
click at [198, 76] on div "Link Type Last Edited" at bounding box center [288, 76] width 208 height 17
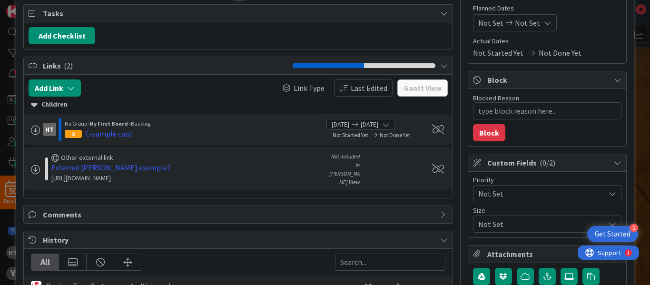
scroll to position [120, 0]
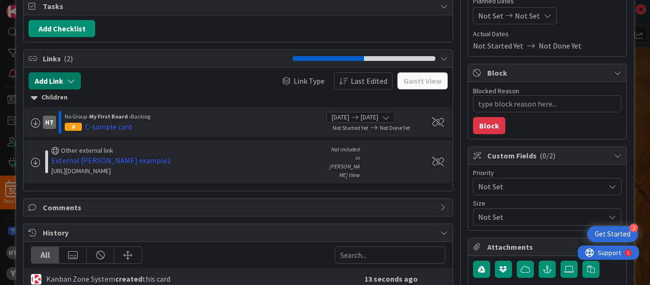
click at [61, 78] on button "Add Link" at bounding box center [55, 80] width 52 height 17
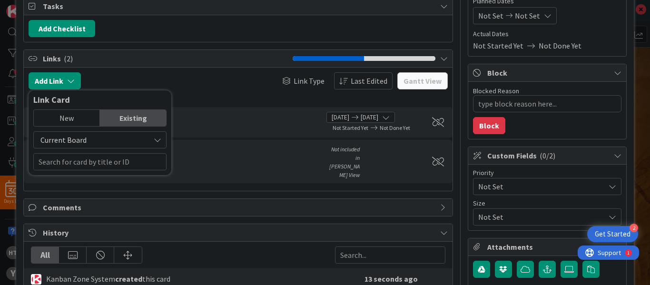
click at [145, 142] on div "Current Board" at bounding box center [99, 139] width 133 height 17
click at [216, 81] on div "Link Type Last Edited" at bounding box center [288, 80] width 208 height 17
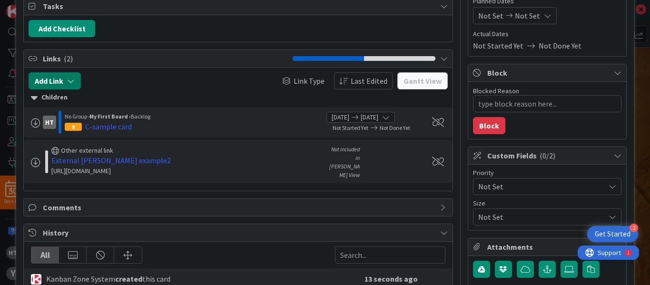
click at [70, 80] on icon "button" at bounding box center [71, 81] width 8 height 8
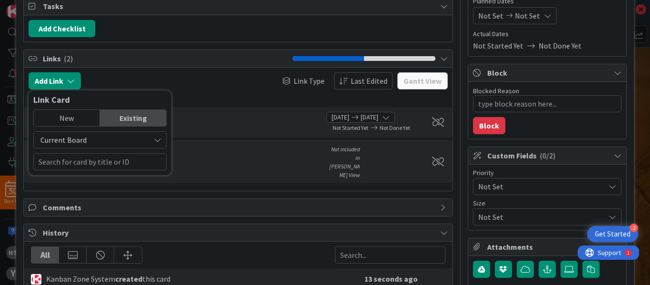
click at [83, 123] on div "New" at bounding box center [67, 118] width 66 height 16
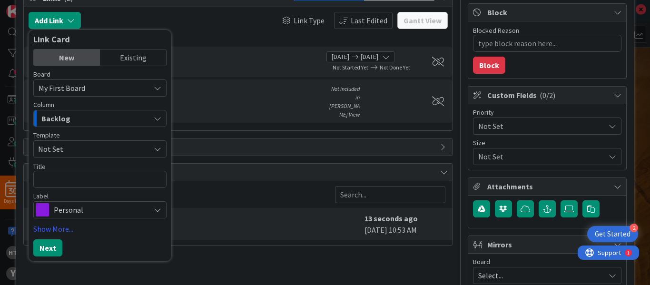
scroll to position [184, 0]
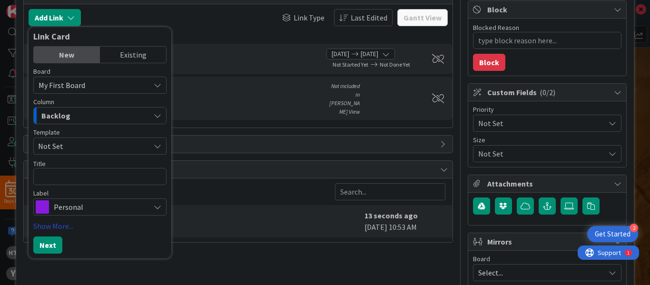
click at [58, 225] on link "Show More..." at bounding box center [99, 225] width 133 height 11
click at [147, 56] on div "Existing" at bounding box center [133, 55] width 66 height 16
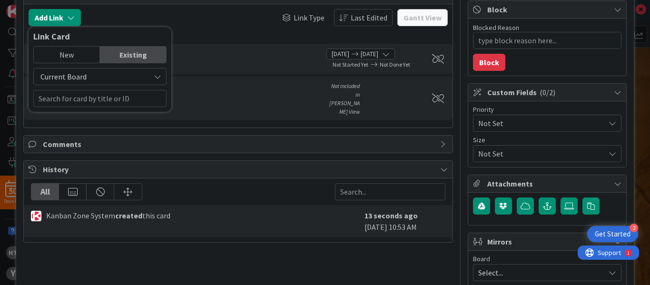
click at [117, 80] on span "Current Board" at bounding box center [92, 76] width 107 height 13
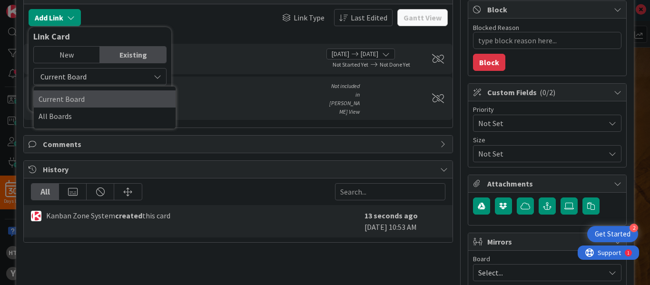
click at [97, 100] on span "Current Board" at bounding box center [105, 99] width 132 height 14
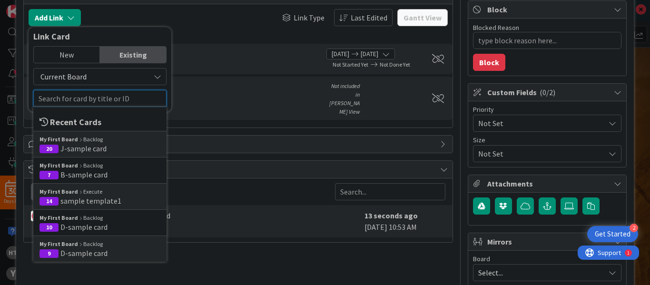
click at [57, 97] on input "text" at bounding box center [99, 98] width 133 height 17
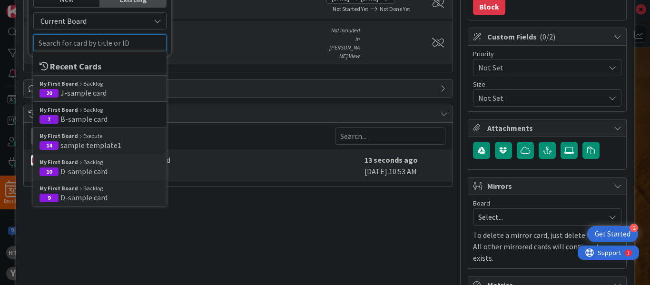
scroll to position [244, 0]
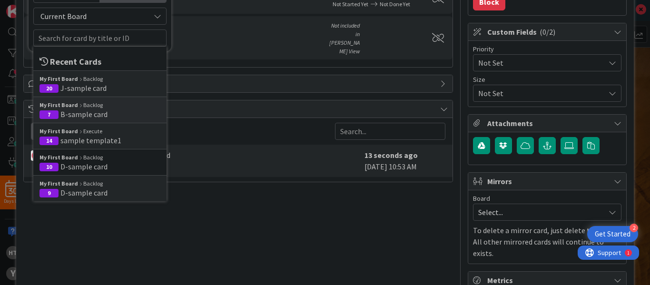
click at [104, 117] on span "B-sample card" at bounding box center [83, 114] width 47 height 10
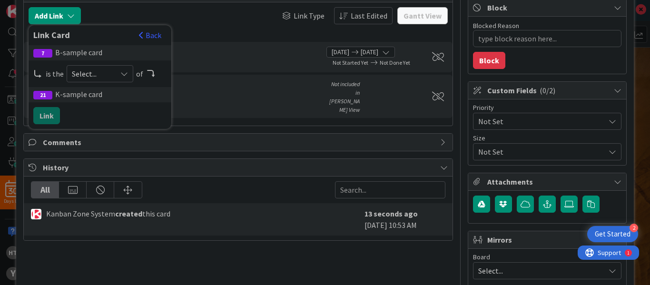
scroll to position [183, 0]
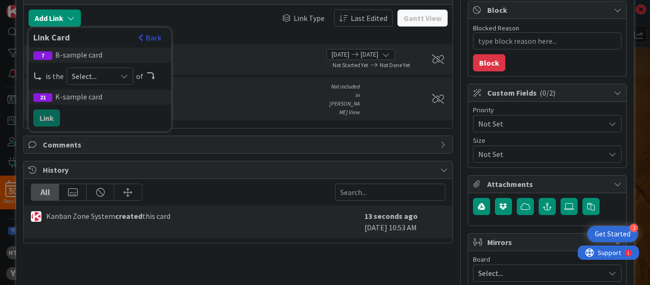
click at [123, 73] on icon at bounding box center [124, 76] width 8 height 8
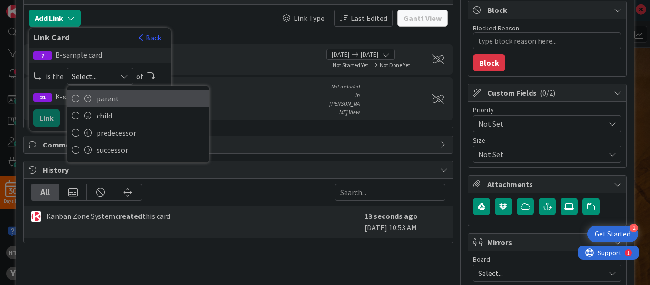
click at [113, 100] on span "parent" at bounding box center [151, 98] width 108 height 14
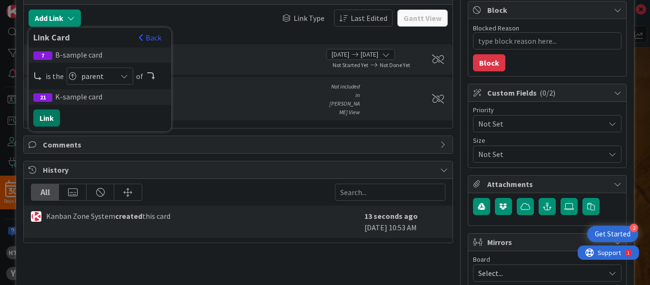
click at [44, 118] on button "Link" at bounding box center [46, 117] width 27 height 17
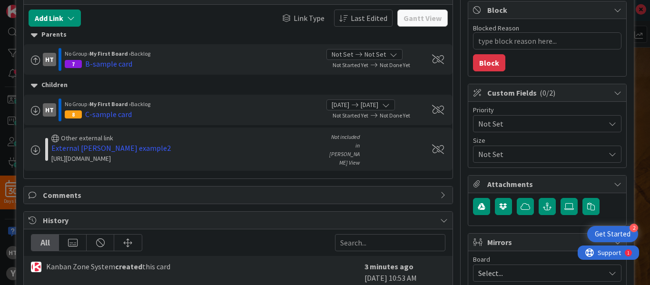
click at [34, 110] on span at bounding box center [36, 111] width 10 height 10
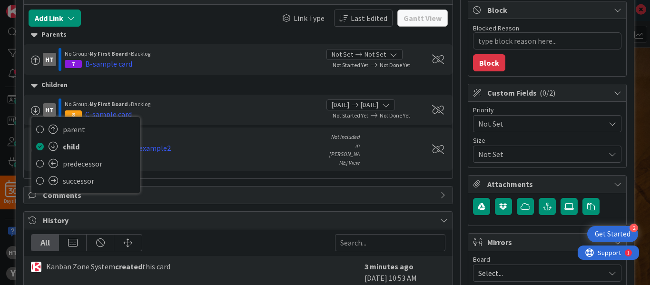
click at [189, 86] on div "Children" at bounding box center [238, 85] width 414 height 10
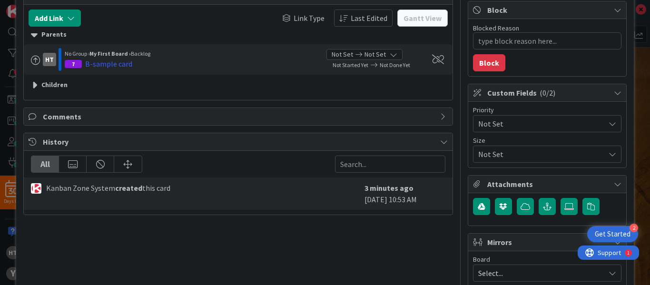
click at [35, 85] on icon at bounding box center [34, 85] width 7 height 10
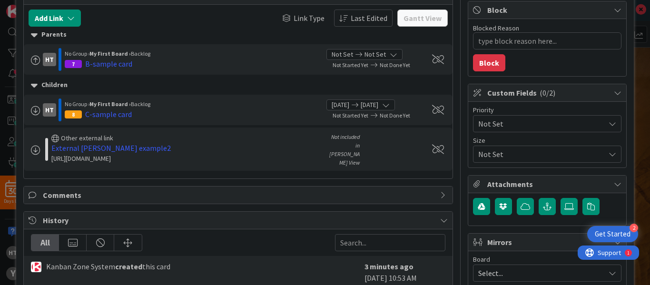
click at [114, 88] on div "Children" at bounding box center [238, 85] width 414 height 10
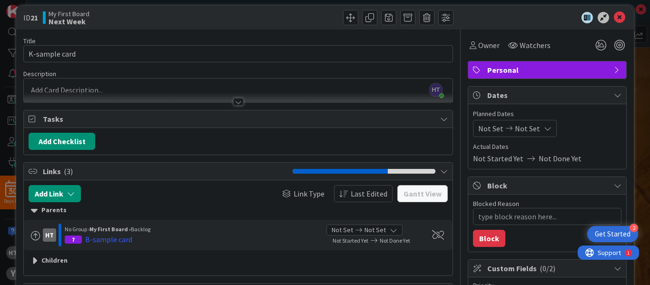
scroll to position [7, 0]
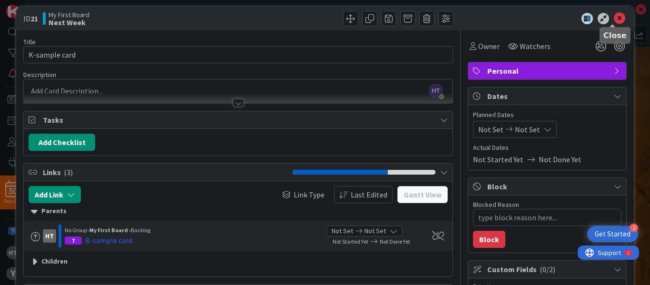
click at [614, 17] on icon at bounding box center [619, 18] width 11 height 11
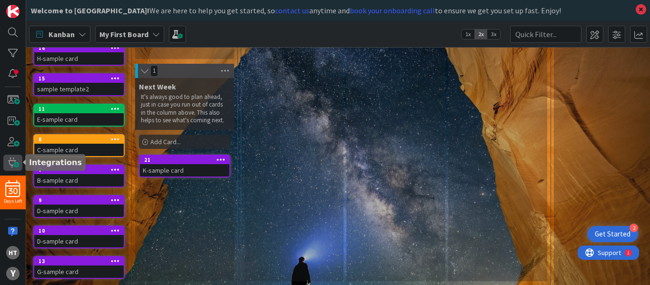
click at [9, 161] on span at bounding box center [12, 163] width 19 height 16
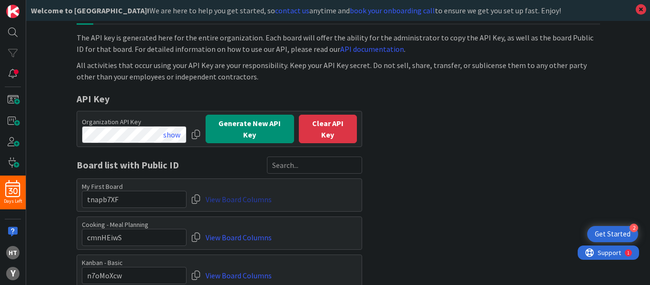
click at [255, 196] on link "View Board Columns" at bounding box center [239, 199] width 66 height 17
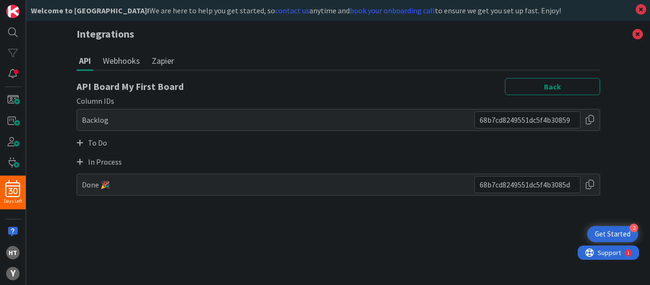
click at [80, 160] on icon at bounding box center [80, 162] width 7 height 8
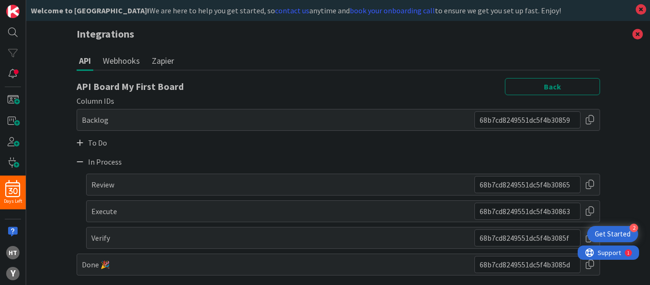
click at [588, 186] on div at bounding box center [590, 184] width 10 height 17
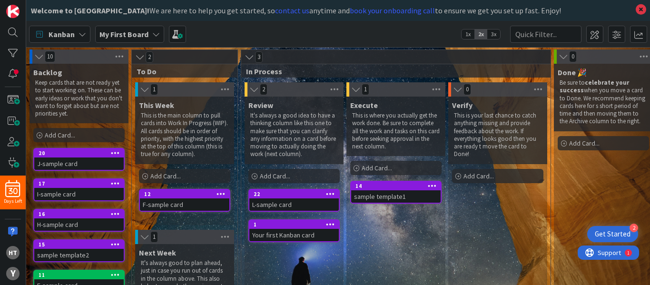
click at [298, 205] on div "L-sample card" at bounding box center [293, 204] width 89 height 12
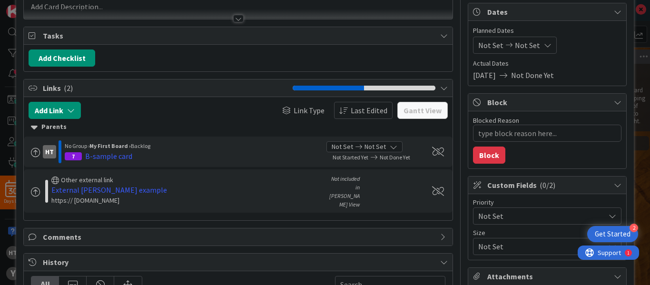
scroll to position [91, 0]
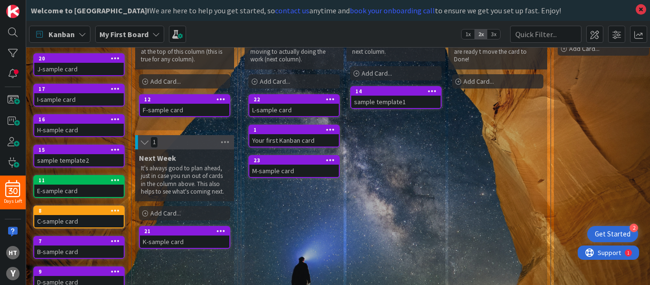
click at [264, 170] on div "M-sample card" at bounding box center [293, 171] width 89 height 12
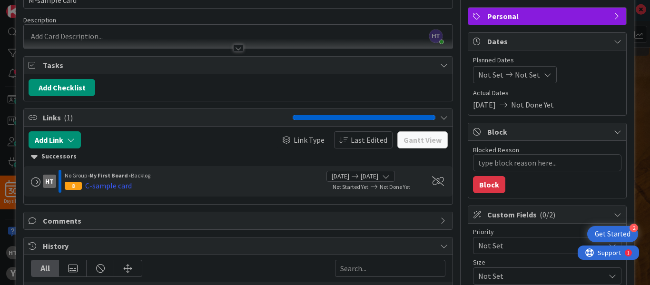
scroll to position [57, 0]
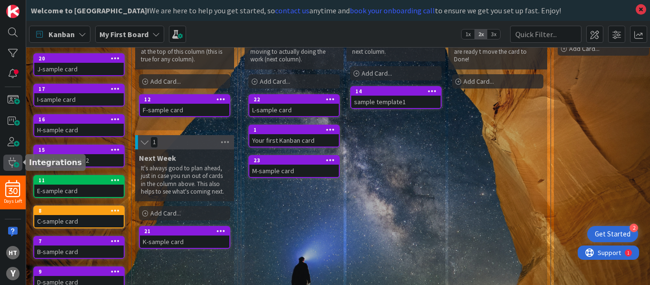
click at [11, 164] on span at bounding box center [12, 163] width 19 height 16
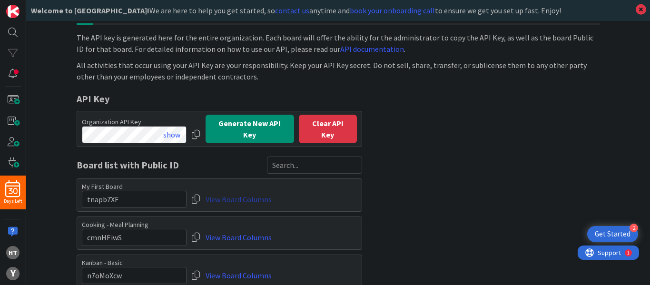
click at [247, 196] on link "View Board Columns" at bounding box center [239, 199] width 66 height 17
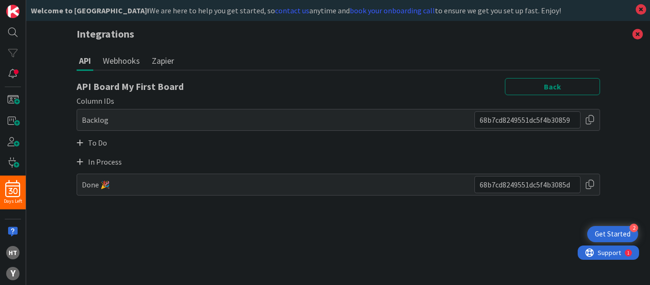
click at [78, 160] on icon at bounding box center [80, 162] width 7 height 8
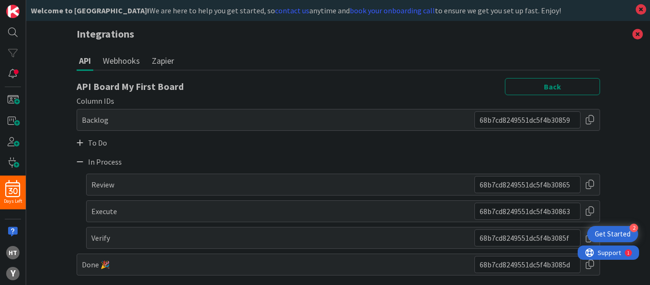
click at [591, 208] on div at bounding box center [590, 211] width 10 height 17
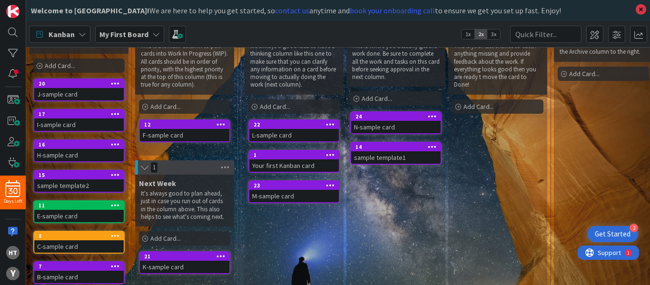
scroll to position [71, 0]
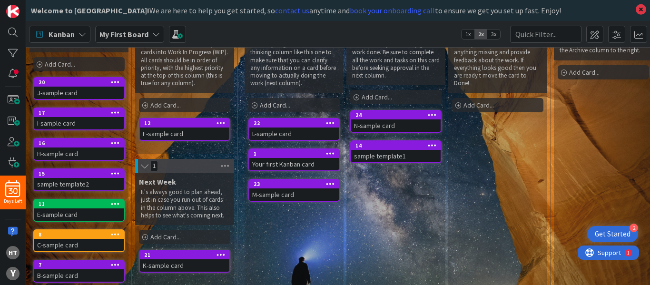
click at [400, 156] on div "sample template1" at bounding box center [395, 156] width 89 height 12
click at [398, 124] on div "N-sample card" at bounding box center [395, 125] width 89 height 12
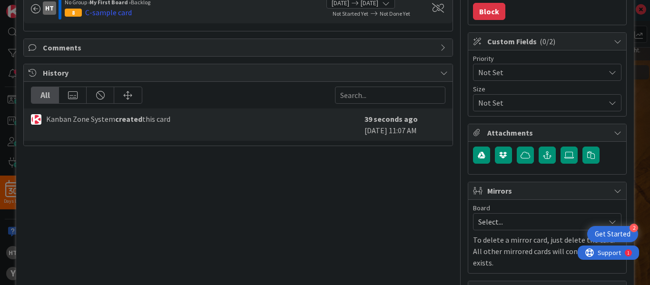
scroll to position [219, 0]
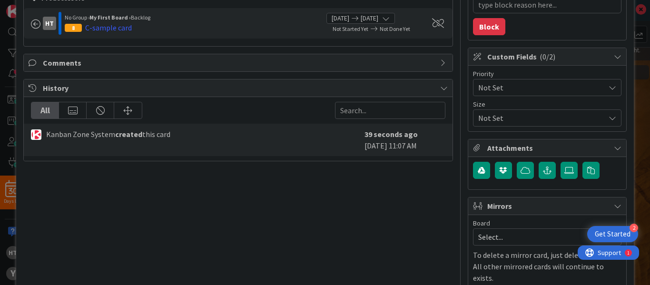
click at [522, 87] on span "Not Set" at bounding box center [539, 87] width 122 height 13
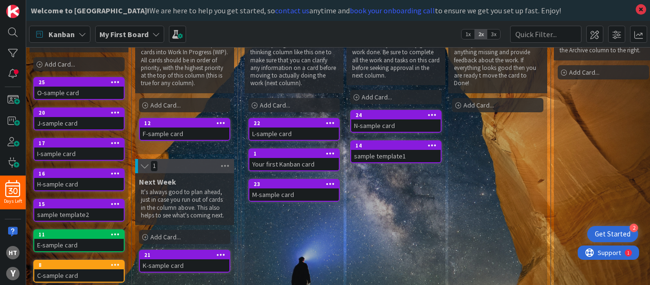
click at [88, 90] on div "O-sample card" at bounding box center [78, 93] width 89 height 12
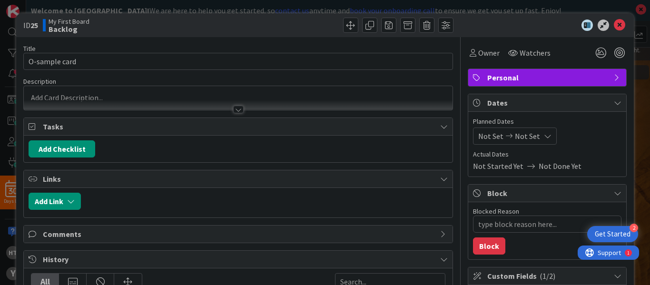
type textarea "x"
click at [615, 26] on icon at bounding box center [619, 25] width 11 height 11
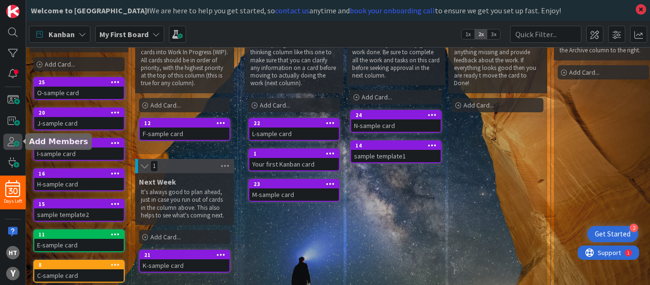
click at [16, 143] on span at bounding box center [12, 142] width 19 height 16
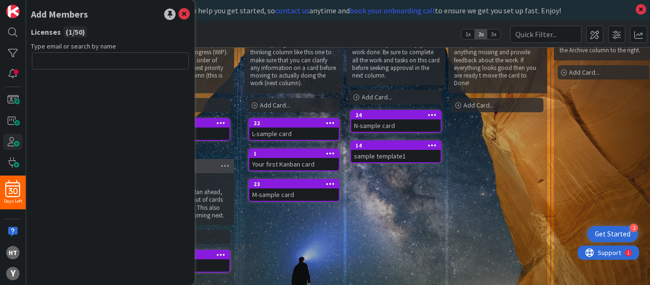
click at [53, 60] on input "text" at bounding box center [110, 60] width 157 height 17
click at [8, 256] on div "ht" at bounding box center [12, 252] width 13 height 13
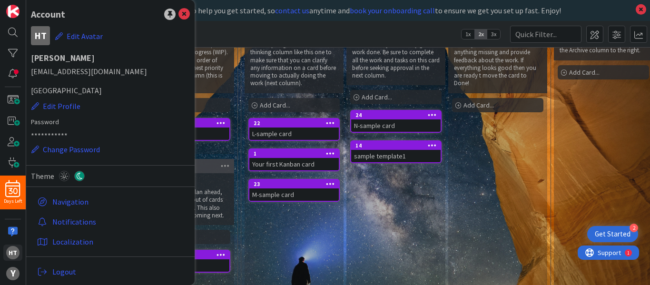
click at [330, 229] on div "Review It's always a good idea to have a thinking column like this one to make …" at bounding box center [294, 212] width 99 height 373
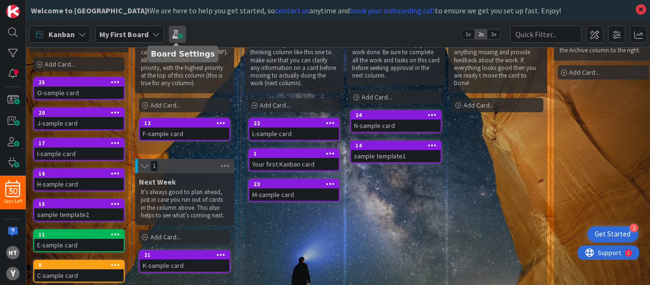
click at [178, 34] on span at bounding box center [177, 34] width 17 height 17
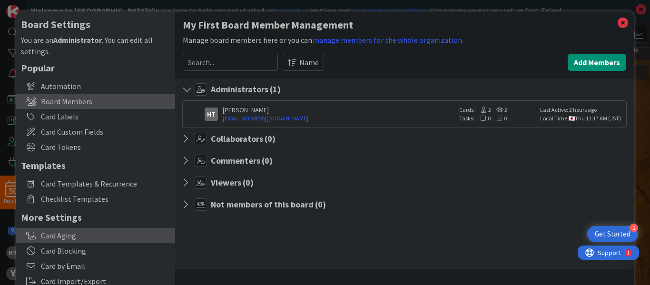
scroll to position [1, 0]
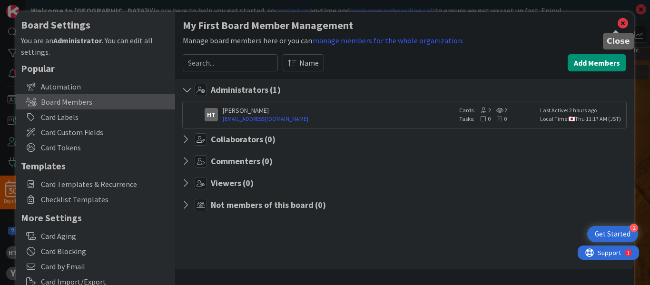
click at [617, 20] on icon at bounding box center [623, 23] width 12 height 13
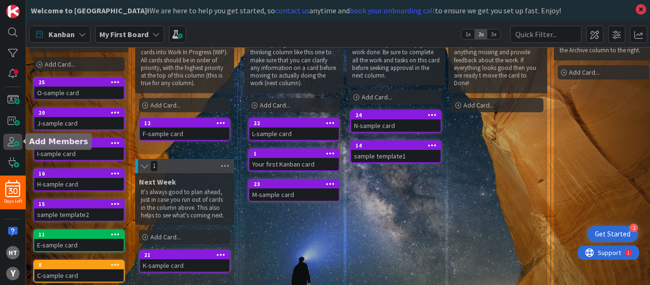
click at [13, 142] on span at bounding box center [12, 142] width 19 height 16
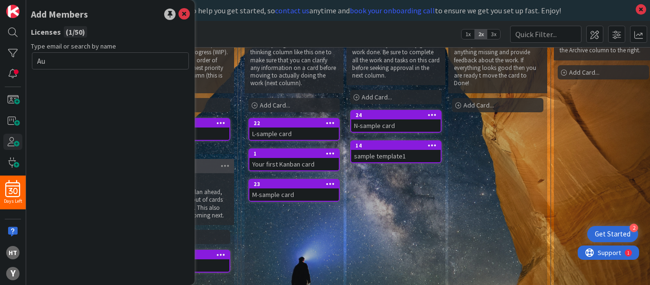
type input "A"
click at [11, 142] on span at bounding box center [12, 142] width 19 height 16
click at [237, 26] on div "Kanban My First Board 1x 2x 3x" at bounding box center [338, 34] width 624 height 26
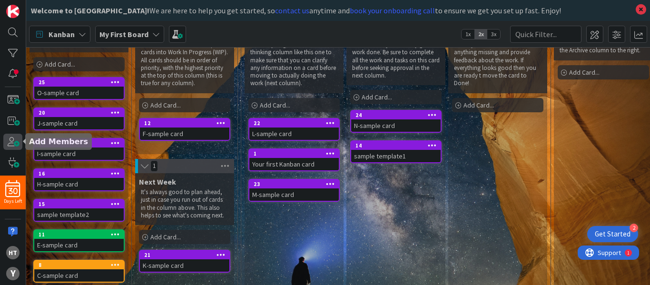
click at [13, 143] on span at bounding box center [12, 142] width 19 height 16
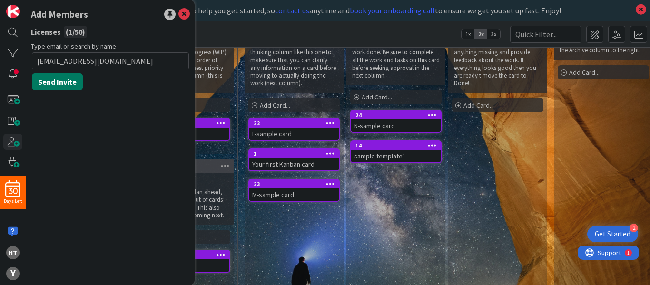
type input "[EMAIL_ADDRESS][DOMAIN_NAME]"
click at [56, 80] on button "Send Invite" at bounding box center [57, 81] width 51 height 17
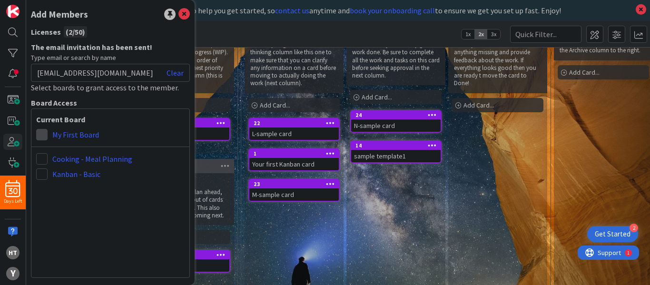
click at [43, 136] on span at bounding box center [41, 134] width 11 height 11
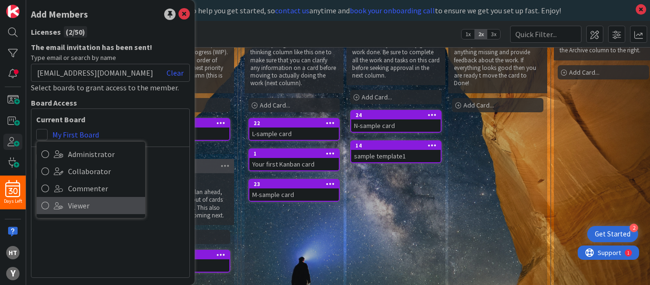
click at [45, 206] on icon at bounding box center [45, 205] width 8 height 14
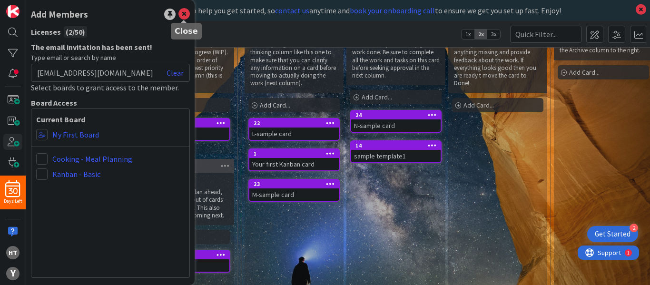
click at [183, 15] on icon at bounding box center [183, 14] width 11 height 11
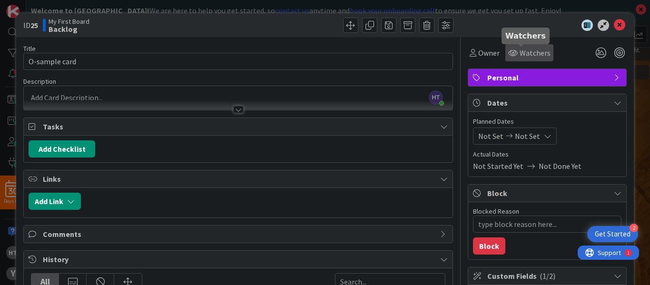
click at [519, 51] on span "Watchers" at bounding box center [534, 52] width 31 height 11
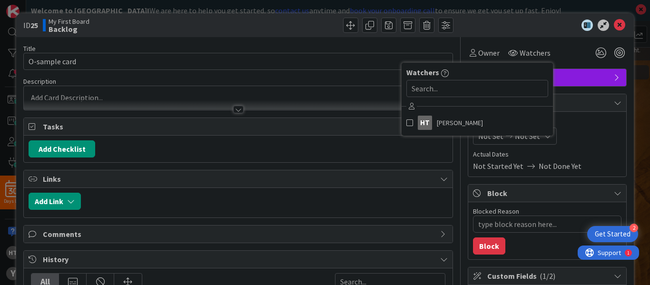
click at [472, 27] on div at bounding box center [542, 25] width 168 height 11
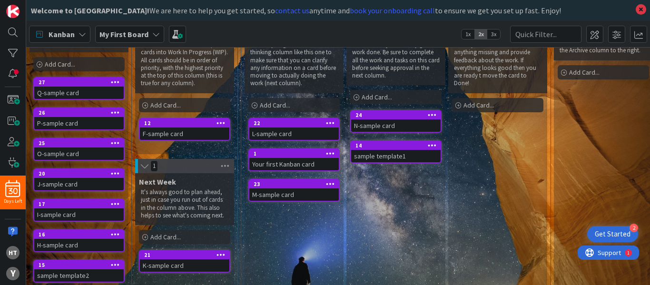
click at [83, 95] on div "Q-sample card" at bounding box center [78, 93] width 89 height 12
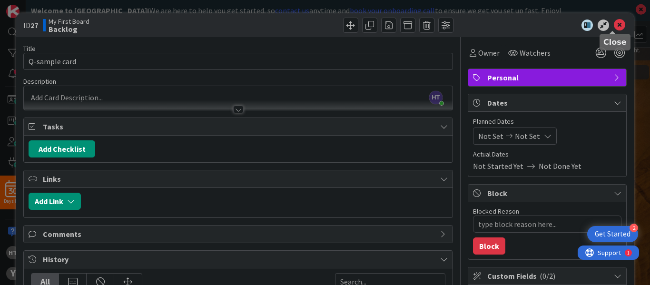
click at [614, 23] on icon at bounding box center [619, 25] width 11 height 11
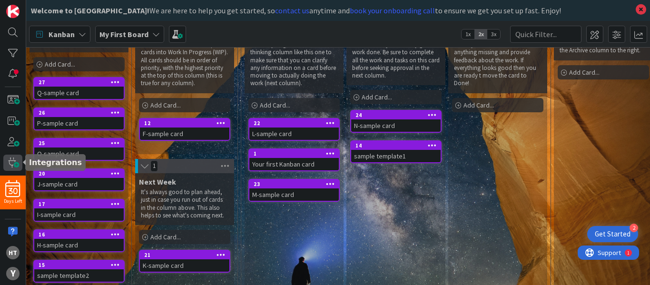
click at [13, 162] on span at bounding box center [12, 163] width 19 height 16
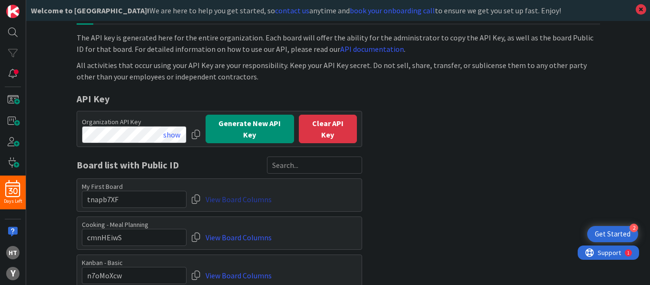
click at [248, 197] on link "View Board Columns" at bounding box center [239, 199] width 66 height 17
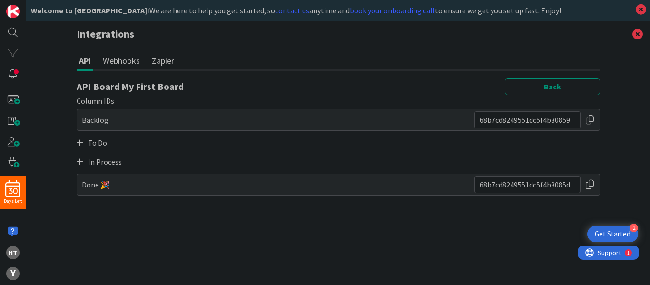
click at [80, 158] on icon at bounding box center [80, 162] width 7 height 8
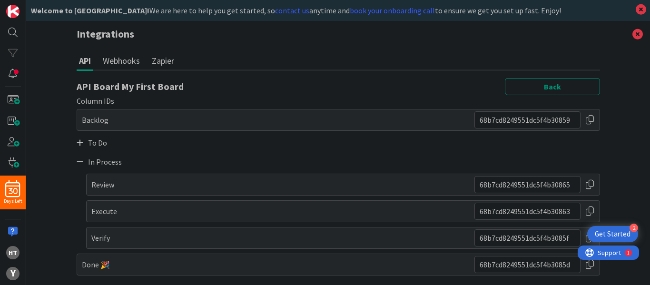
click at [585, 235] on div at bounding box center [590, 237] width 10 height 17
click at [585, 237] on div at bounding box center [590, 237] width 10 height 17
click at [638, 31] on icon at bounding box center [637, 34] width 25 height 26
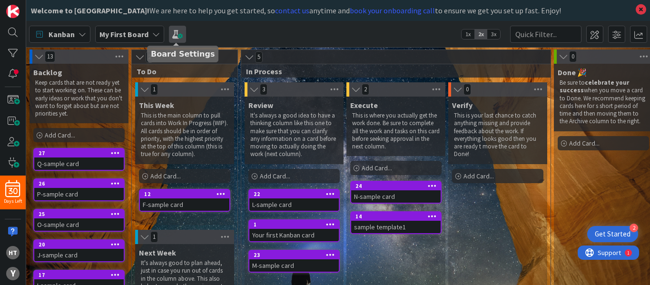
click at [179, 35] on span at bounding box center [177, 34] width 17 height 17
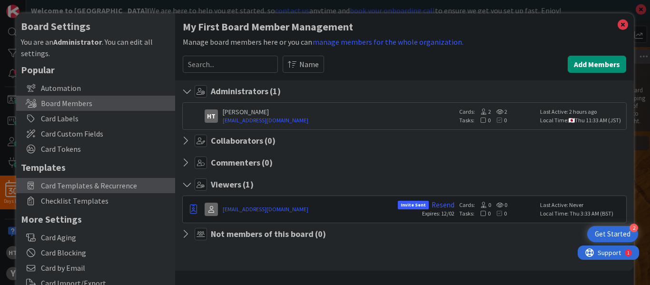
click at [69, 189] on span "Card Templates & Recurrence" at bounding box center [105, 185] width 129 height 11
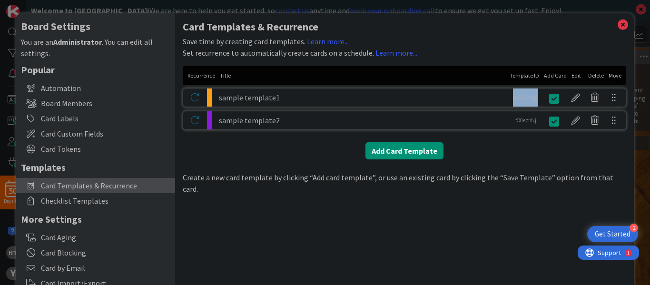
drag, startPoint x: 501, startPoint y: 98, endPoint x: 532, endPoint y: 98, distance: 30.9
click at [532, 98] on div "sample template1 po9zSmqF po9zSmqF" at bounding box center [404, 97] width 443 height 19
click at [617, 23] on icon at bounding box center [623, 24] width 12 height 13
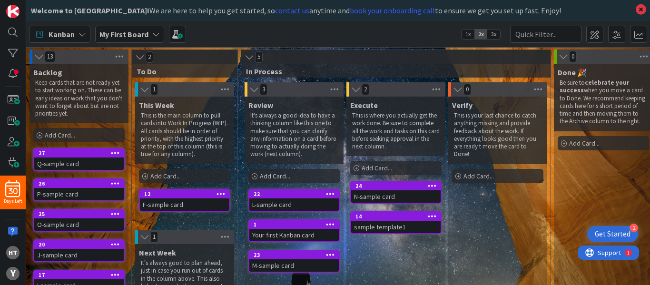
click at [171, 207] on div "F-sample card" at bounding box center [184, 204] width 89 height 12
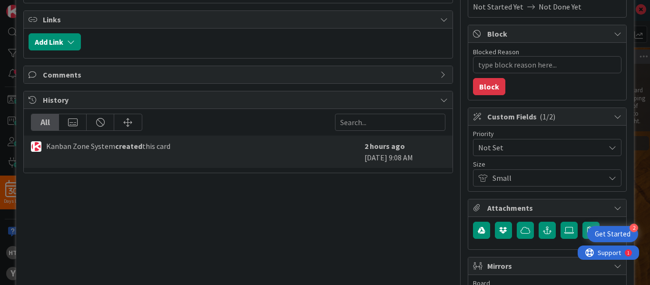
scroll to position [159, 0]
click at [496, 183] on span "Small" at bounding box center [546, 178] width 108 height 13
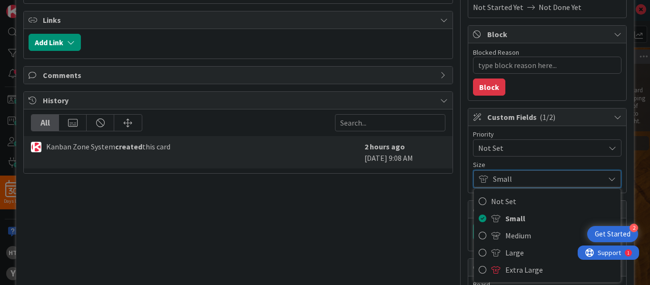
type textarea "x"
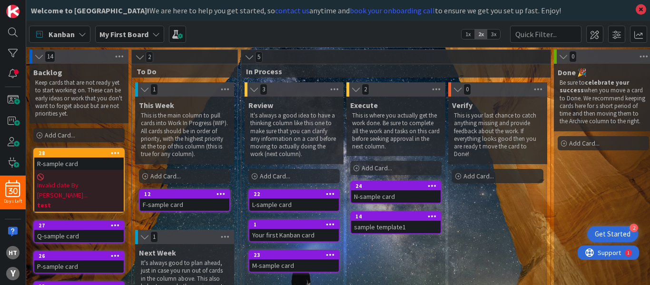
click at [94, 180] on span "Invalid date By [PERSON_NAME]..." at bounding box center [79, 190] width 84 height 20
